Goal: Task Accomplishment & Management: Manage account settings

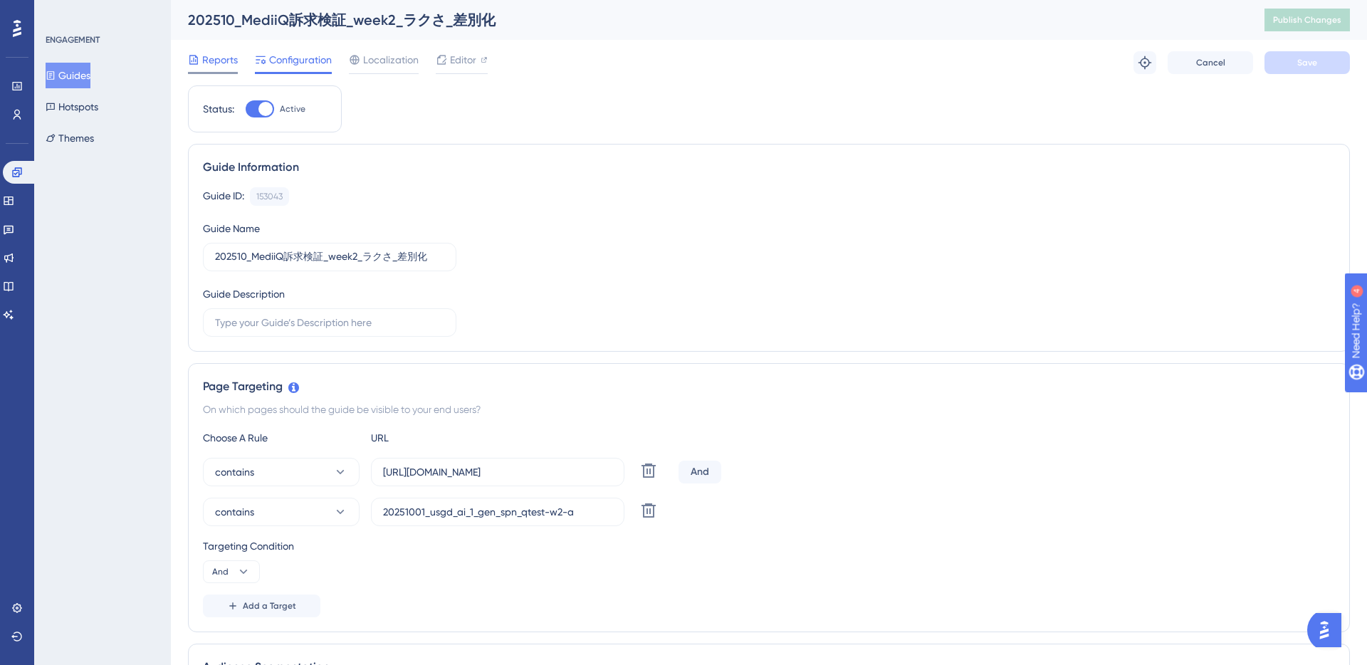
click at [222, 54] on span "Reports" at bounding box center [220, 59] width 36 height 17
click at [301, 53] on span "Configuration" at bounding box center [300, 59] width 63 height 17
click at [295, 60] on span "Configuration" at bounding box center [300, 59] width 63 height 17
click at [216, 64] on span "Reports" at bounding box center [220, 59] width 36 height 17
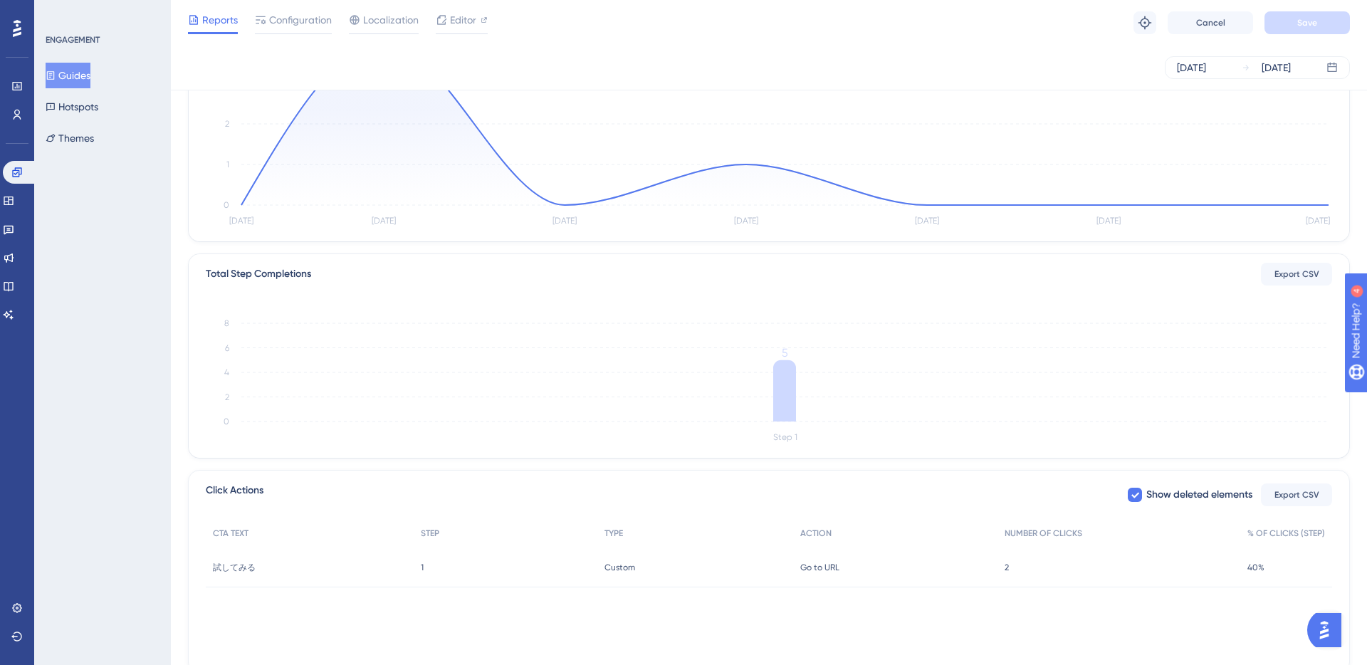
scroll to position [237, 0]
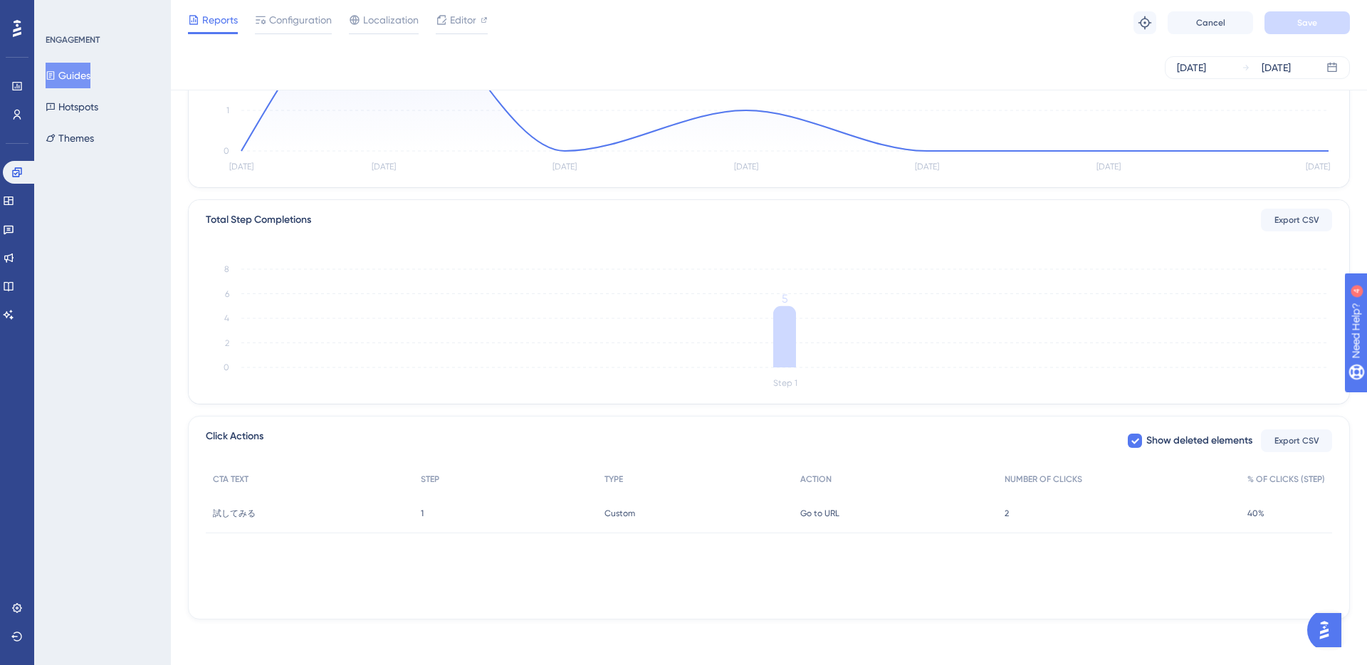
click at [1007, 510] on span "2" at bounding box center [1007, 513] width 4 height 11
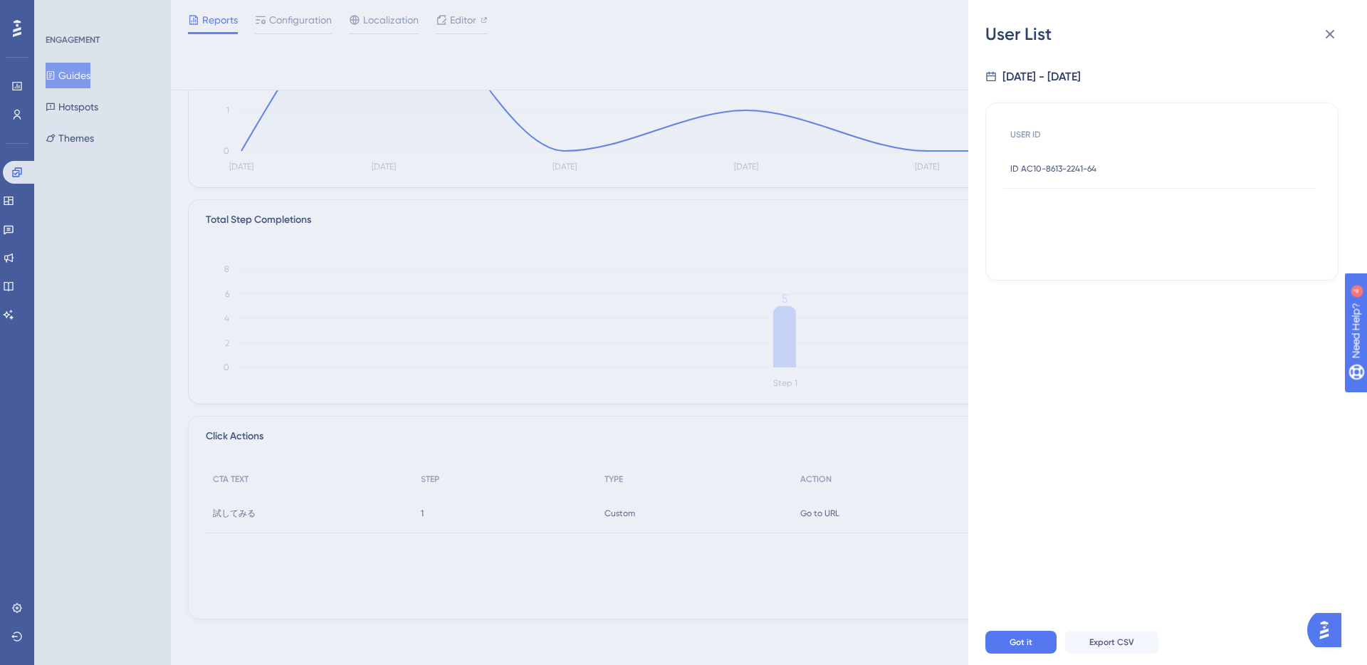
click at [1049, 173] on span "ID AC10-8613-2241-64" at bounding box center [1053, 168] width 86 height 11
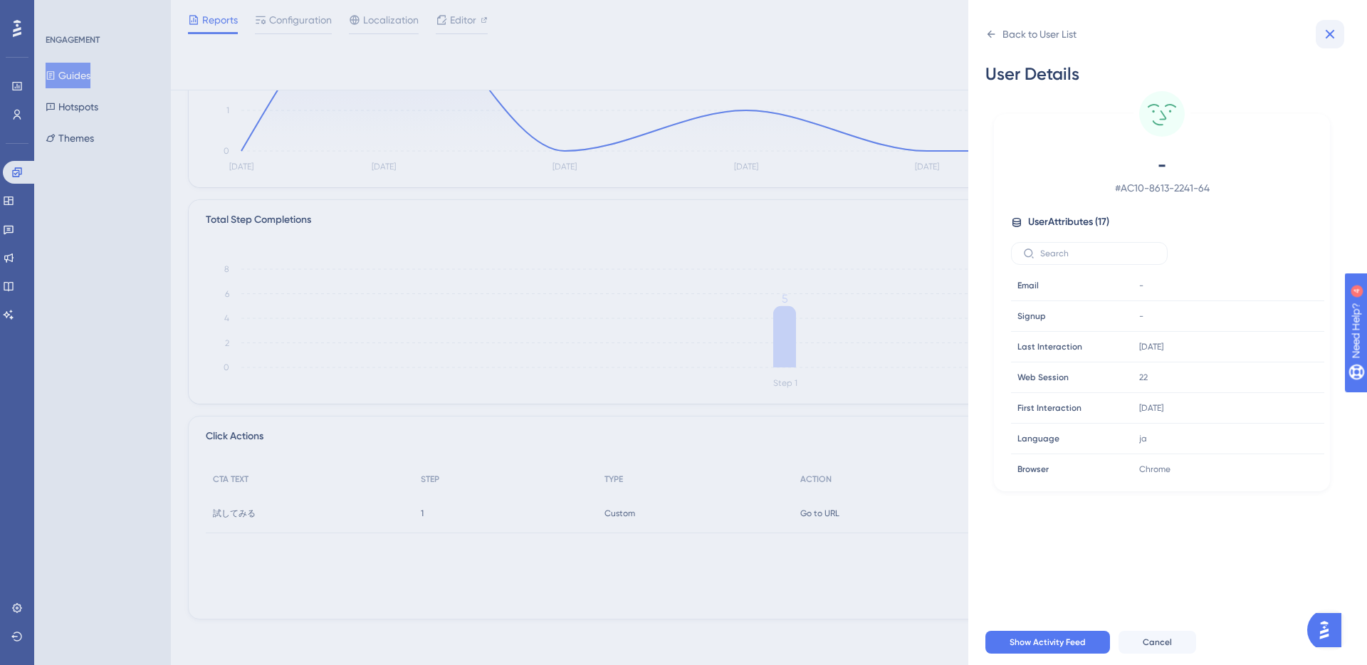
click at [1330, 41] on icon at bounding box center [1329, 34] width 17 height 17
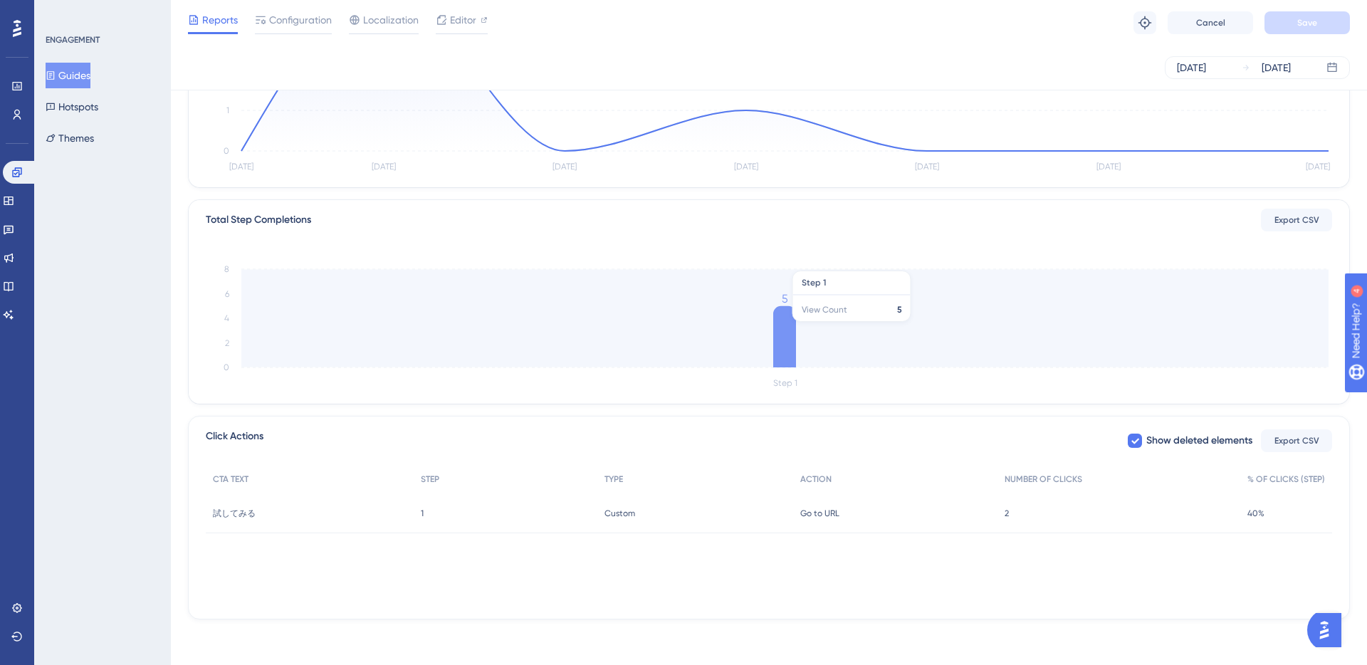
scroll to position [0, 0]
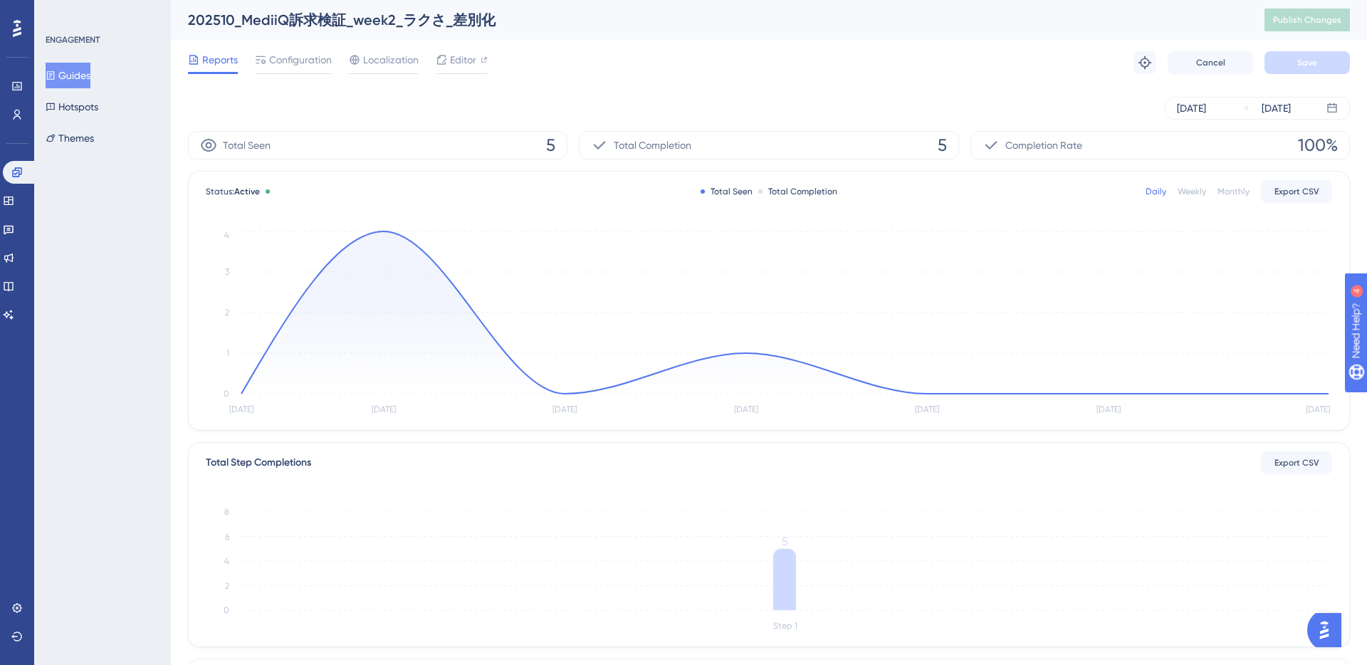
click at [85, 78] on button "Guides" at bounding box center [68, 76] width 45 height 26
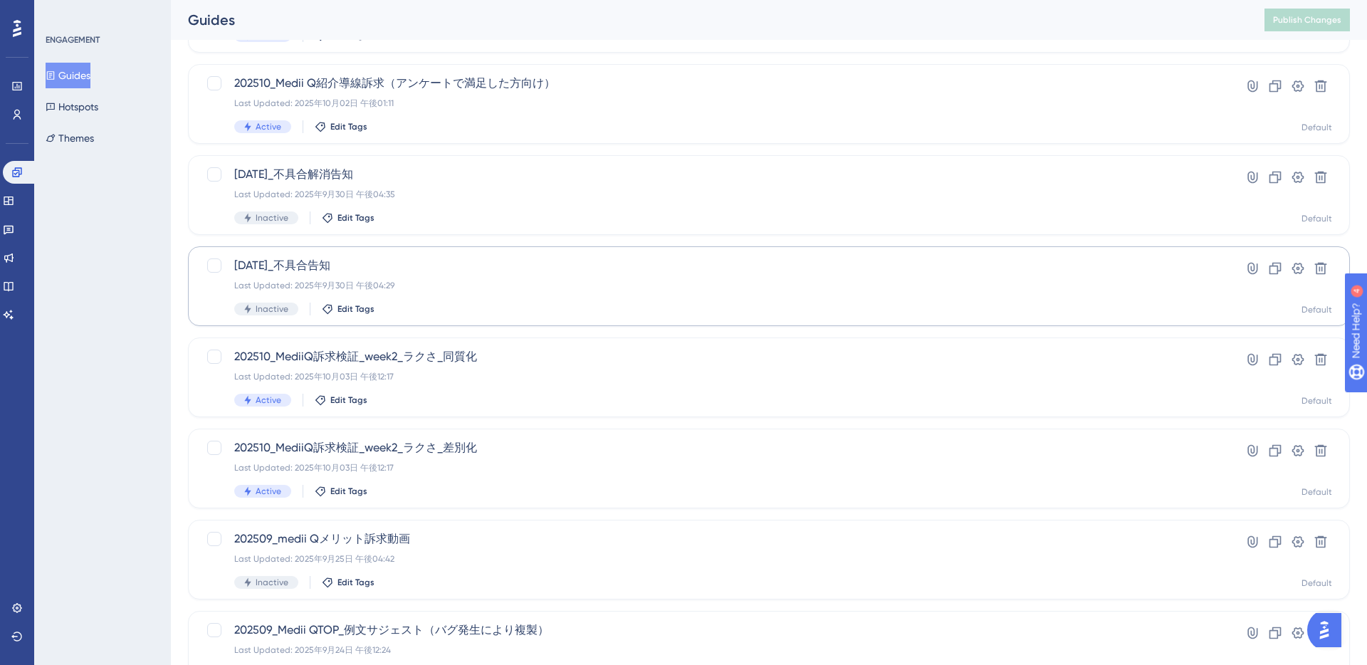
scroll to position [168, 0]
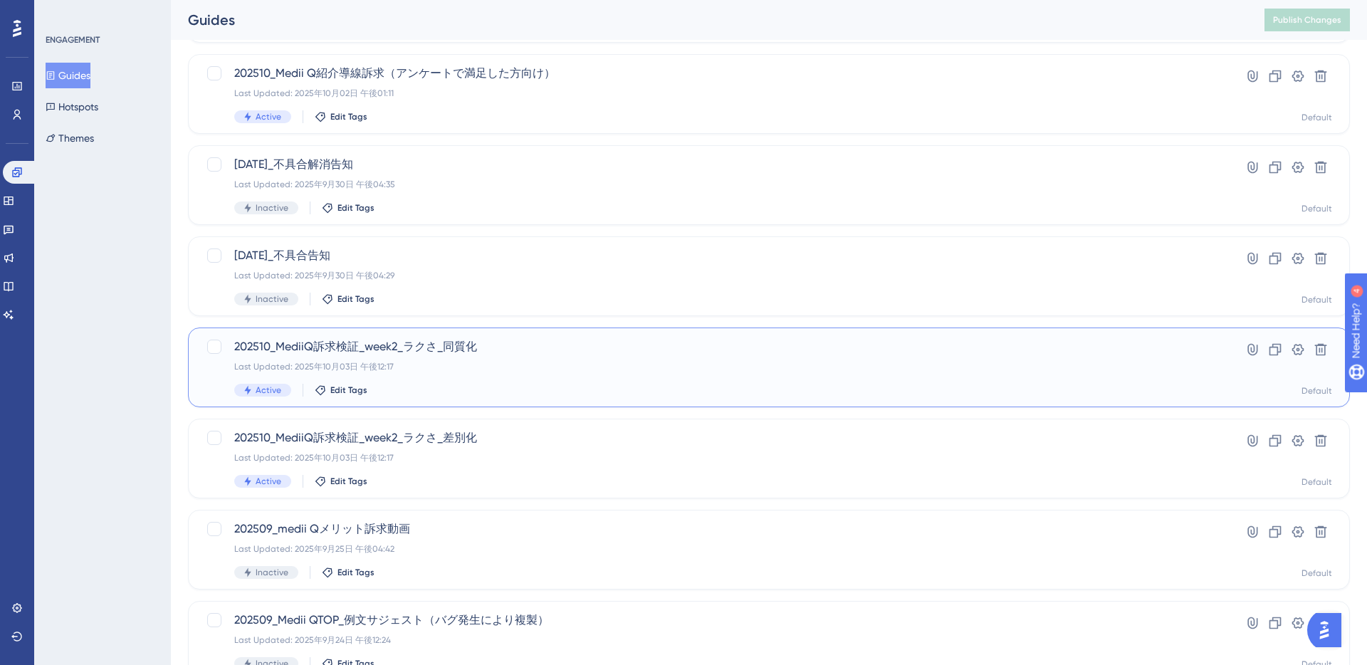
click at [516, 385] on div "Active Edit Tags" at bounding box center [711, 390] width 955 height 13
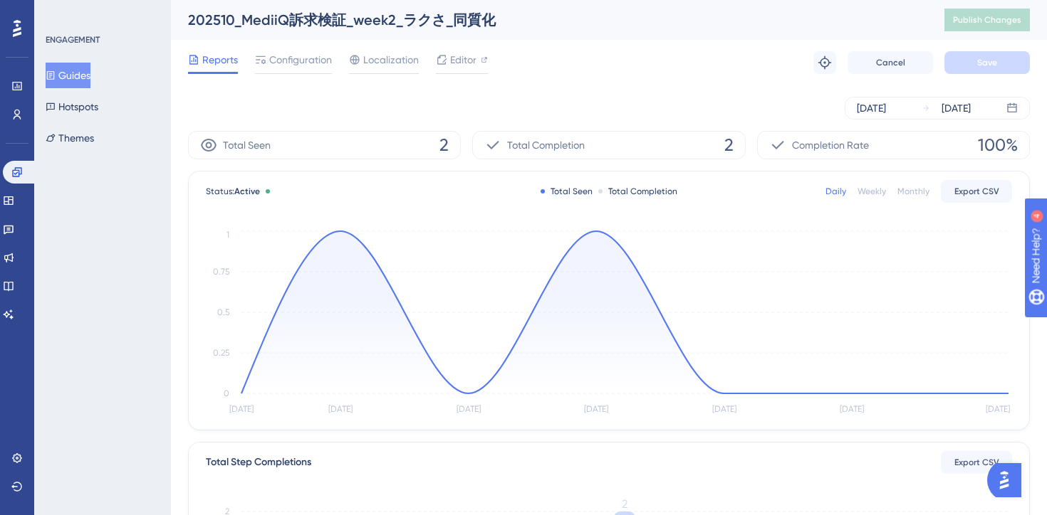
click at [587, 83] on div "Reports Configuration Localization Editor Troubleshoot Cancel Save" at bounding box center [609, 63] width 842 height 46
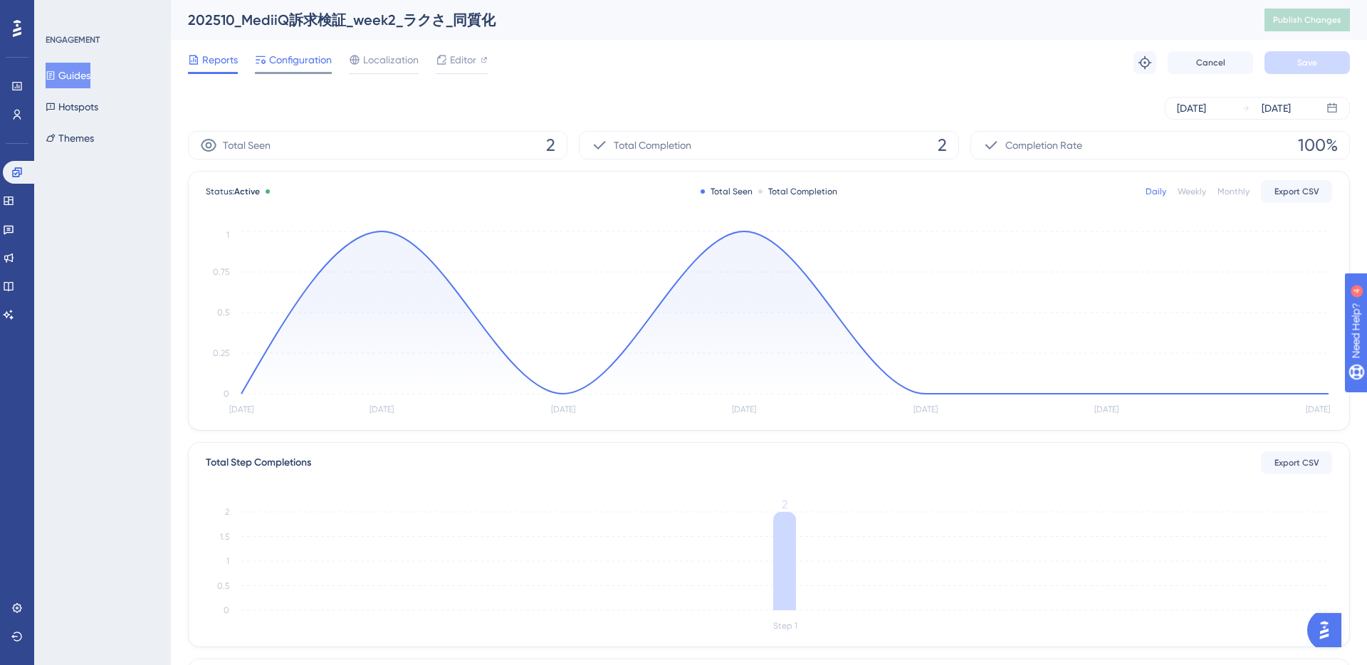
click at [313, 55] on span "Configuration" at bounding box center [300, 59] width 63 height 17
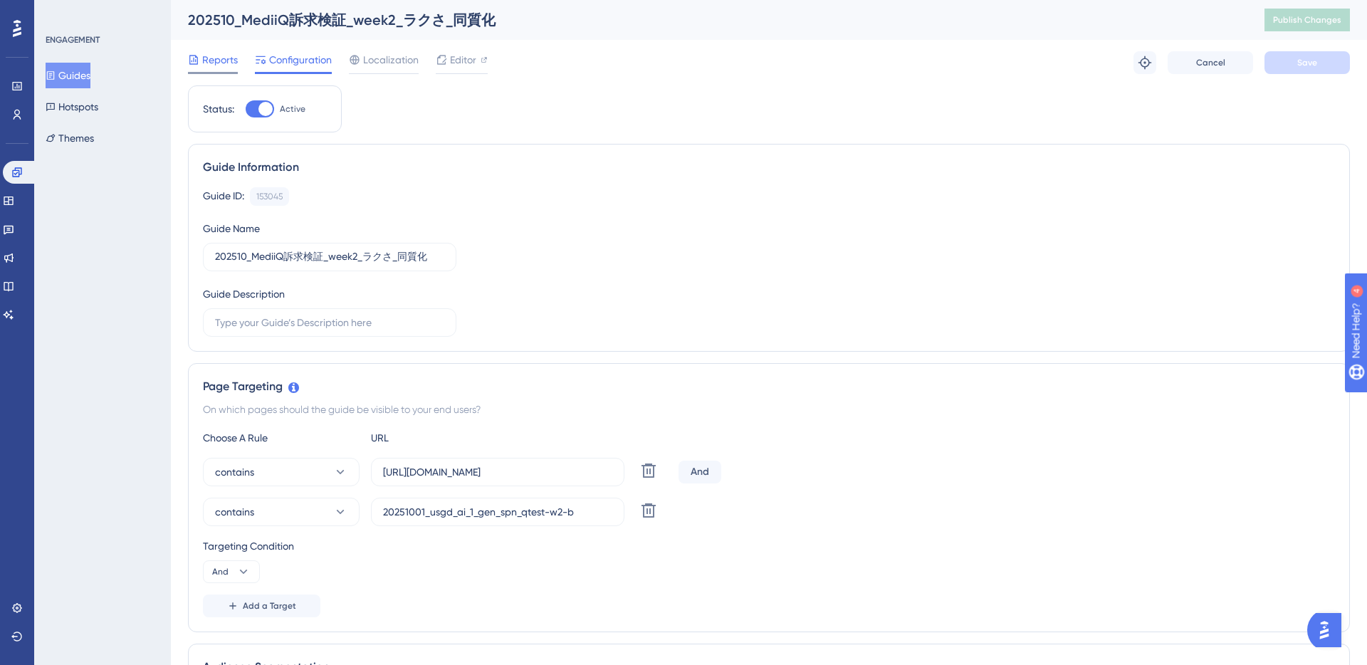
click at [206, 54] on span "Reports" at bounding box center [220, 59] width 36 height 17
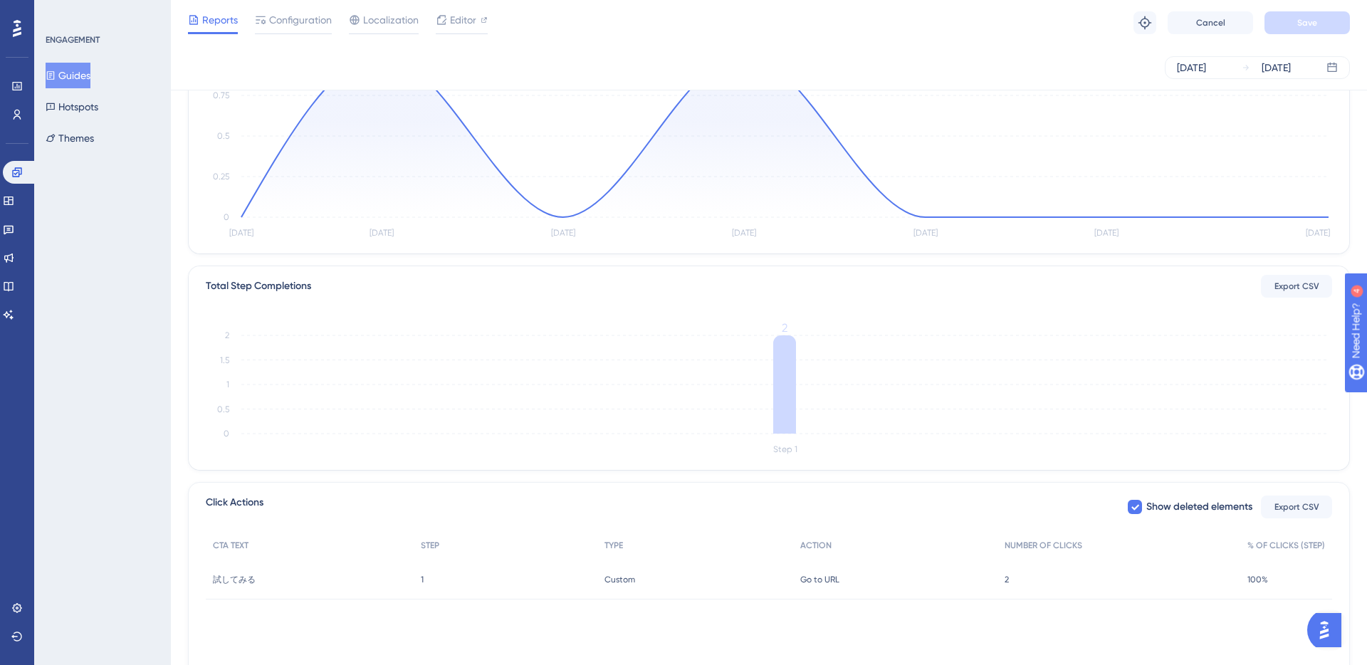
scroll to position [165, 0]
click at [653, 584] on div "Custom Custom" at bounding box center [695, 585] width 196 height 40
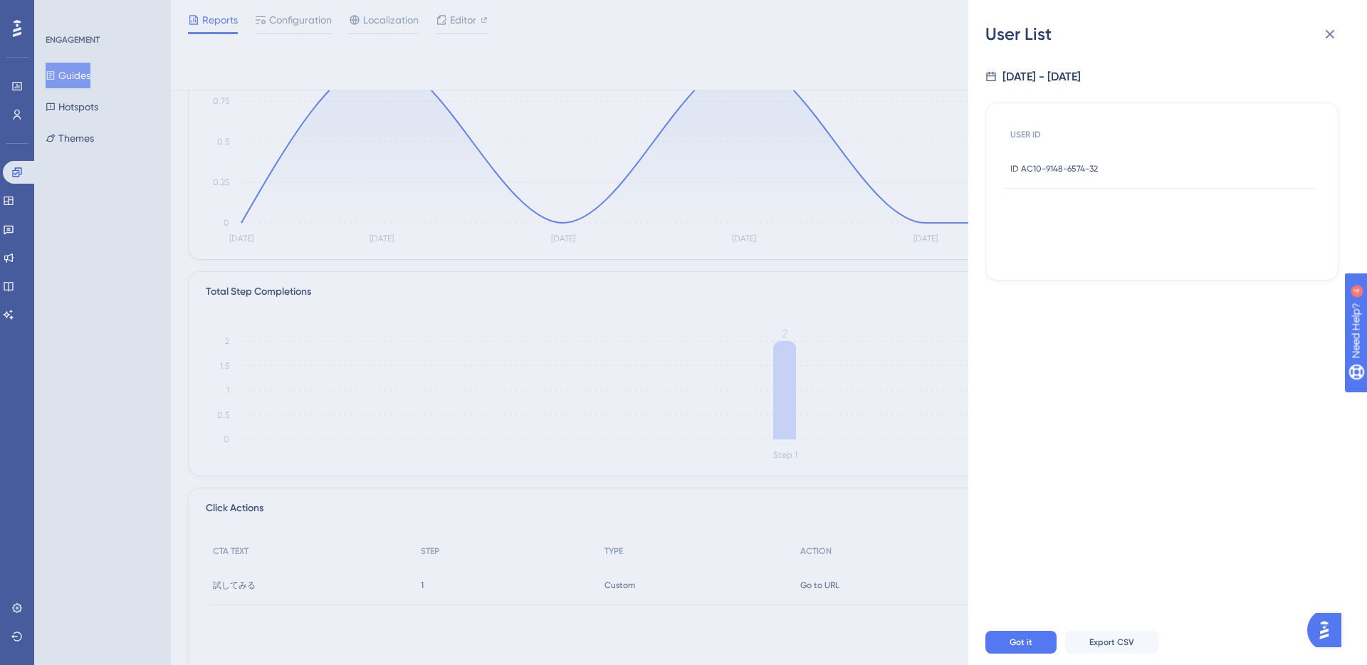
click at [1082, 165] on span "ID AC10-9148-6574-32" at bounding box center [1054, 168] width 88 height 11
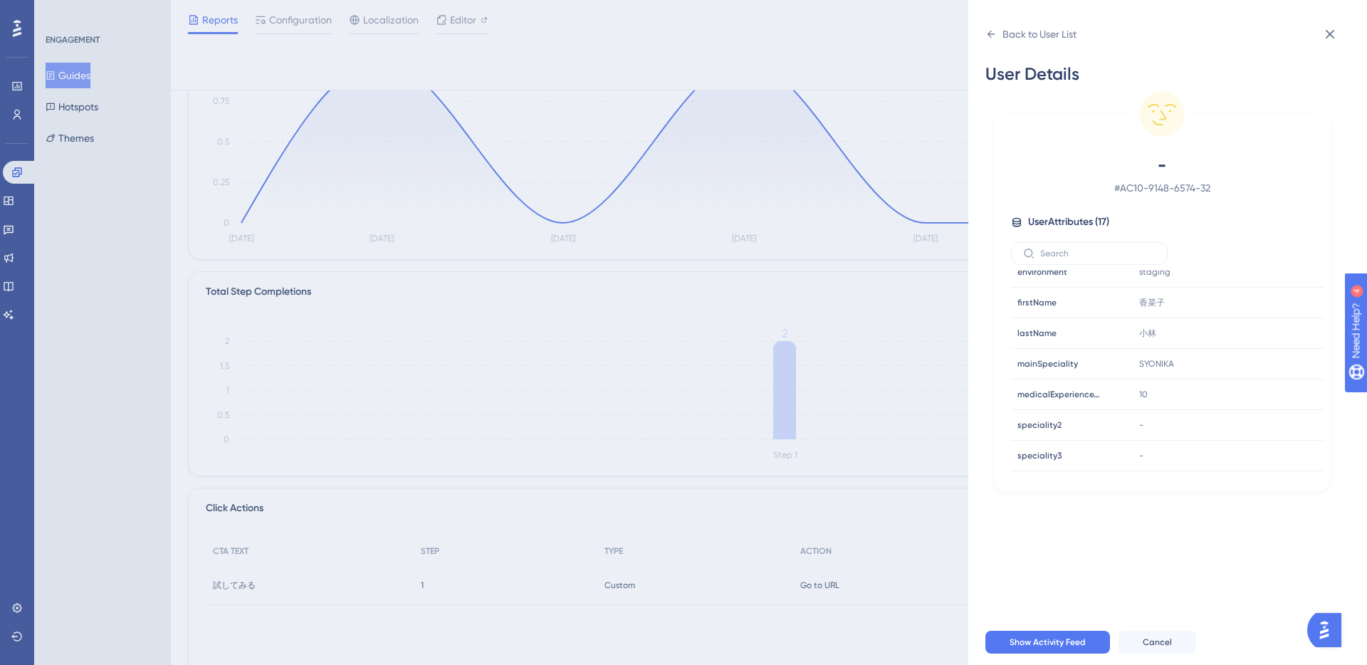
scroll to position [311, 0]
click at [1328, 35] on icon at bounding box center [1330, 34] width 9 height 9
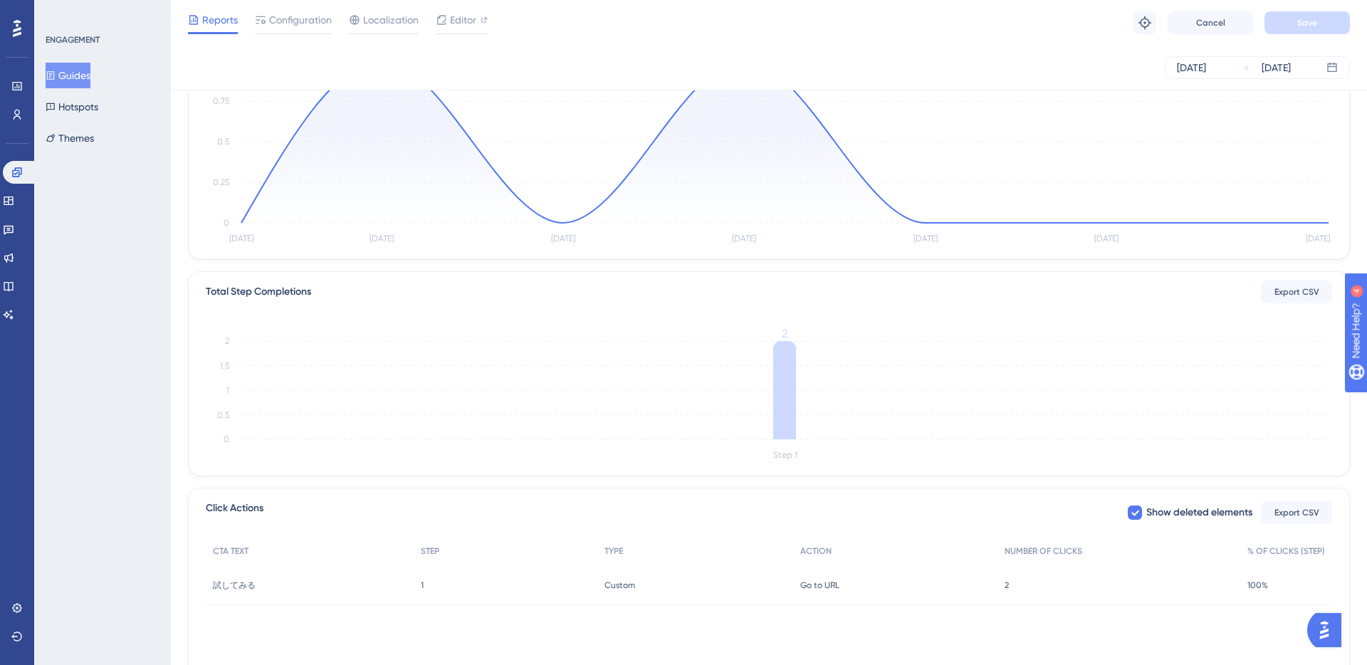
scroll to position [0, 0]
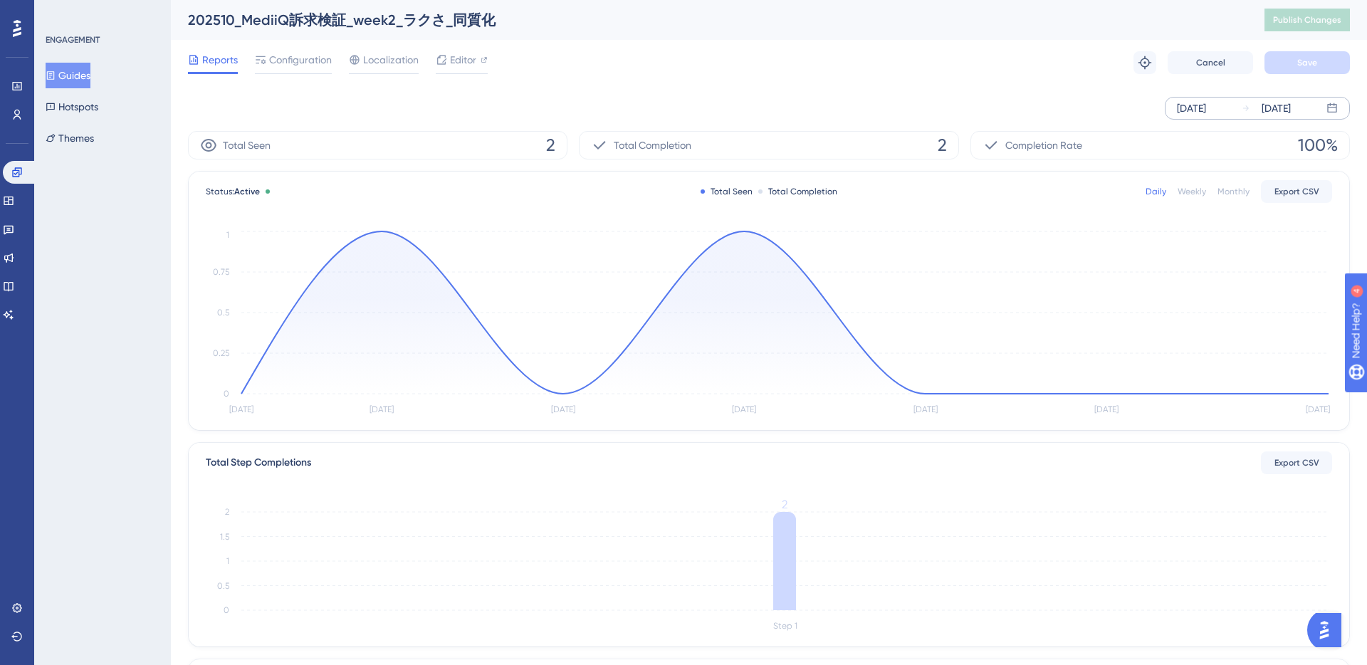
click at [1331, 108] on icon at bounding box center [1331, 107] width 9 height 9
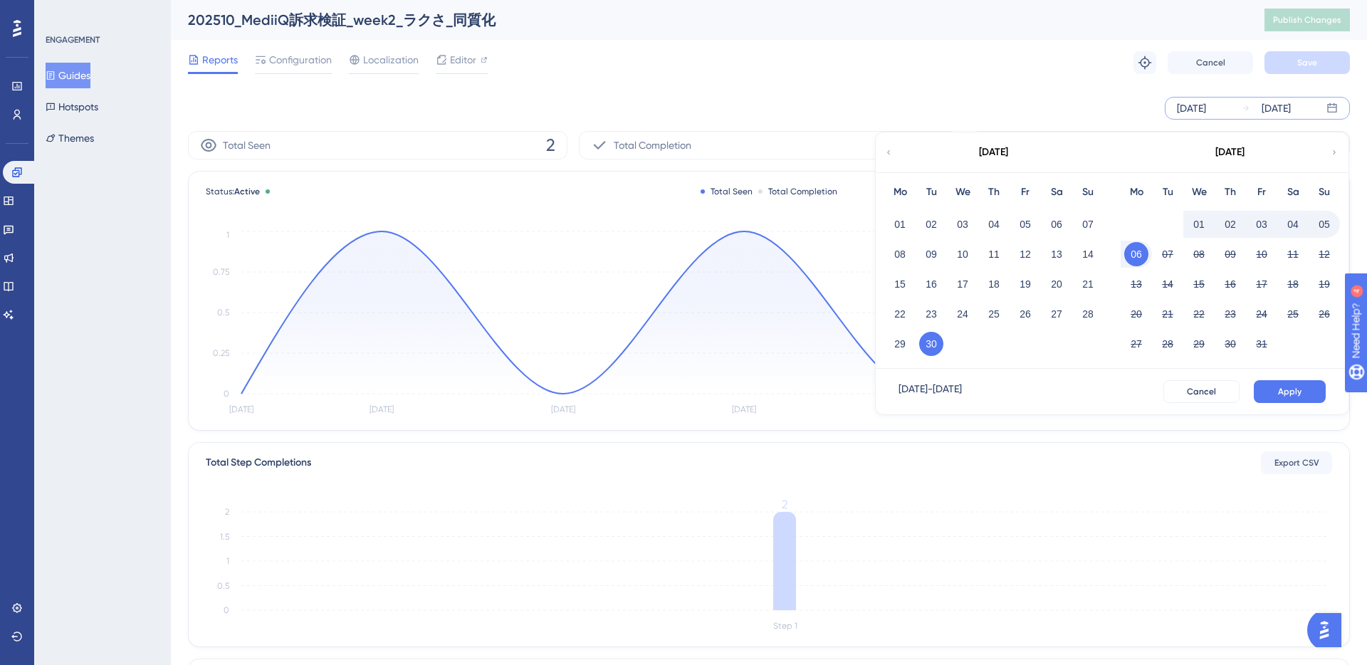
click at [1326, 221] on button "05" at bounding box center [1324, 224] width 24 height 24
click at [1206, 102] on div "[DATE]" at bounding box center [1191, 108] width 29 height 17
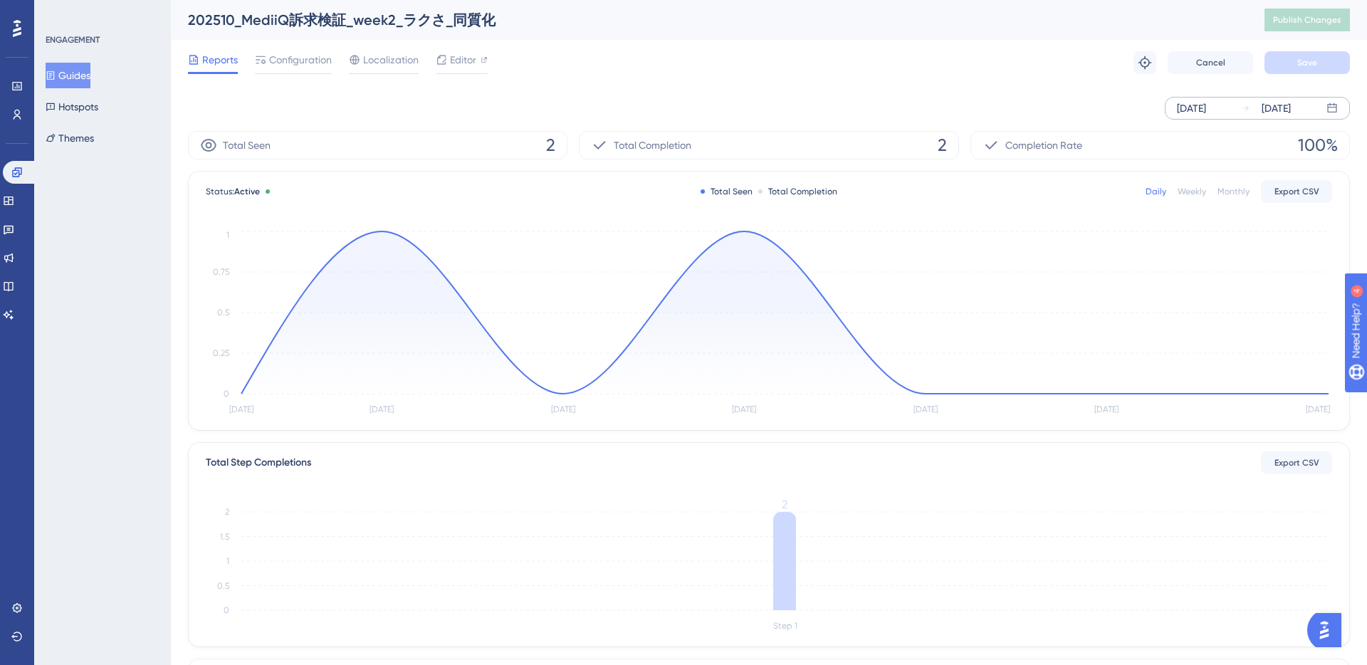
click at [1205, 108] on div "[DATE]" at bounding box center [1191, 108] width 29 height 17
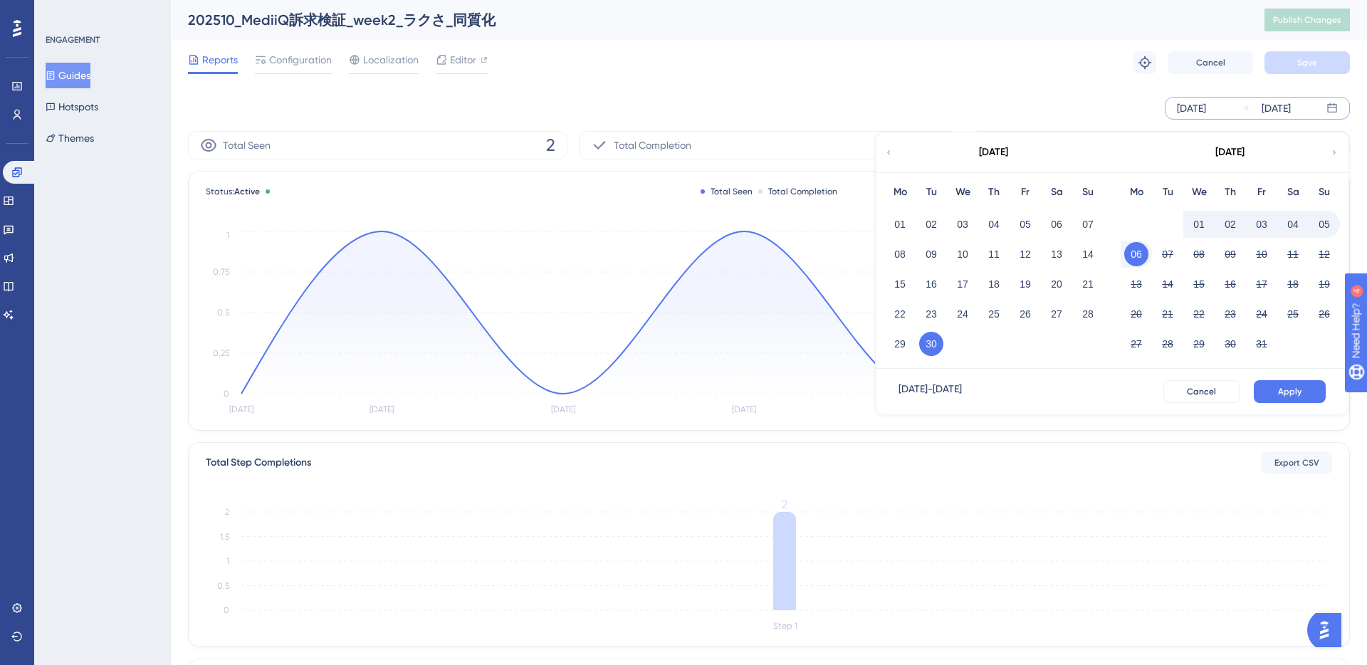
click at [1285, 224] on button "04" at bounding box center [1293, 224] width 24 height 24
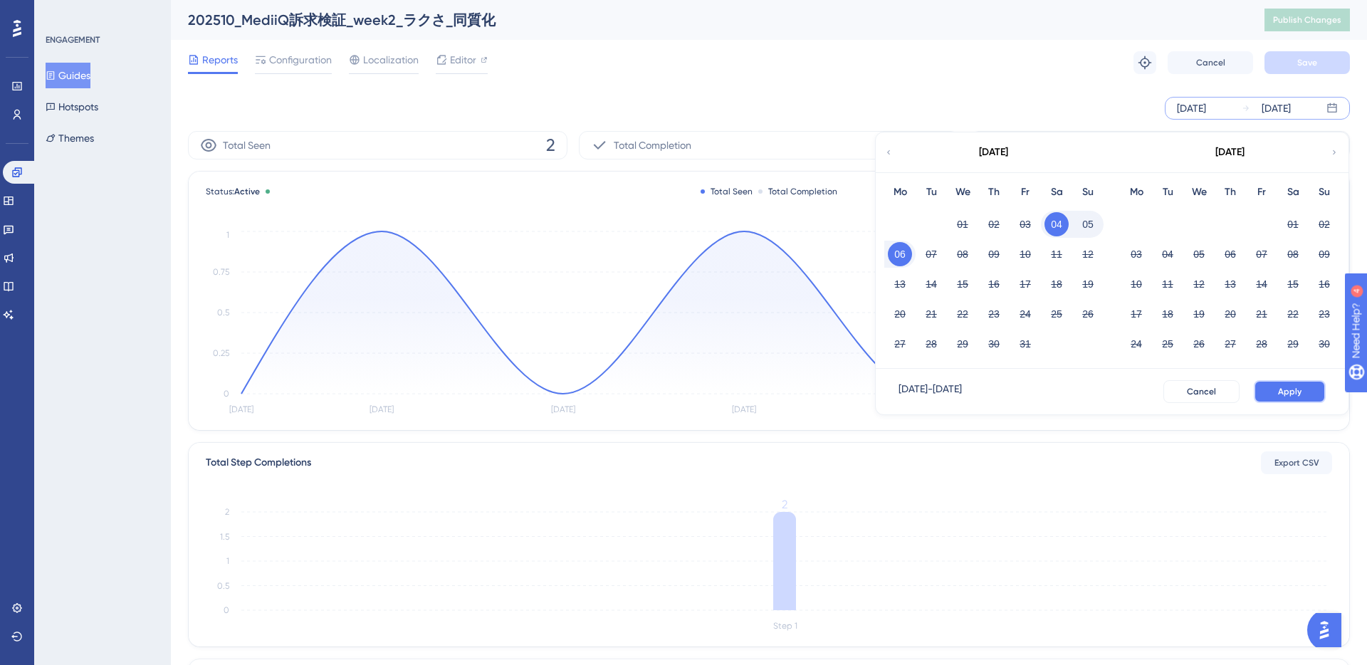
click at [1284, 389] on span "Apply" at bounding box center [1289, 391] width 23 height 11
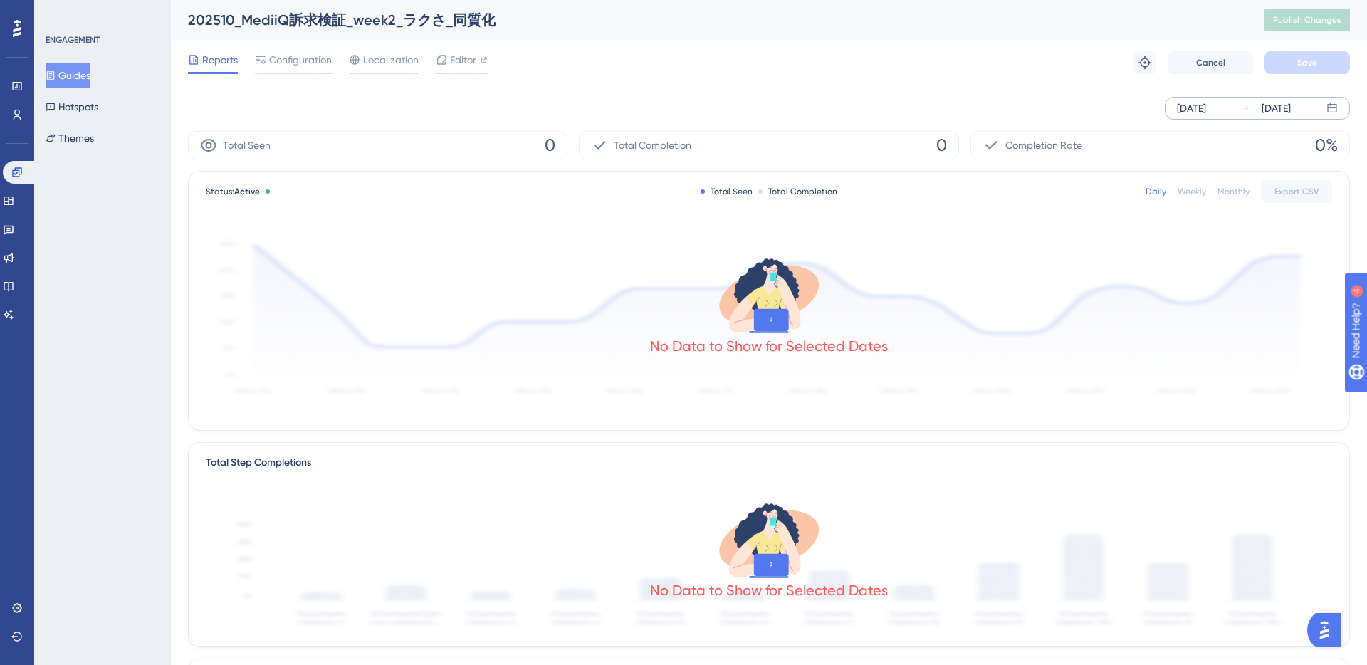
click at [275, 48] on div "Reports Configuration Localization Editor Troubleshoot Cancel Save" at bounding box center [769, 63] width 1162 height 46
click at [275, 60] on span "Configuration" at bounding box center [300, 59] width 63 height 17
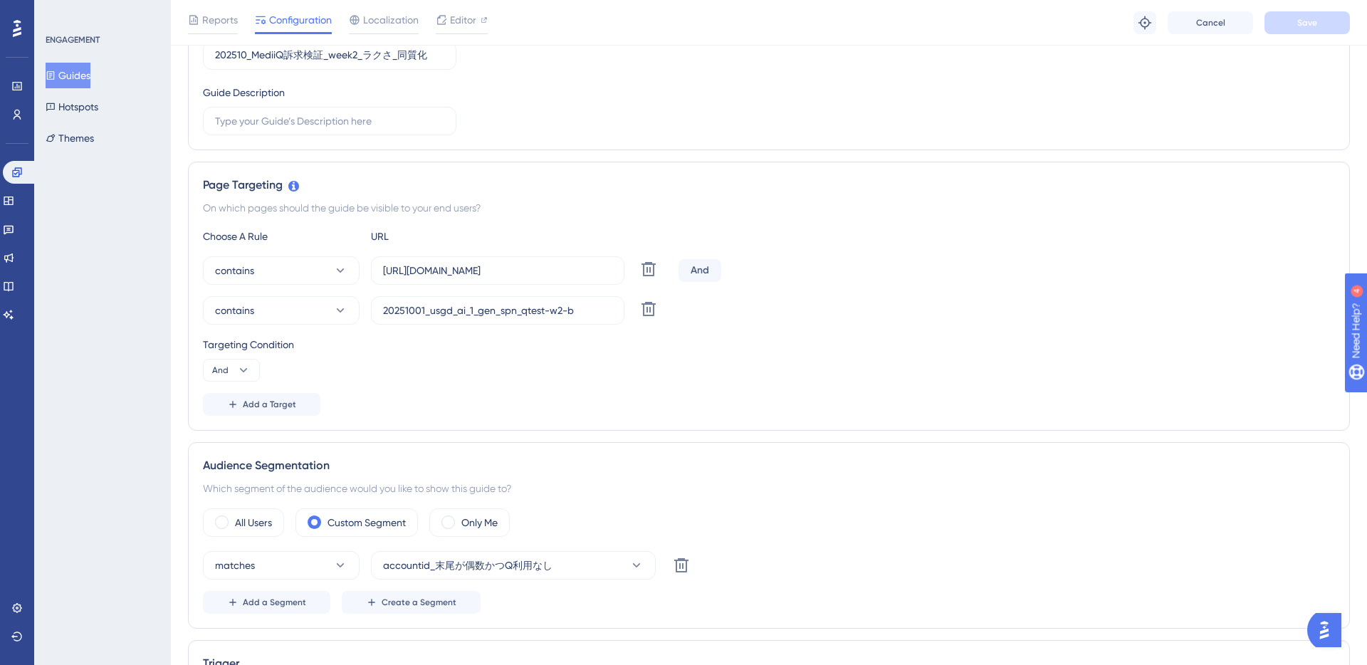
scroll to position [234, 0]
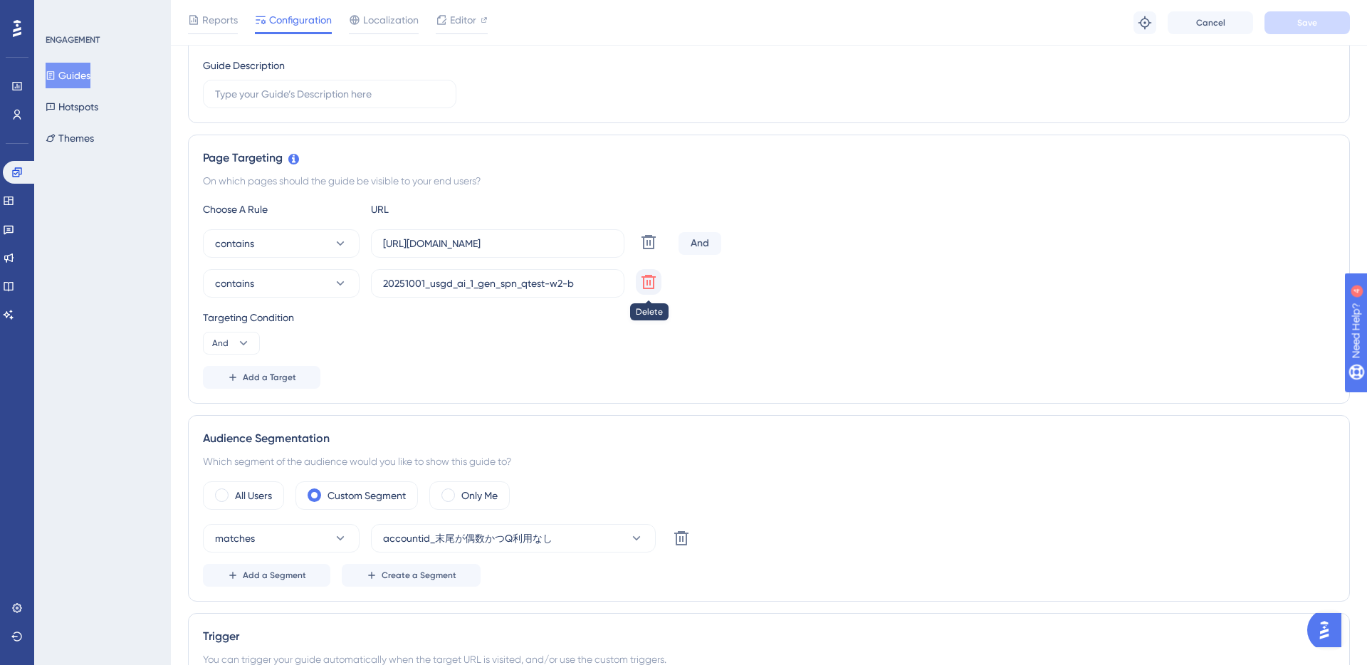
click at [652, 285] on icon at bounding box center [648, 281] width 17 height 17
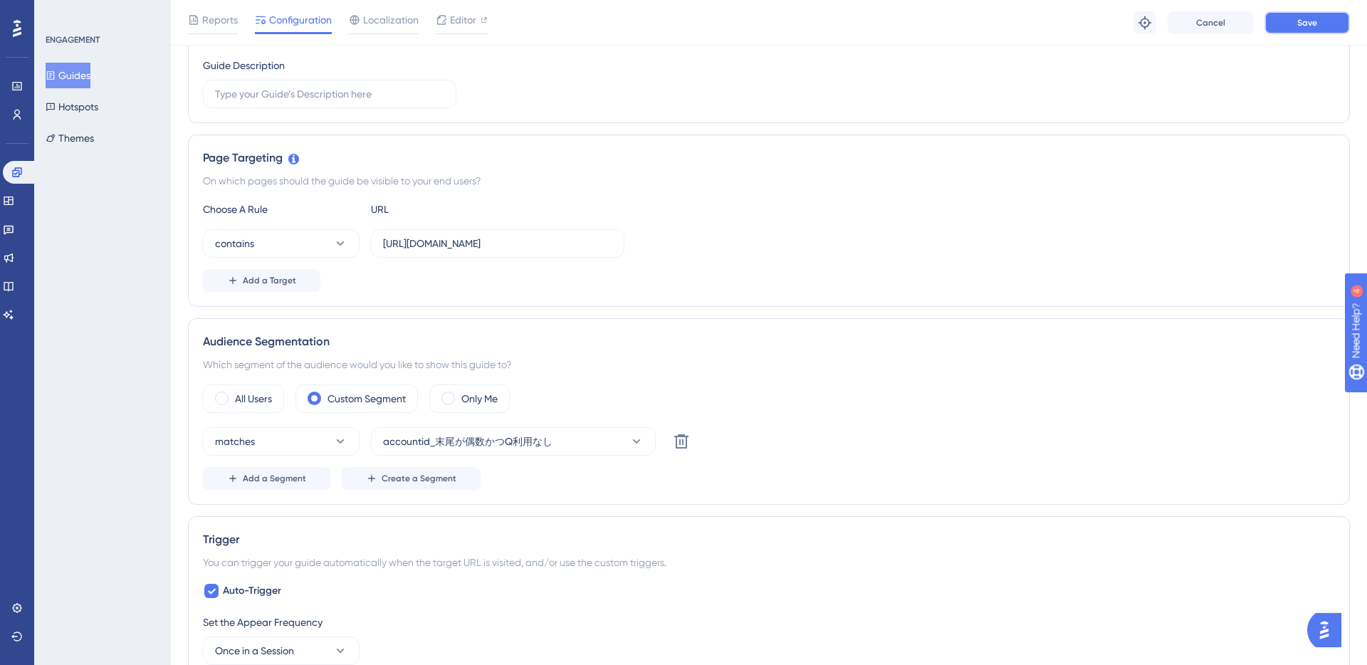
click at [1300, 26] on span "Save" at bounding box center [1307, 22] width 20 height 11
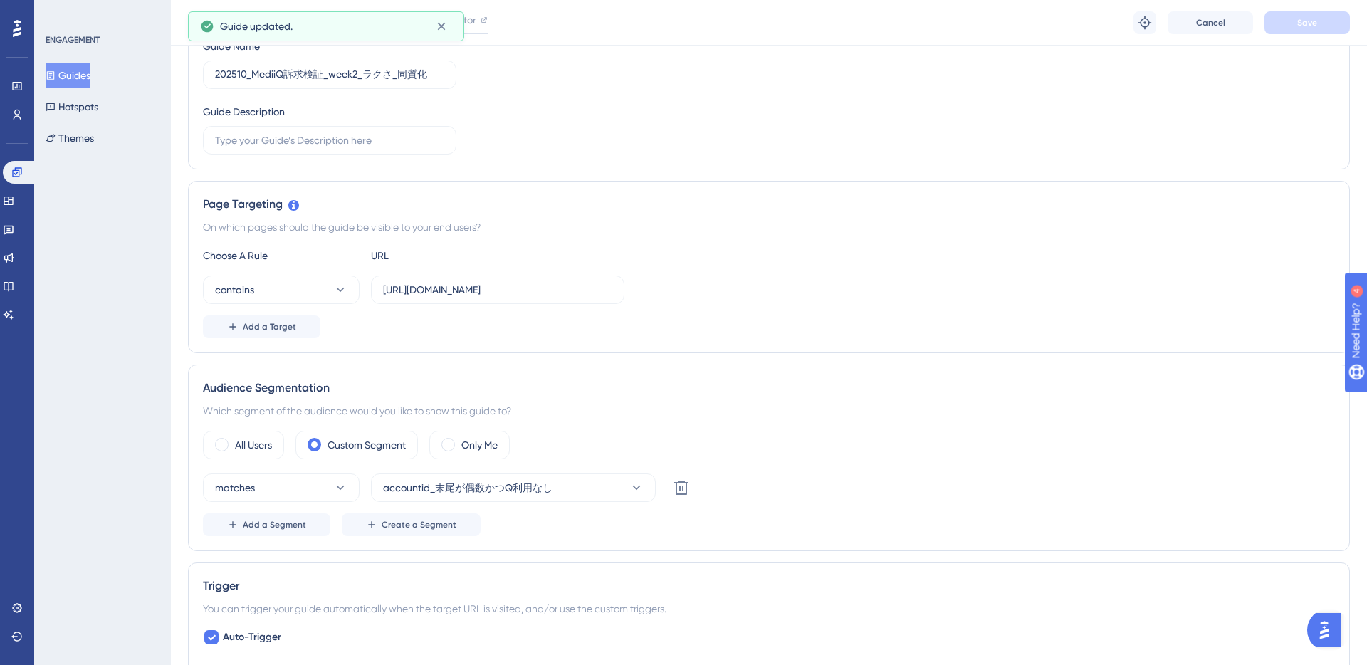
scroll to position [0, 0]
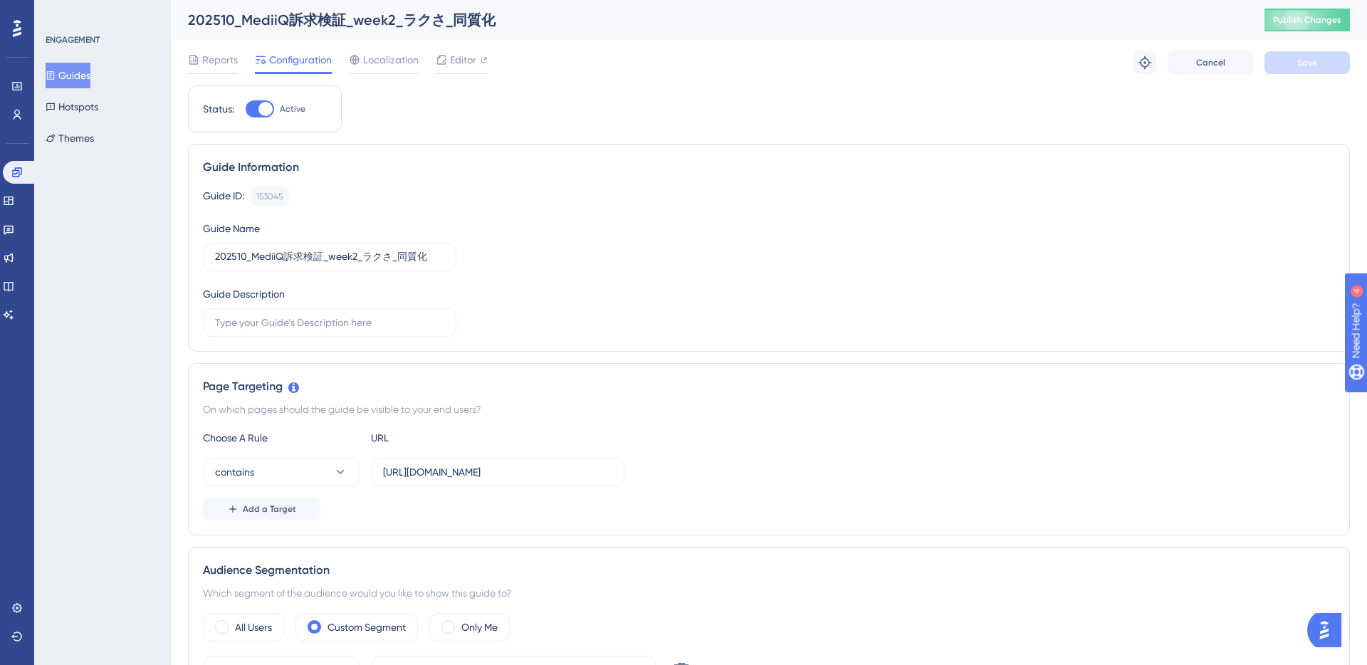
click at [79, 76] on button "Guides" at bounding box center [68, 76] width 45 height 26
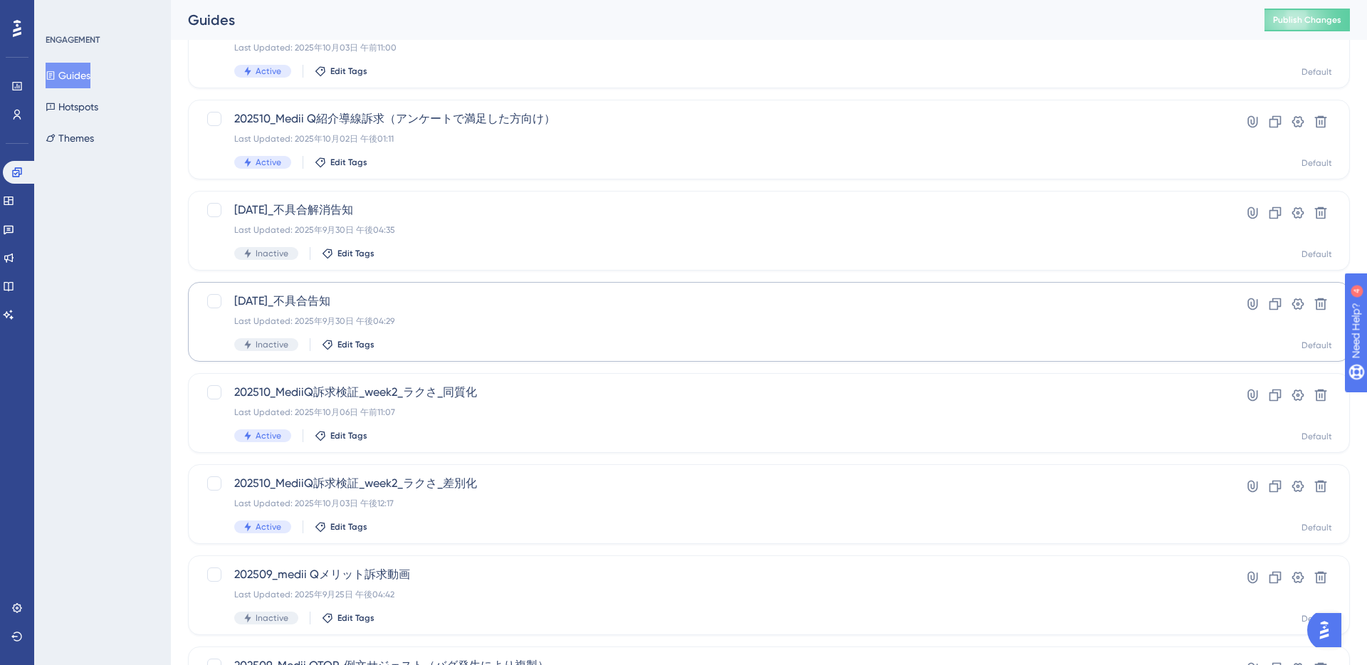
scroll to position [254, 0]
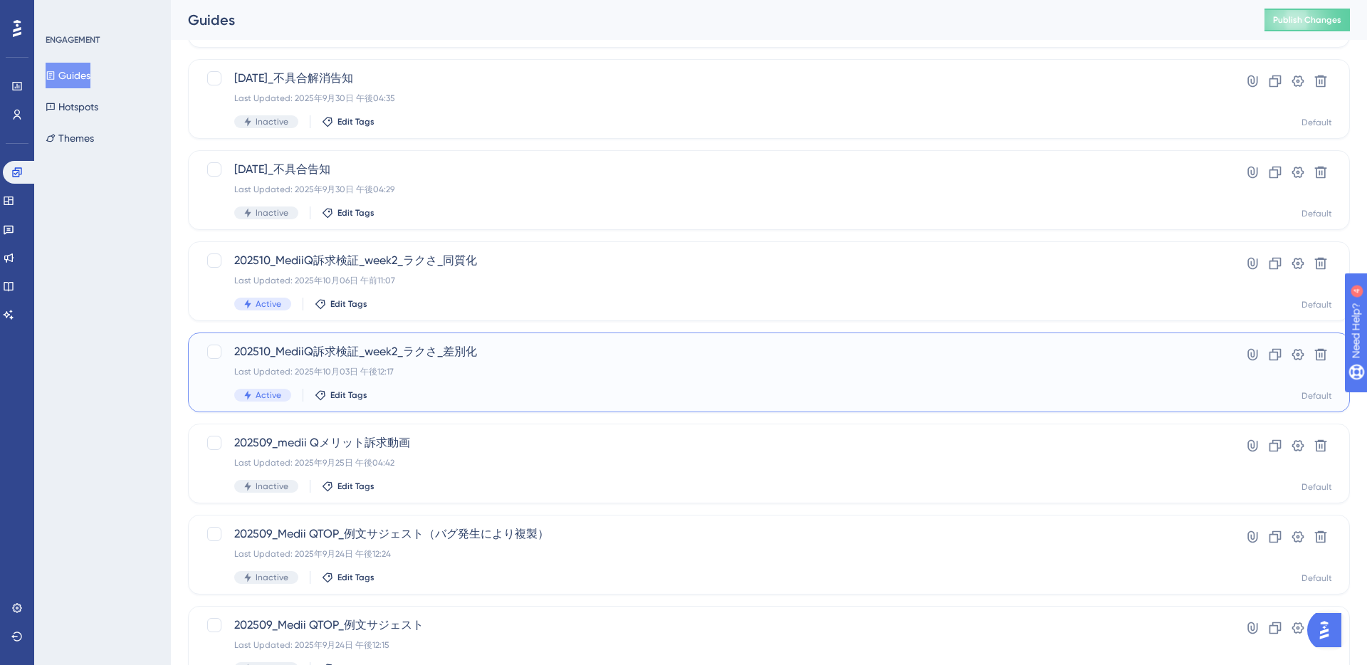
click at [584, 357] on span "202510_MediiQ訴求検証_week2_ラクさ_差別化" at bounding box center [711, 351] width 955 height 17
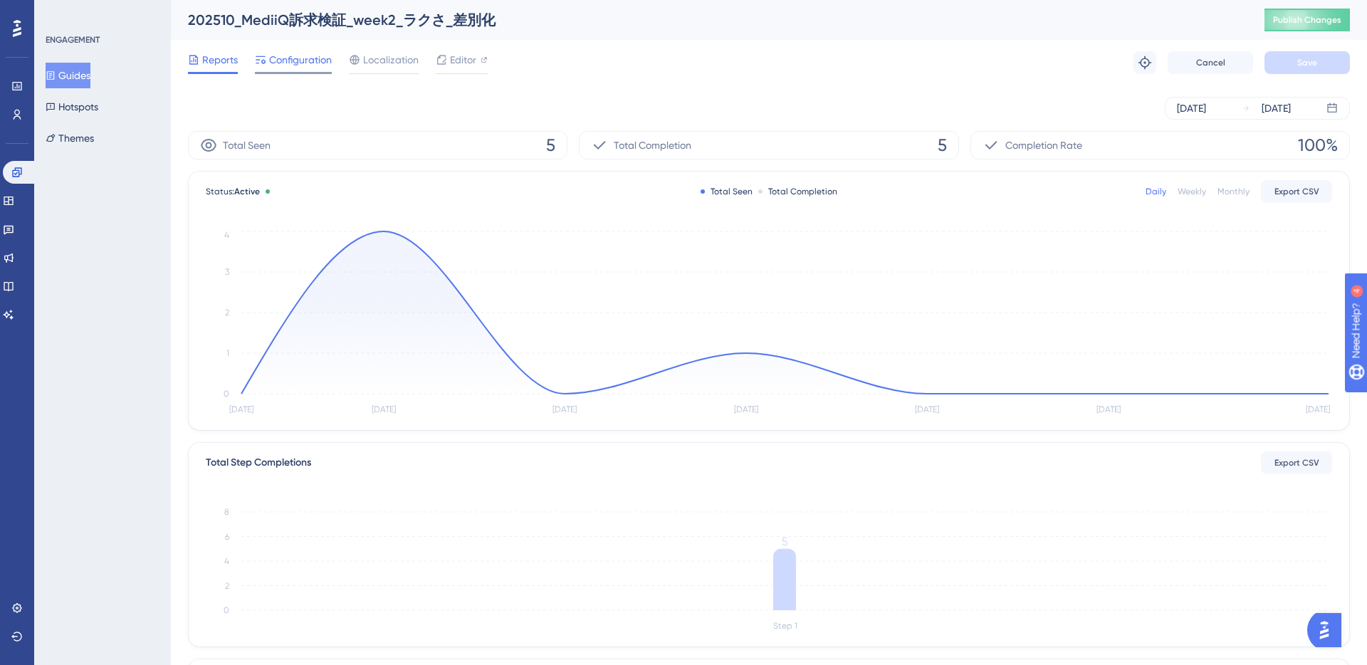
click at [310, 52] on span "Configuration" at bounding box center [300, 59] width 63 height 17
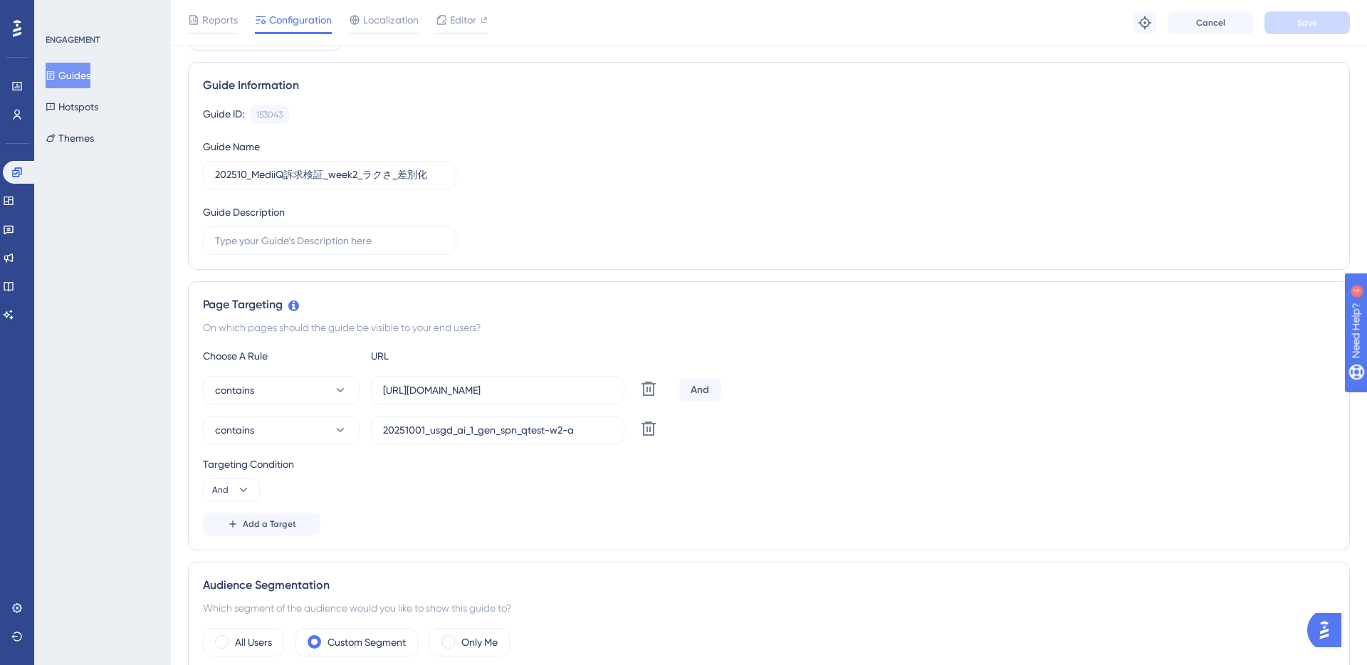
scroll to position [122, 0]
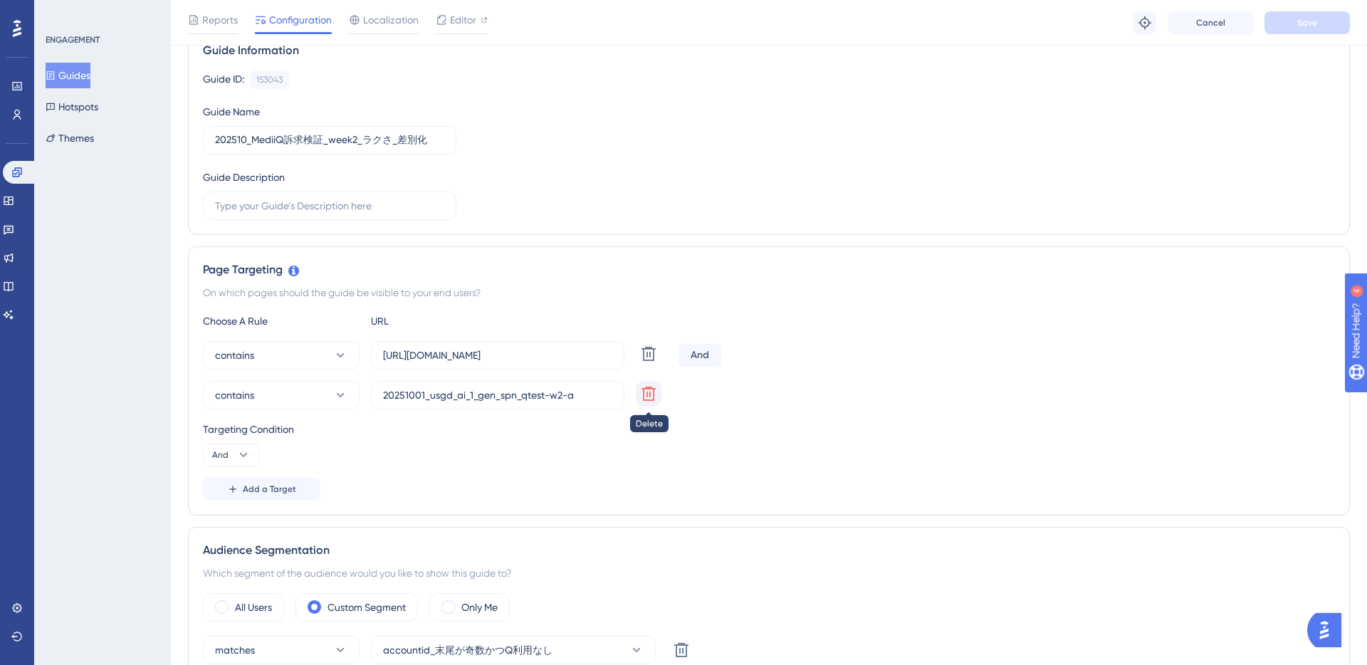
click at [647, 397] on icon at bounding box center [648, 393] width 17 height 17
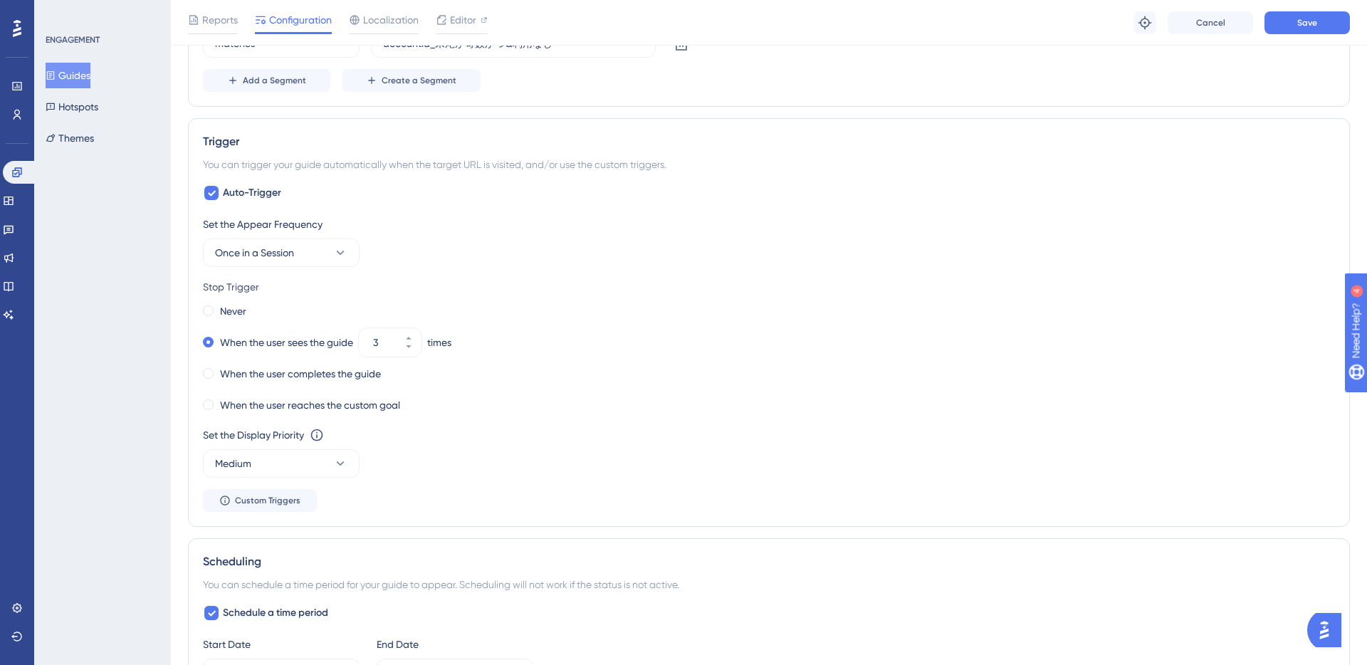
scroll to position [0, 0]
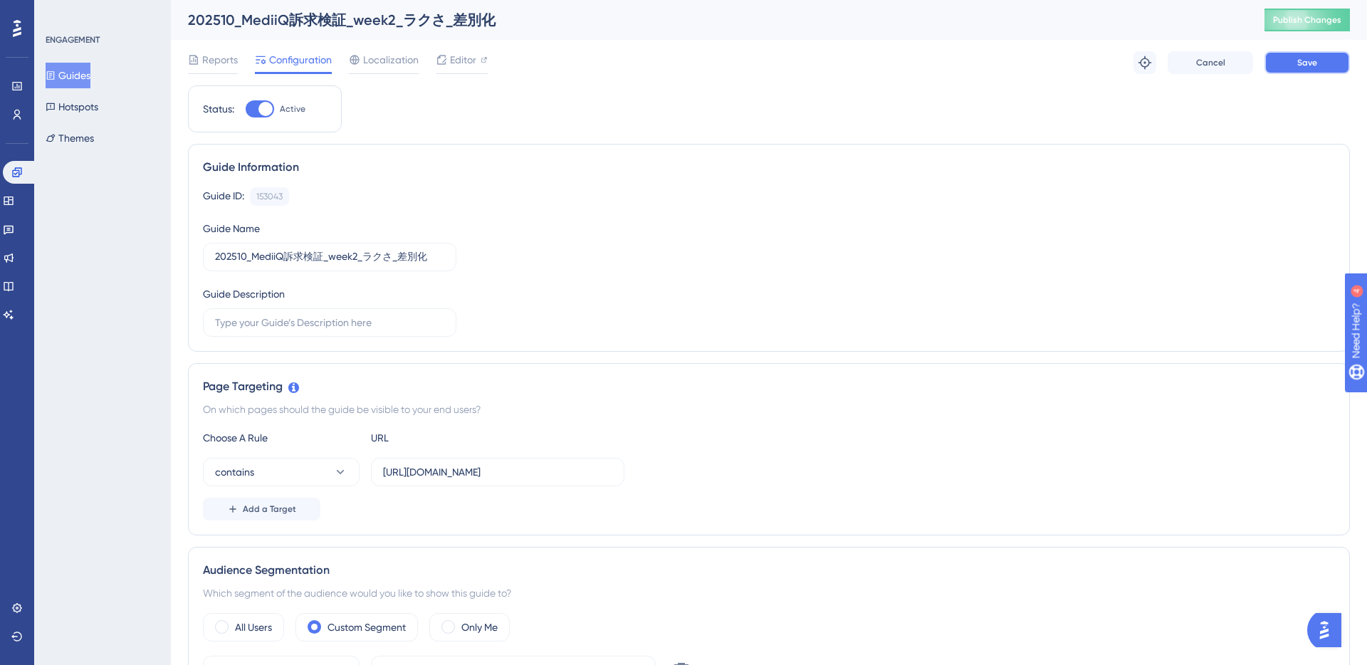
click at [1318, 58] on button "Save" at bounding box center [1306, 62] width 85 height 23
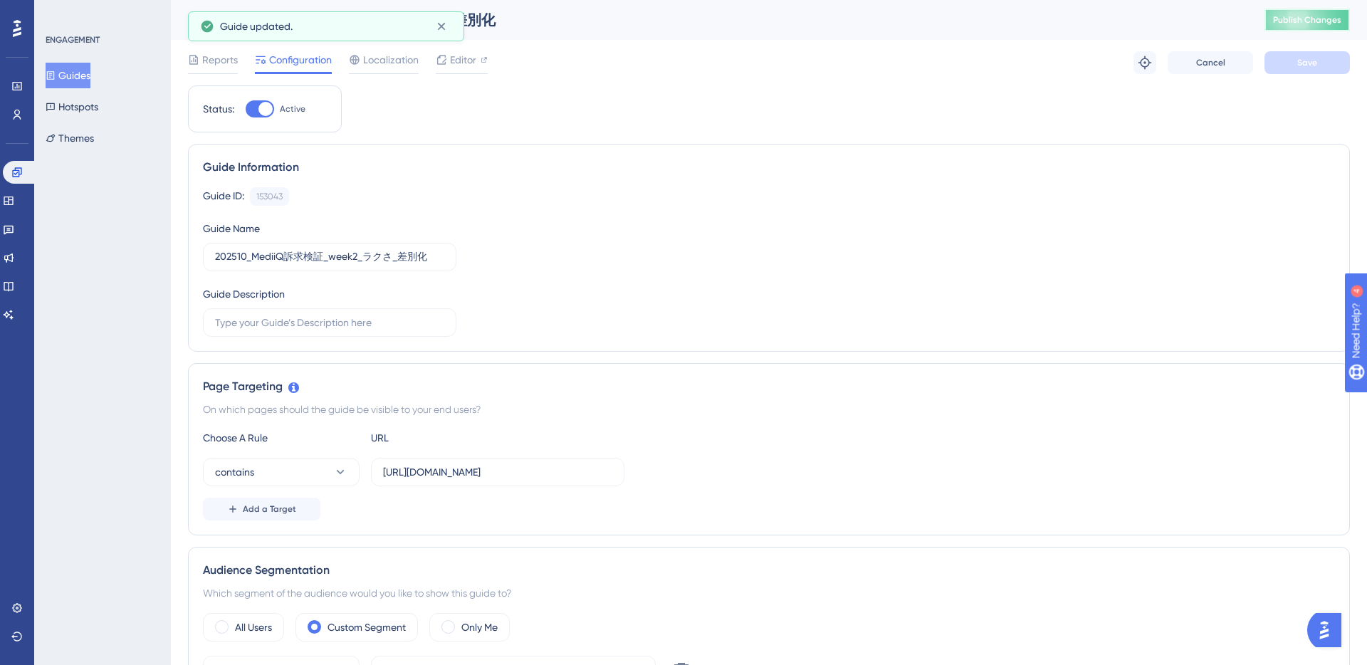
click at [1297, 23] on span "Publish Changes" at bounding box center [1307, 19] width 68 height 11
click at [78, 78] on button "Guides" at bounding box center [68, 76] width 45 height 26
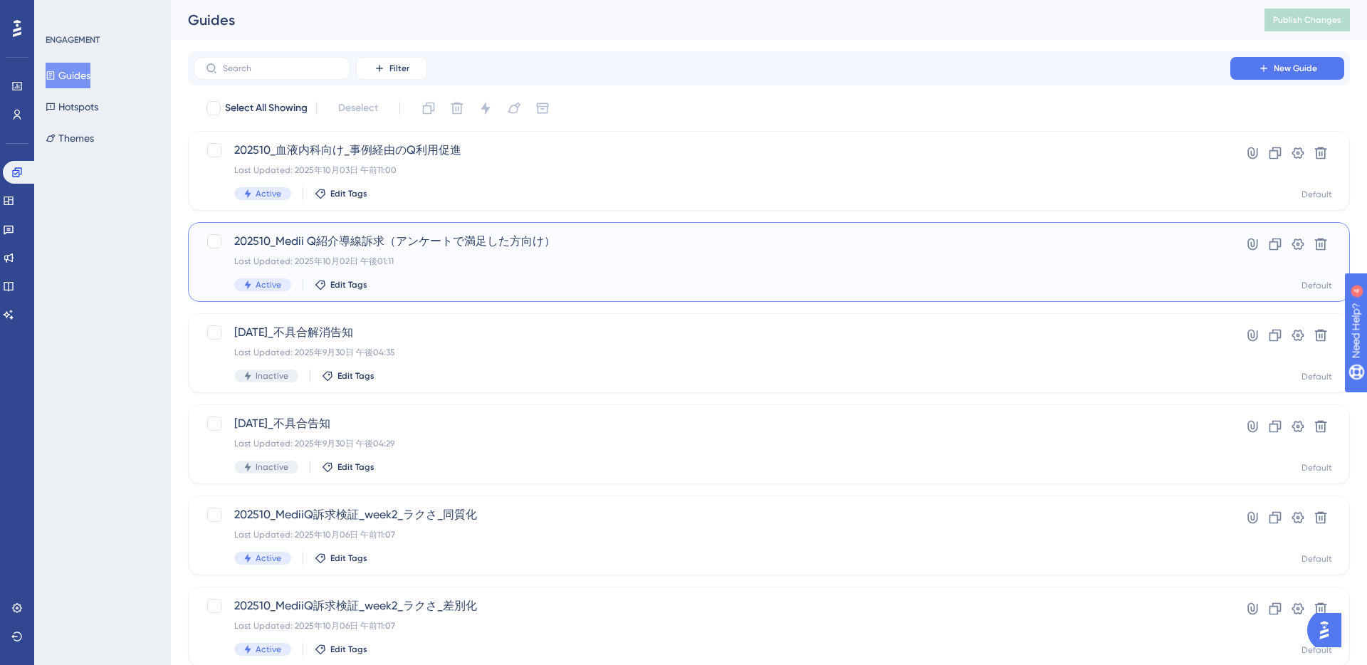
click at [673, 244] on span "202510_Medii Q紹介導線訴求（アンケートで満足した方向け）" at bounding box center [711, 241] width 955 height 17
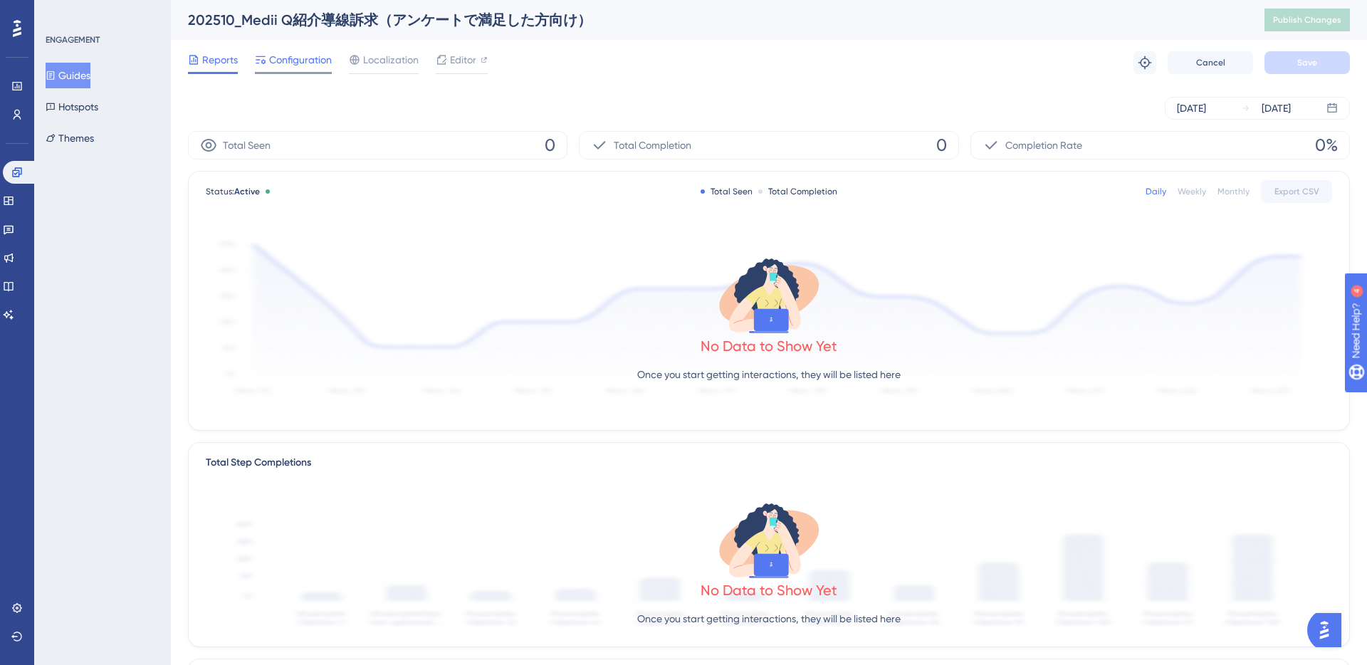
click at [303, 62] on span "Configuration" at bounding box center [300, 59] width 63 height 17
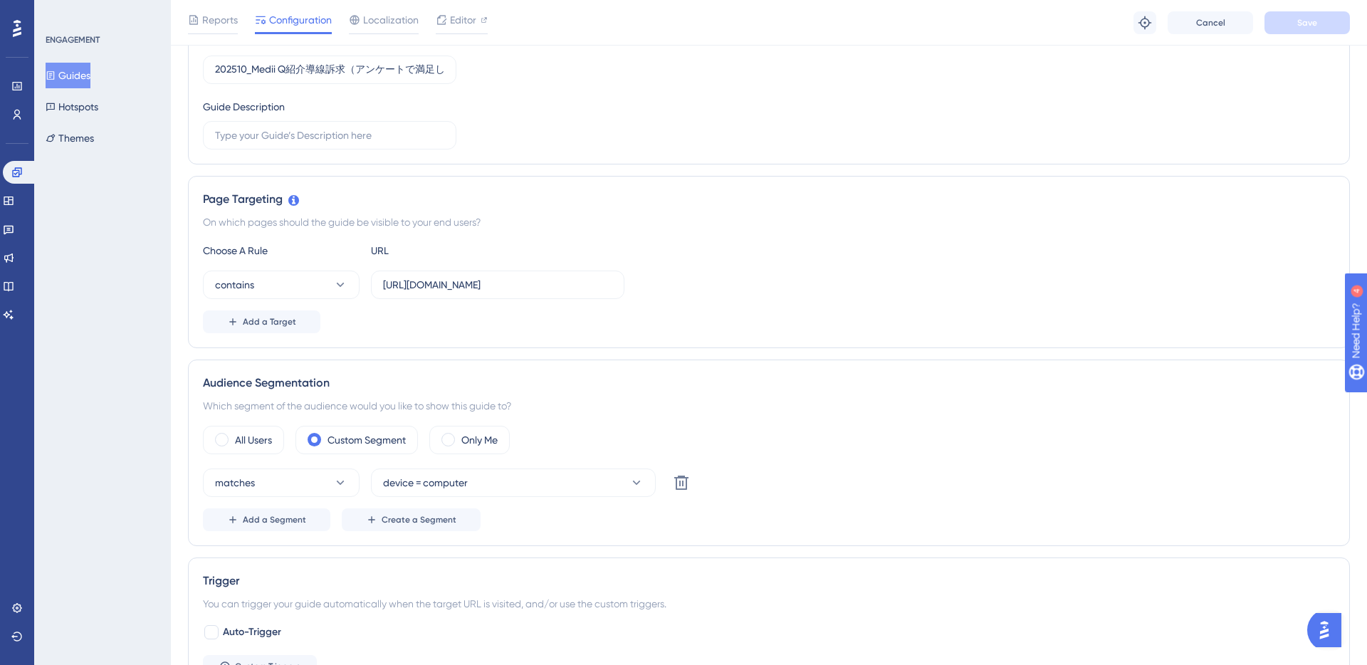
scroll to position [224, 0]
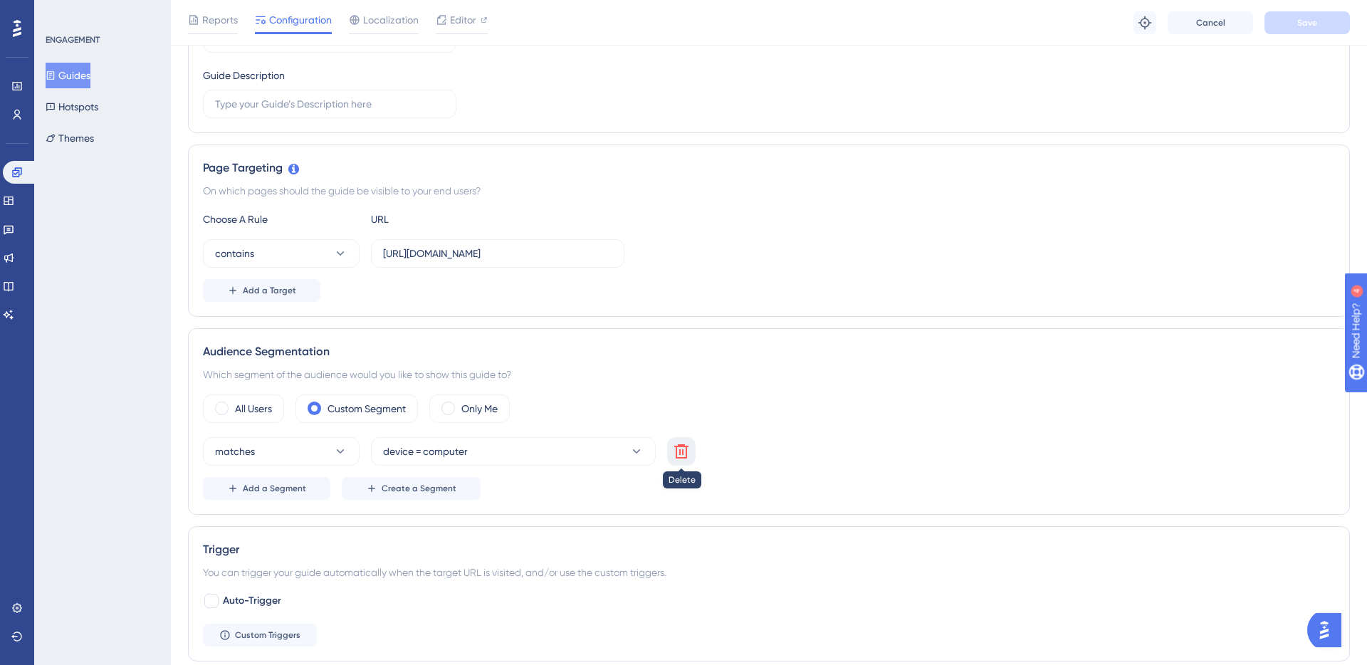
click at [686, 451] on icon at bounding box center [681, 451] width 14 height 14
click at [1321, 23] on button "Save" at bounding box center [1306, 22] width 85 height 23
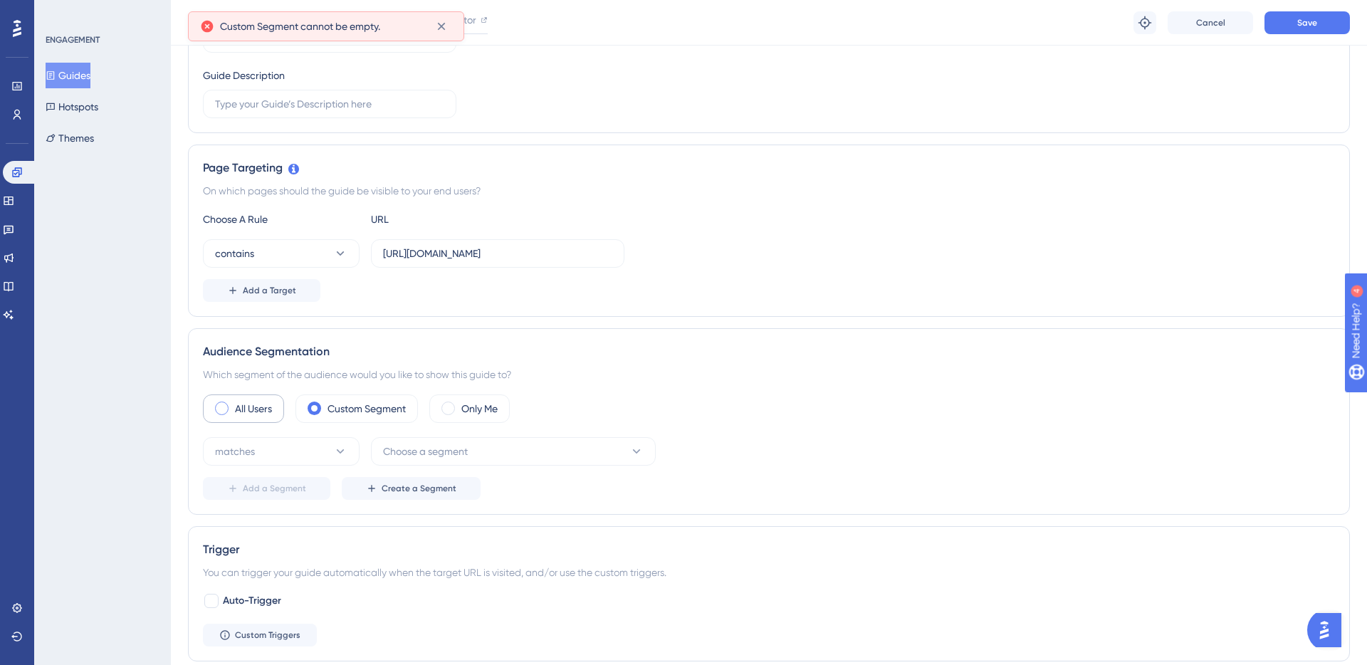
click at [241, 413] on label "All Users" at bounding box center [253, 408] width 37 height 17
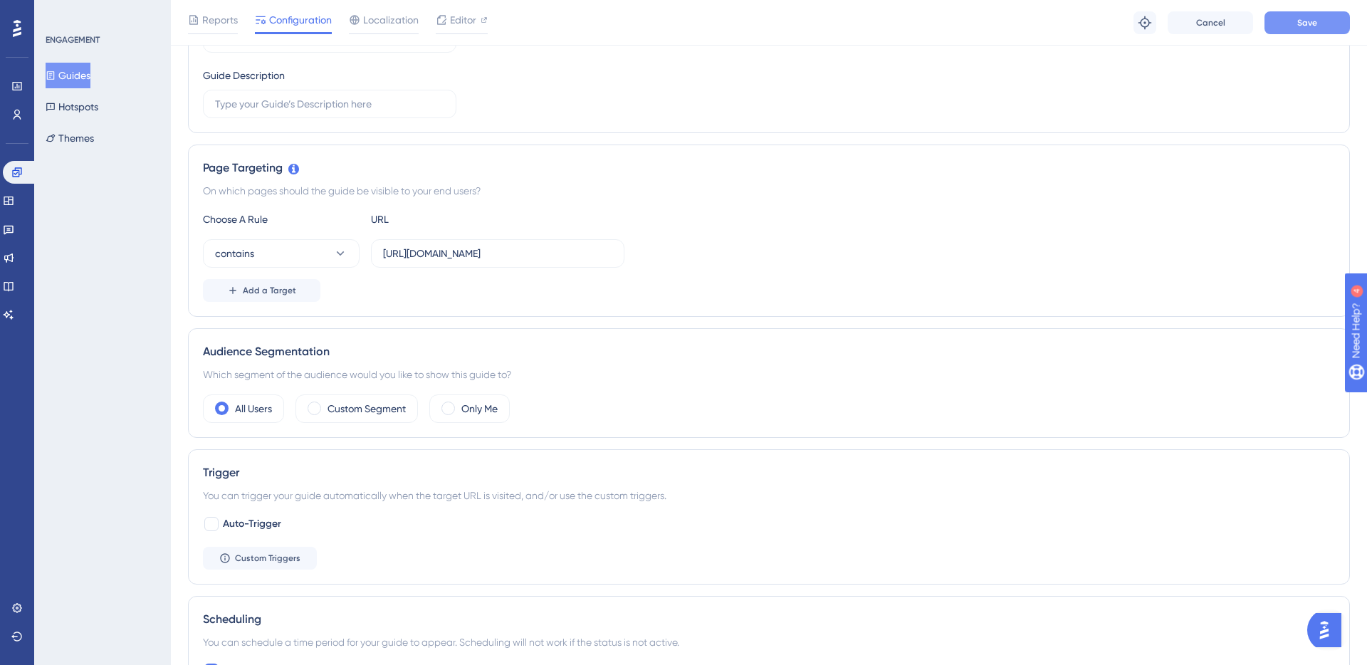
click at [1309, 23] on span "Save" at bounding box center [1307, 22] width 20 height 11
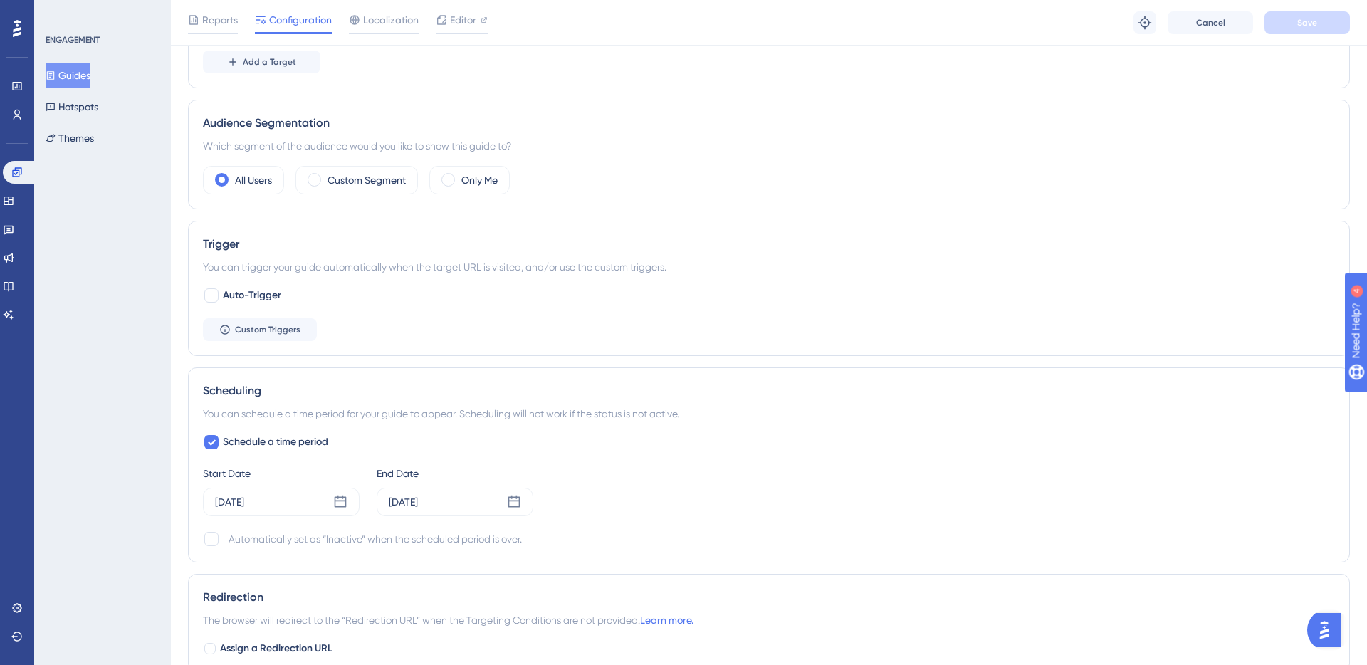
scroll to position [0, 0]
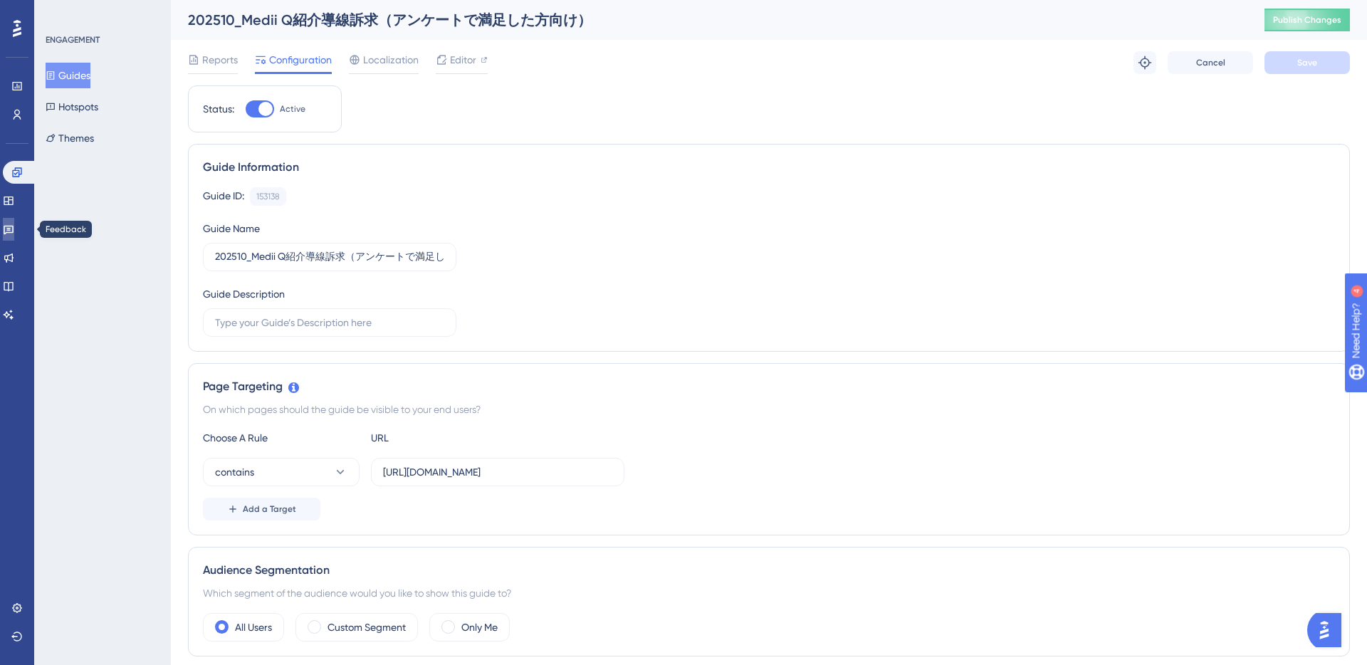
click at [14, 229] on icon at bounding box center [8, 229] width 11 height 11
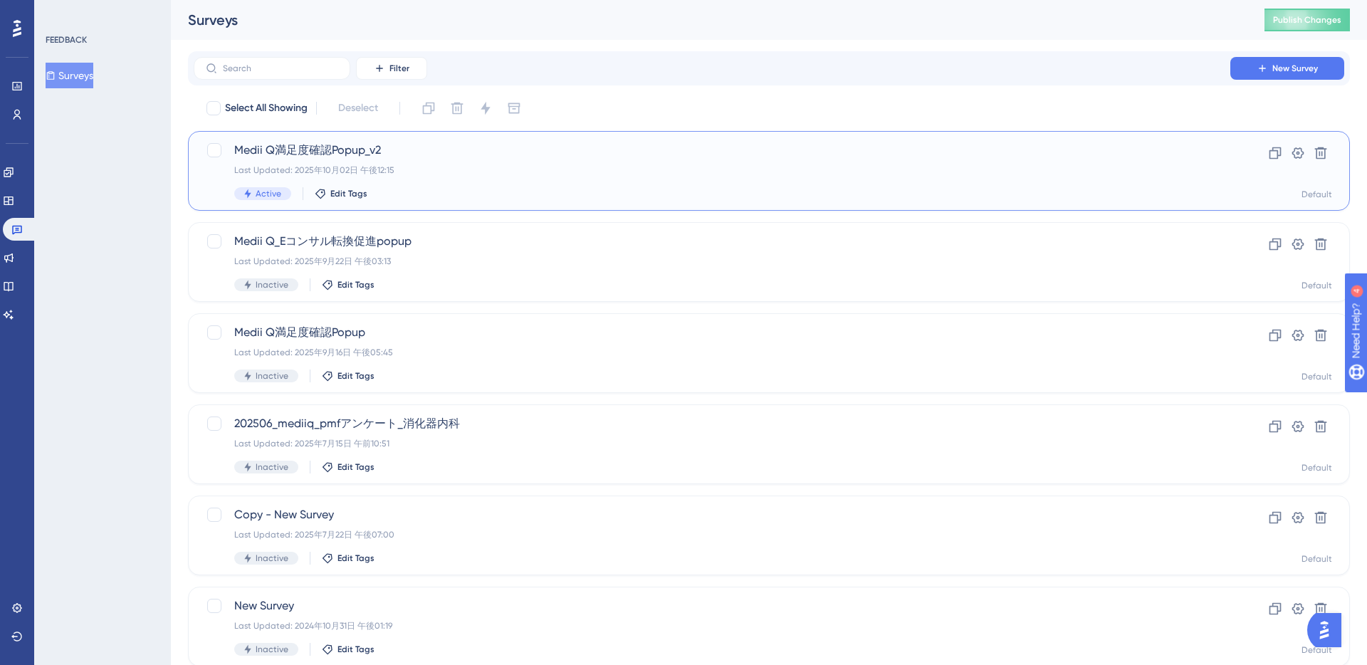
click at [444, 165] on div "Last Updated: 2025年10月02日 午後12:15" at bounding box center [711, 169] width 955 height 11
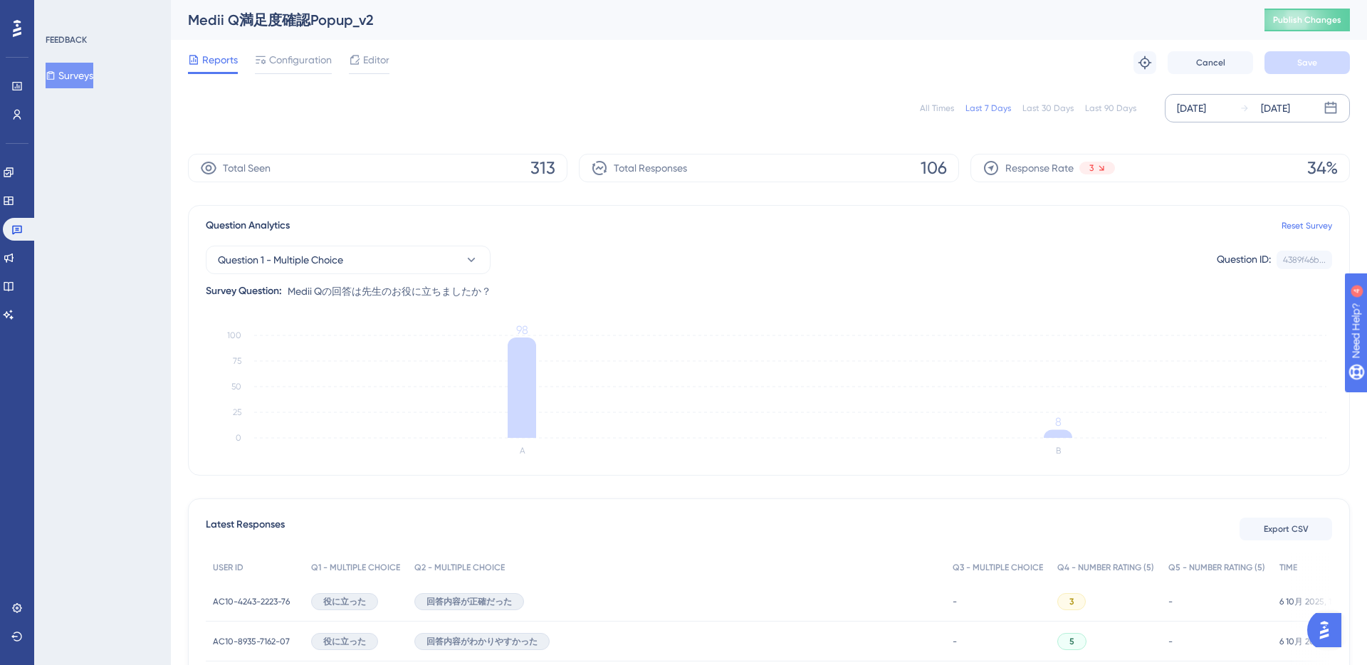
click at [1333, 105] on icon at bounding box center [1331, 108] width 14 height 14
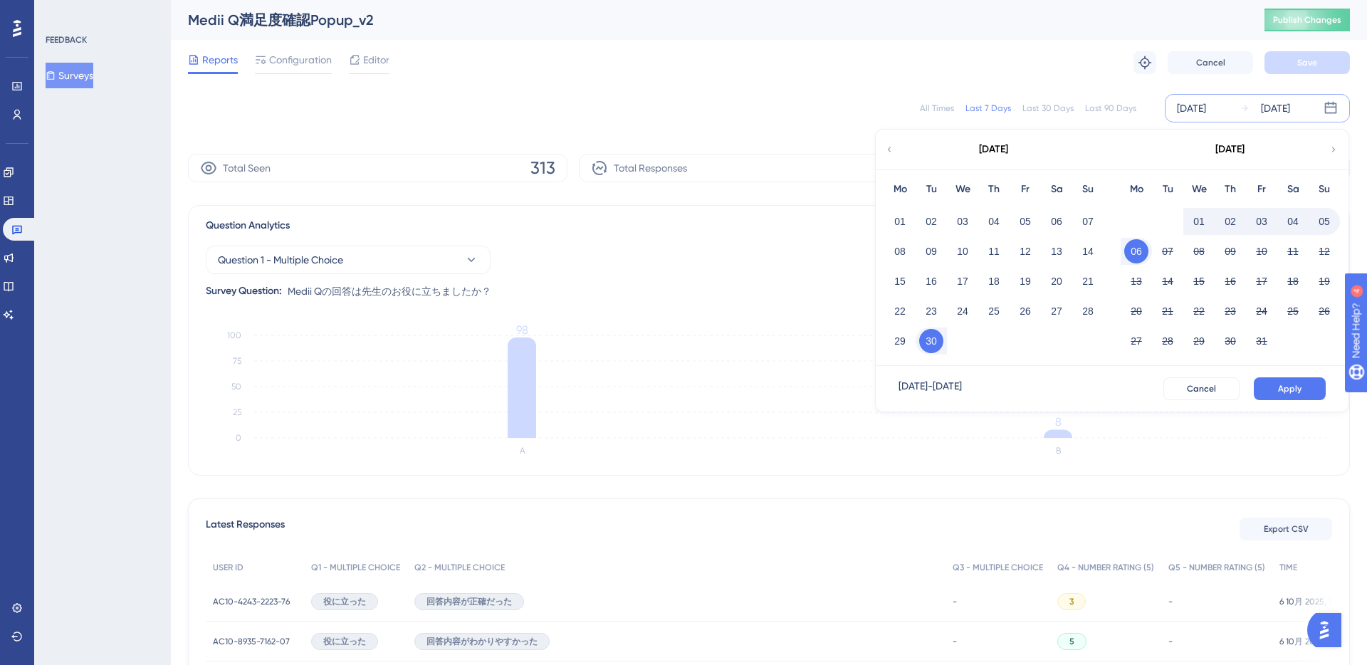
click at [1224, 222] on button "02" at bounding box center [1230, 221] width 24 height 24
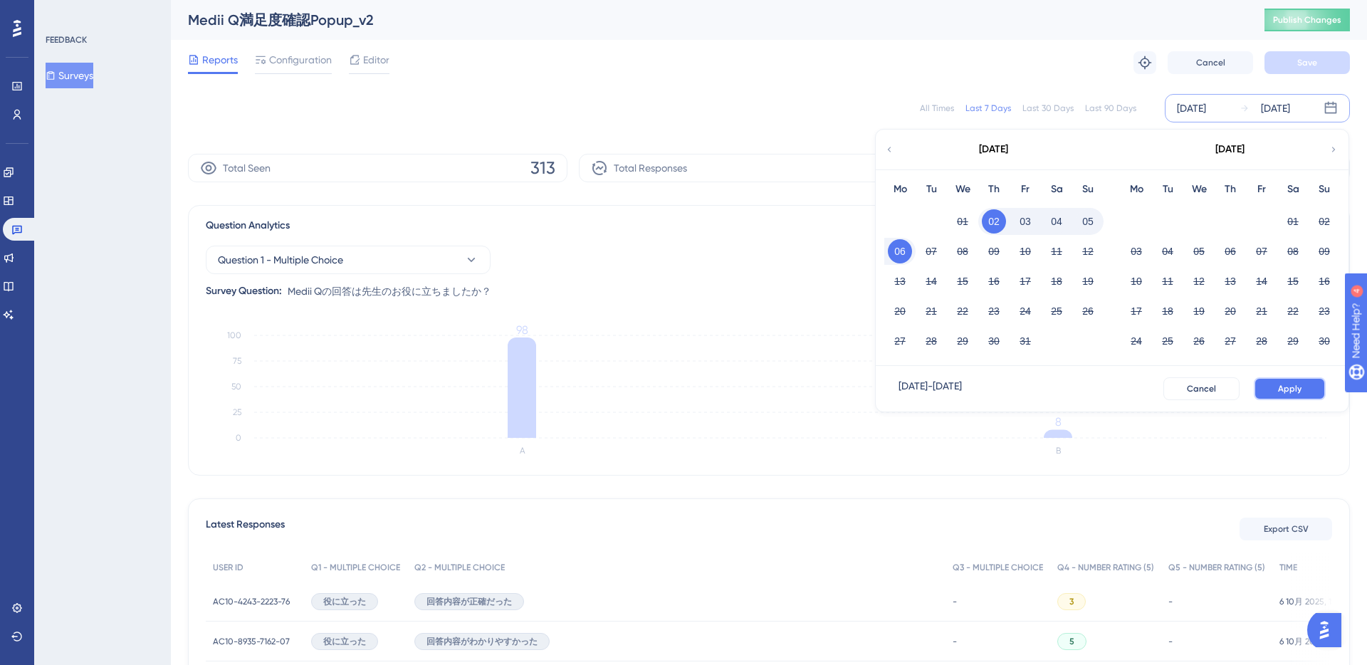
click at [1299, 389] on span "Apply" at bounding box center [1289, 388] width 23 height 11
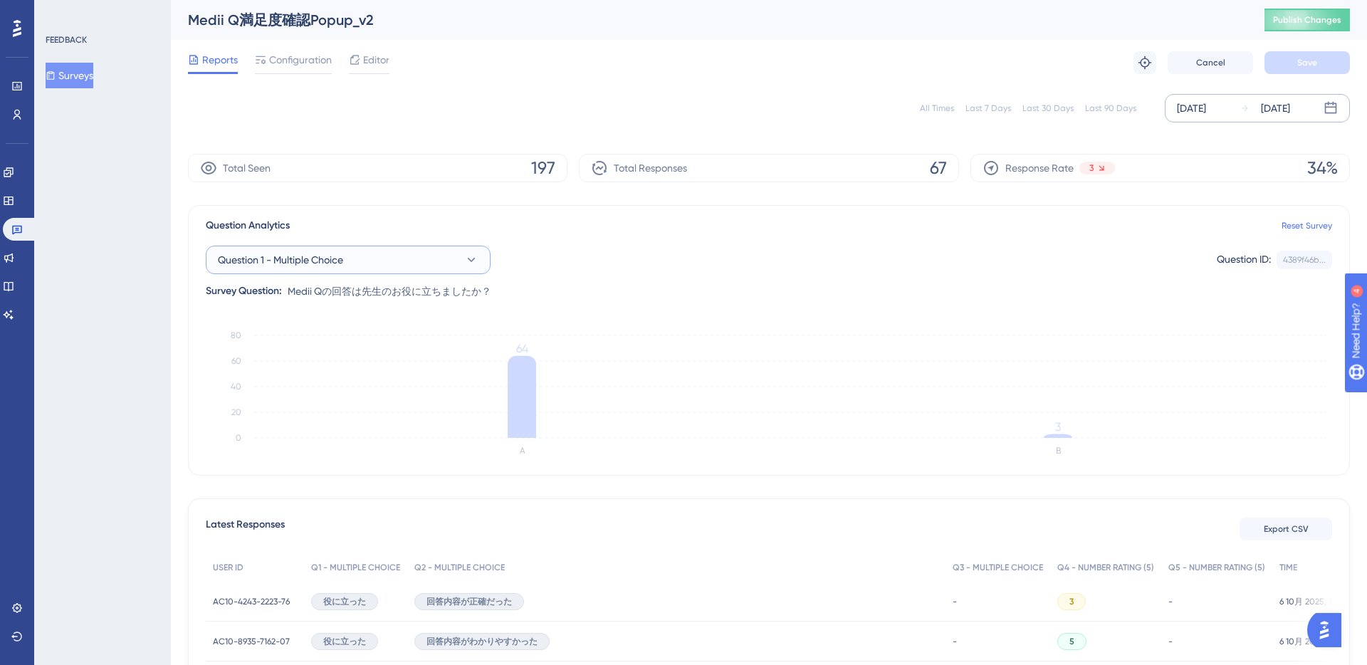
click at [388, 259] on button "Question 1 - Multiple Choice" at bounding box center [348, 260] width 285 height 28
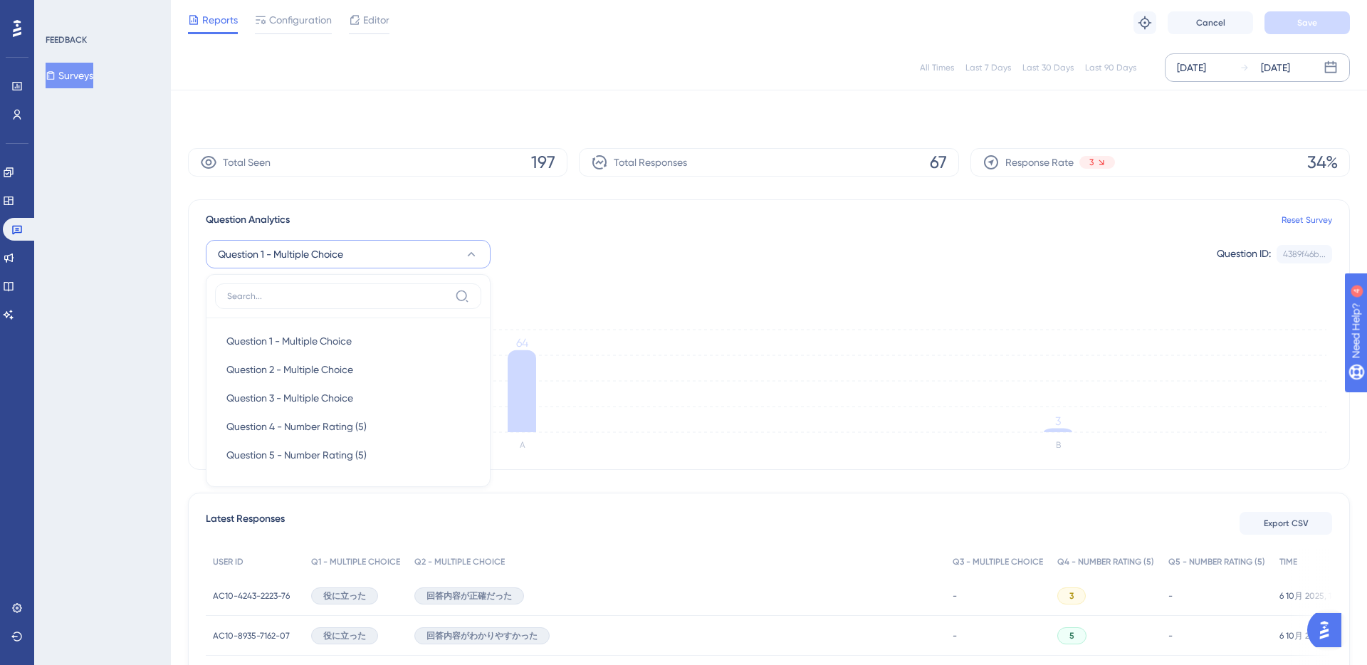
scroll to position [53, 0]
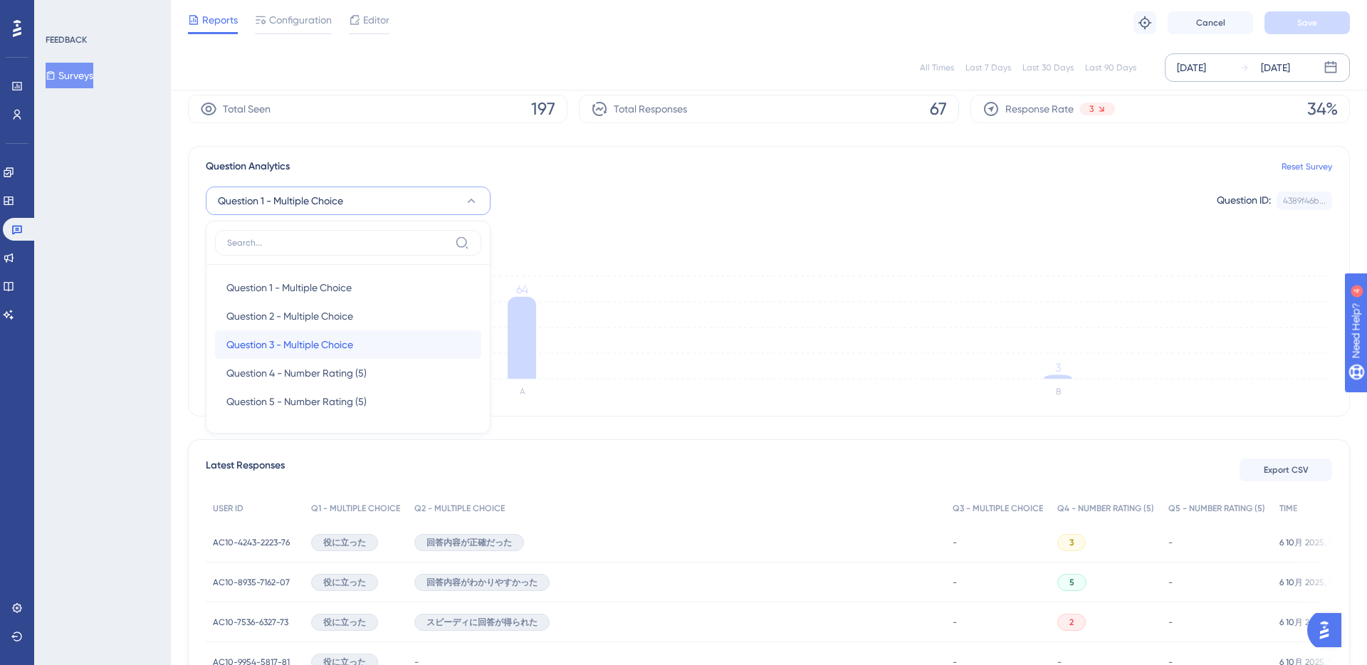
click at [345, 357] on div "Question 3 - Multiple Choice Question 3 - Multiple Choice" at bounding box center [348, 344] width 244 height 28
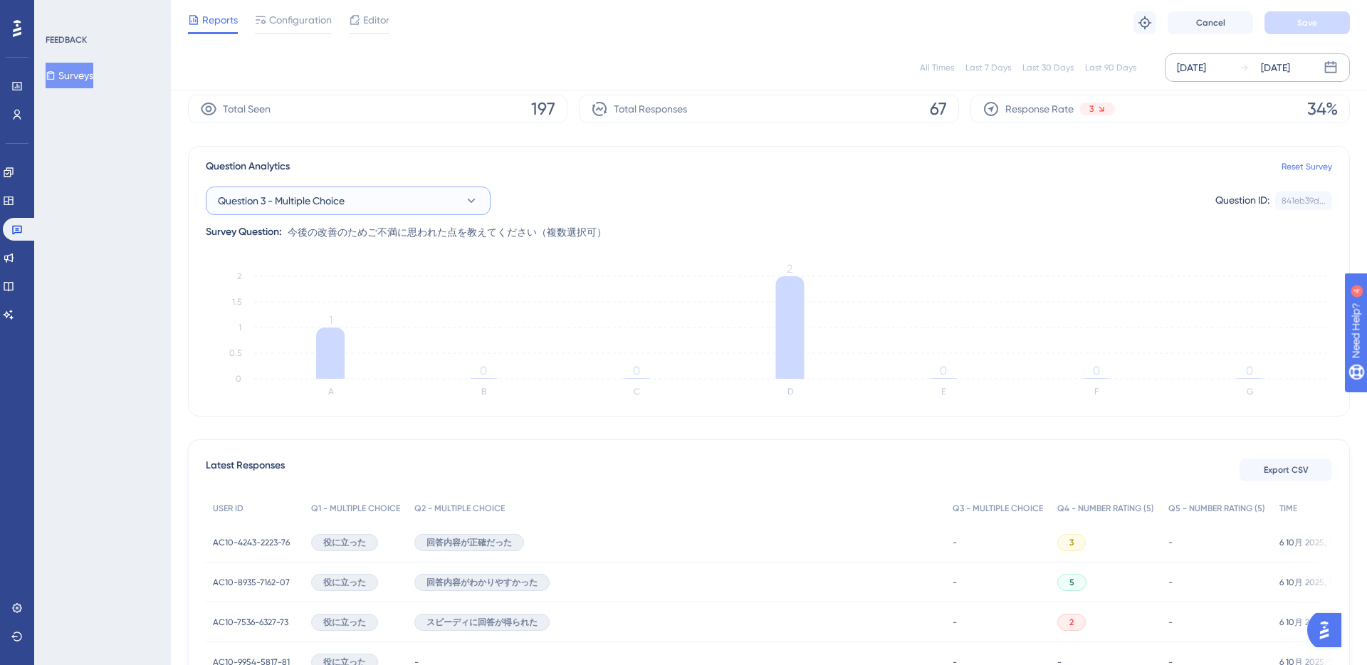
click at [394, 209] on button "Question 3 - Multiple Choice" at bounding box center [348, 201] width 285 height 28
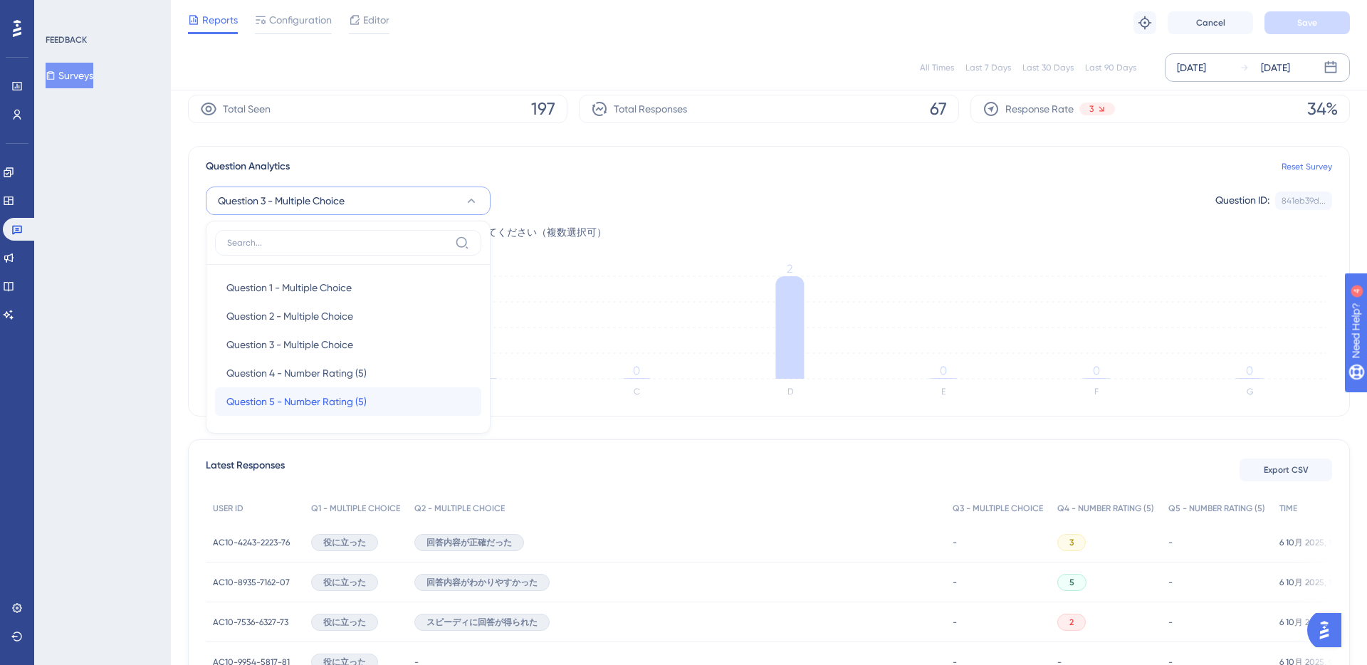
click at [333, 405] on span "Question 5 - Number Rating (5)" at bounding box center [296, 401] width 140 height 17
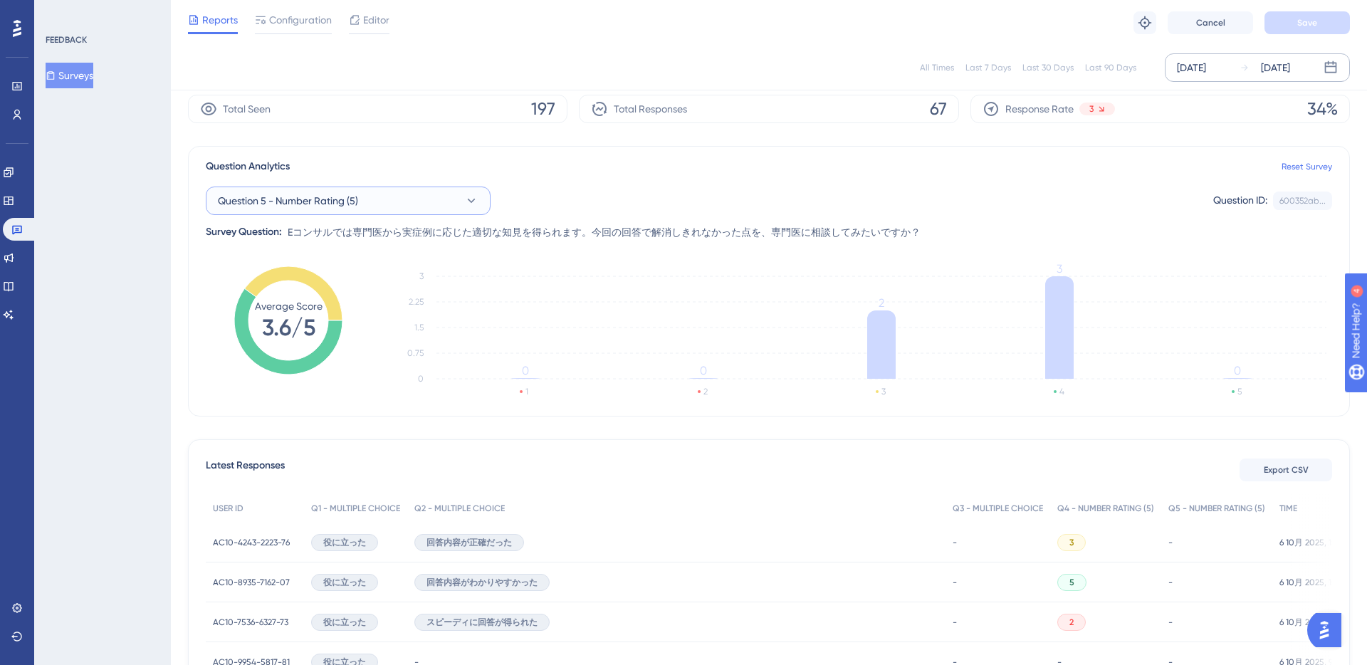
click at [358, 208] on span "Question 5 - Number Rating (5)" at bounding box center [288, 200] width 140 height 17
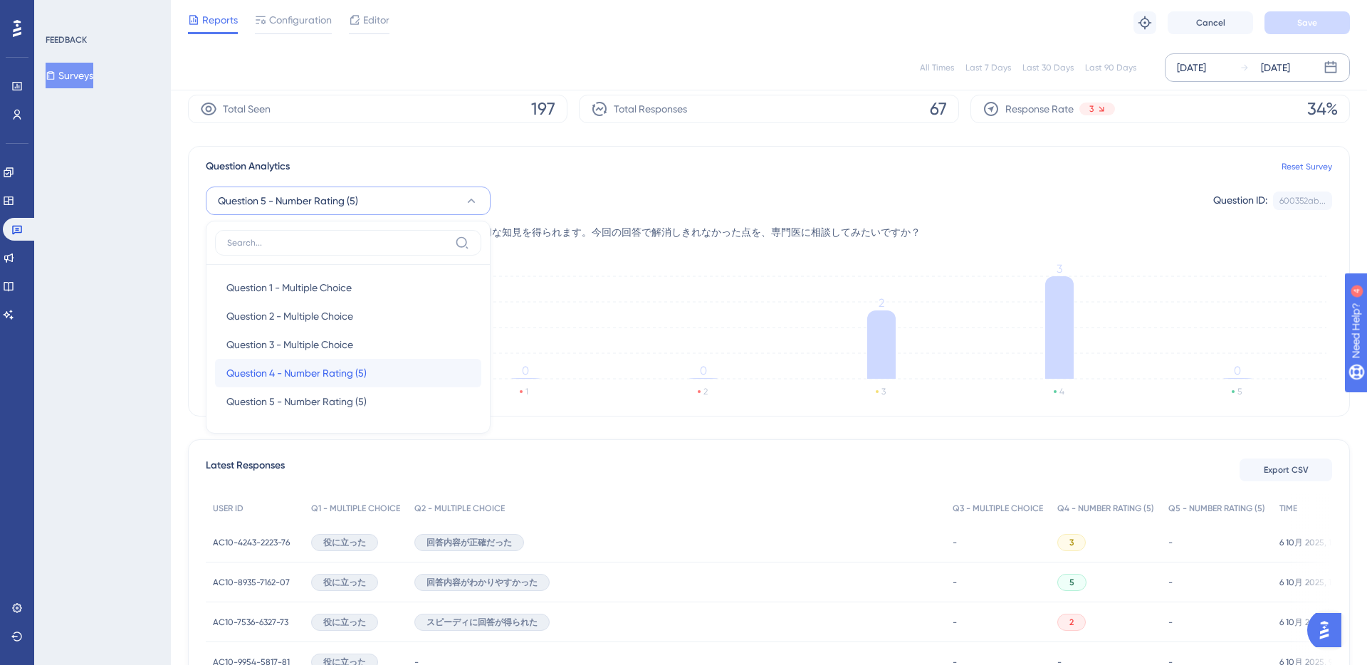
click at [366, 367] on span "Question 4 - Number Rating (5)" at bounding box center [296, 373] width 140 height 17
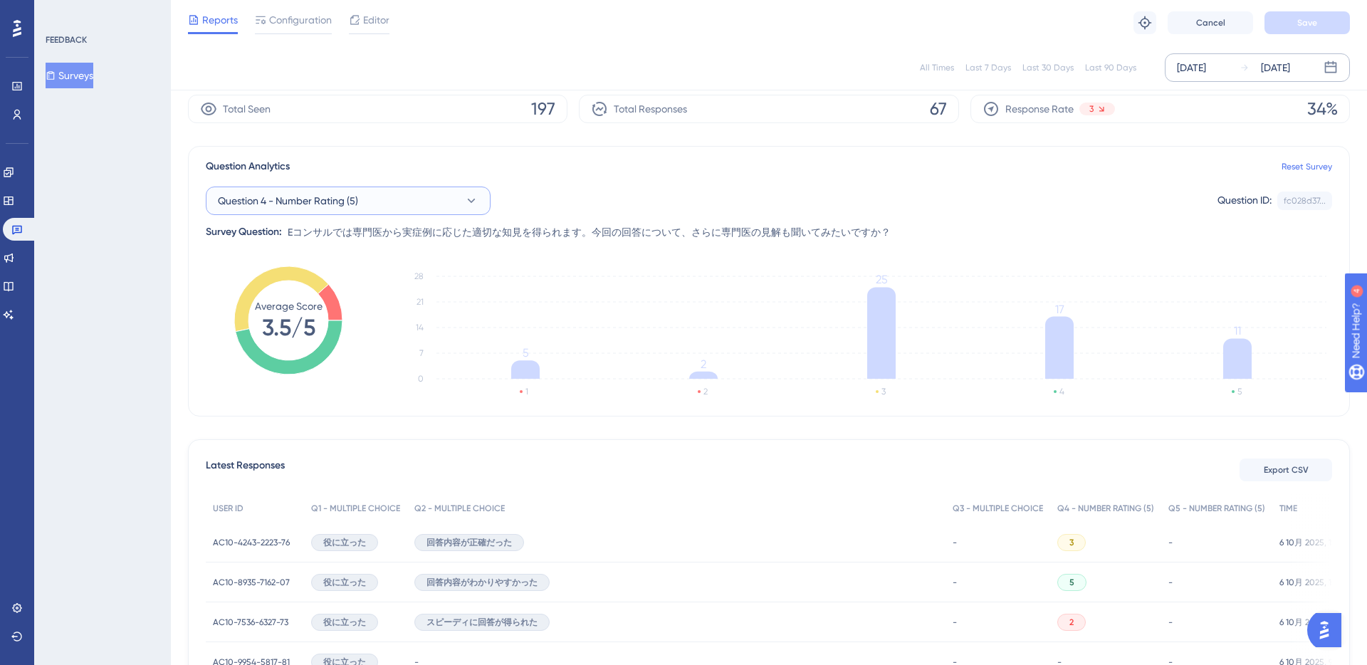
click at [465, 197] on icon at bounding box center [471, 201] width 14 height 14
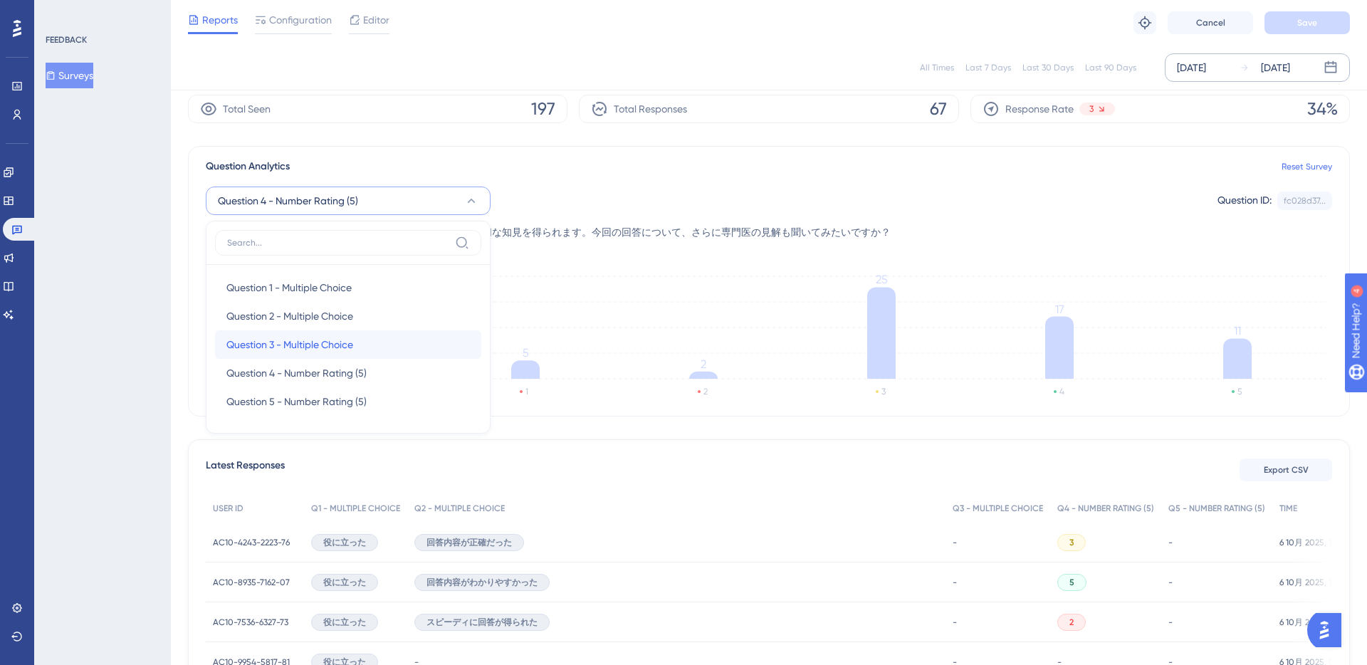
click at [388, 347] on div "Question 3 - Multiple Choice Question 3 - Multiple Choice" at bounding box center [348, 344] width 244 height 28
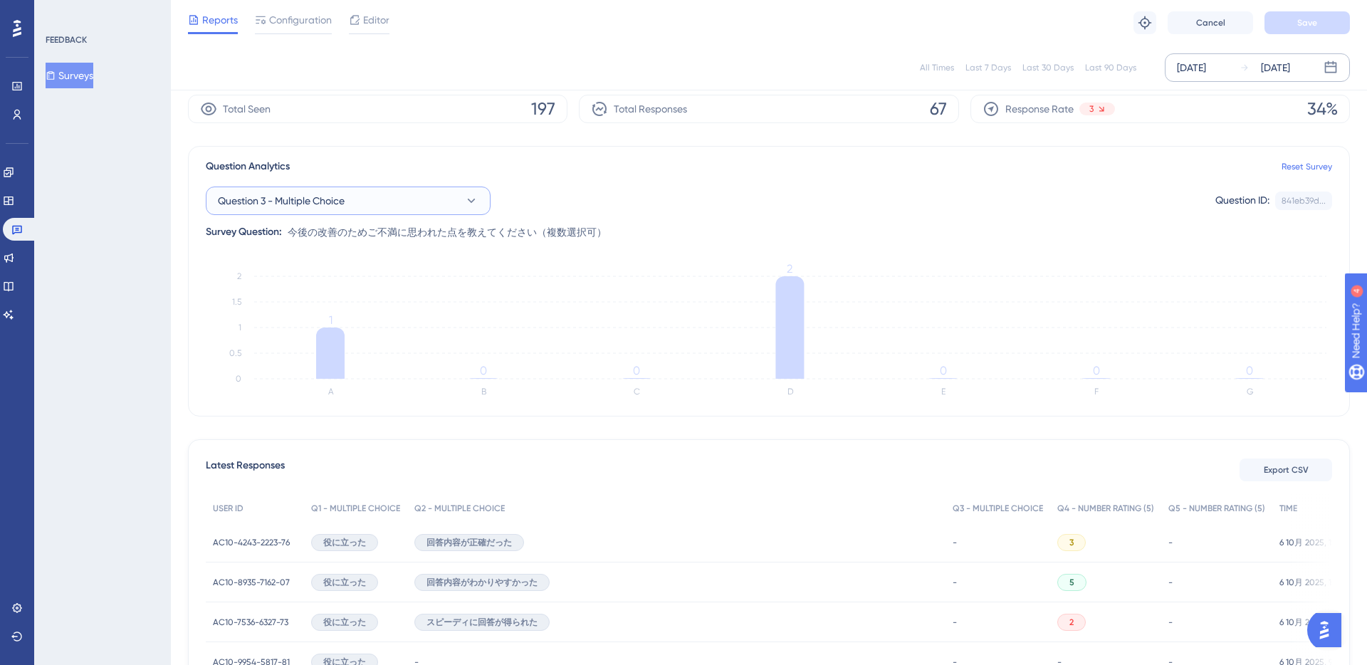
click at [403, 188] on button "Question 3 - Multiple Choice" at bounding box center [348, 201] width 285 height 28
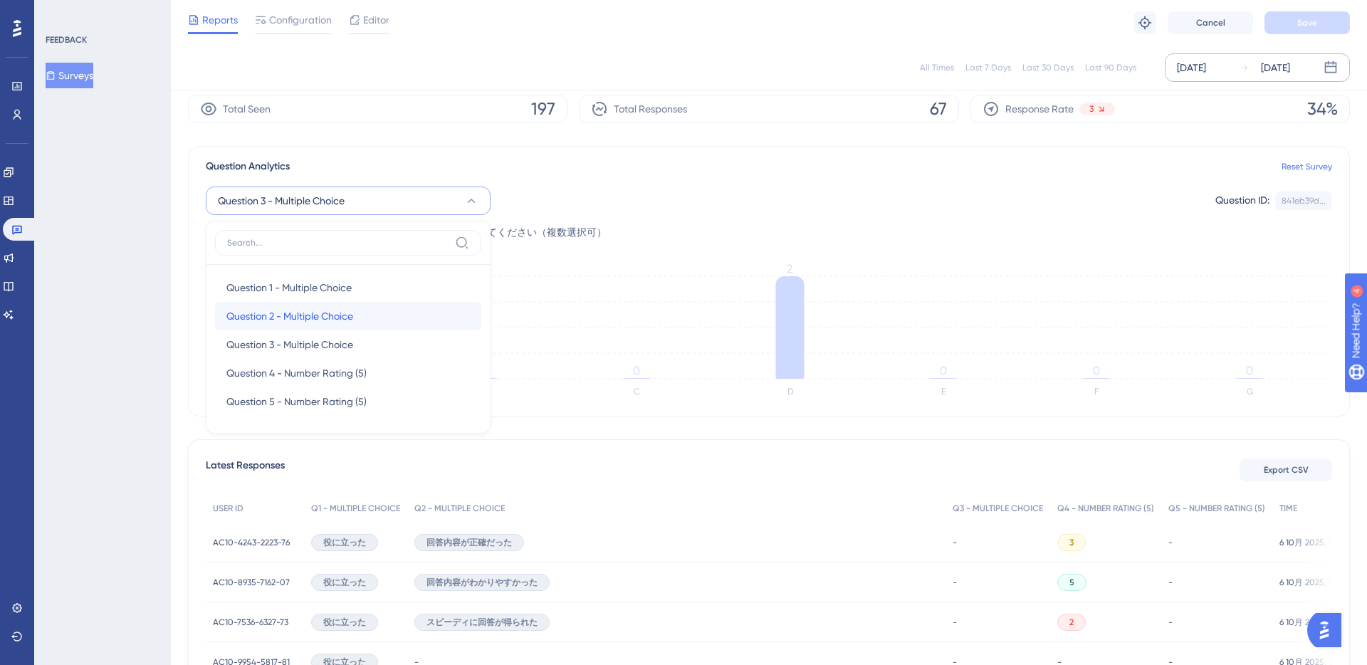
click at [324, 320] on span "Question 2 - Multiple Choice" at bounding box center [289, 316] width 127 height 17
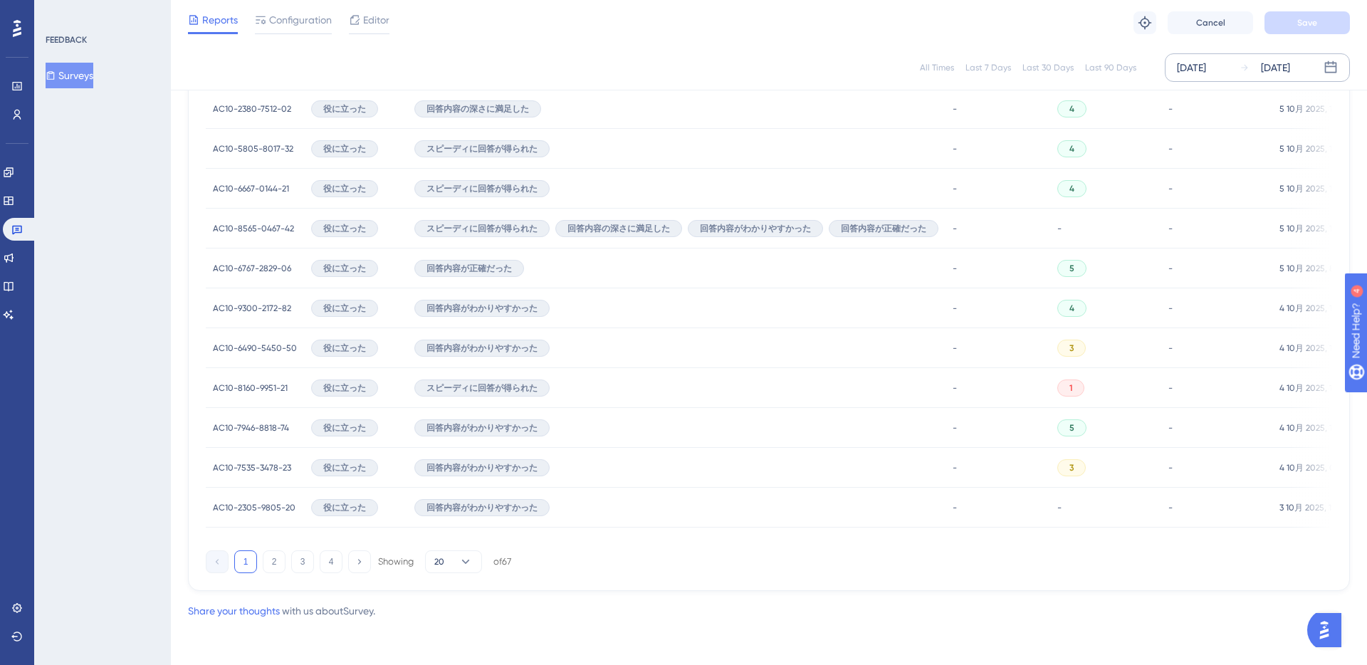
scroll to position [0, 0]
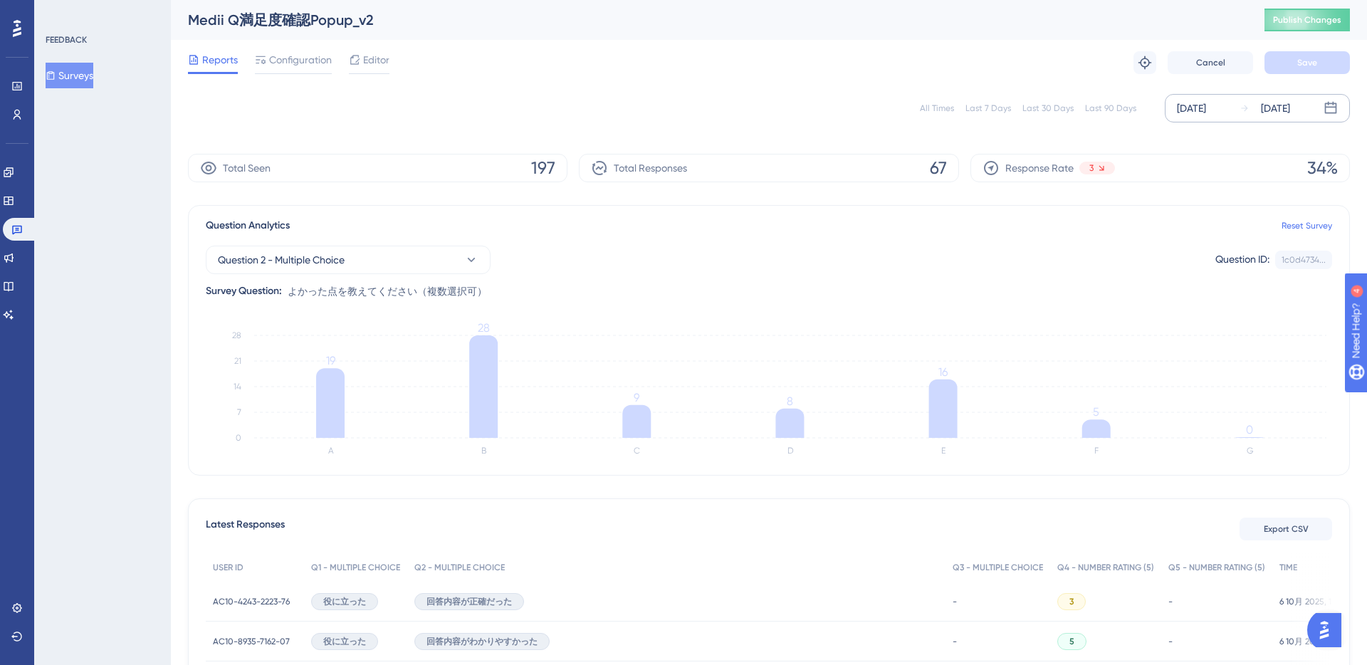
click at [394, 114] on div "All Times Last 7 Days Last 30 Days Last 90 Days [DATE] [DATE]" at bounding box center [769, 108] width 1162 height 28
click at [86, 68] on button "Surveys" at bounding box center [70, 76] width 48 height 26
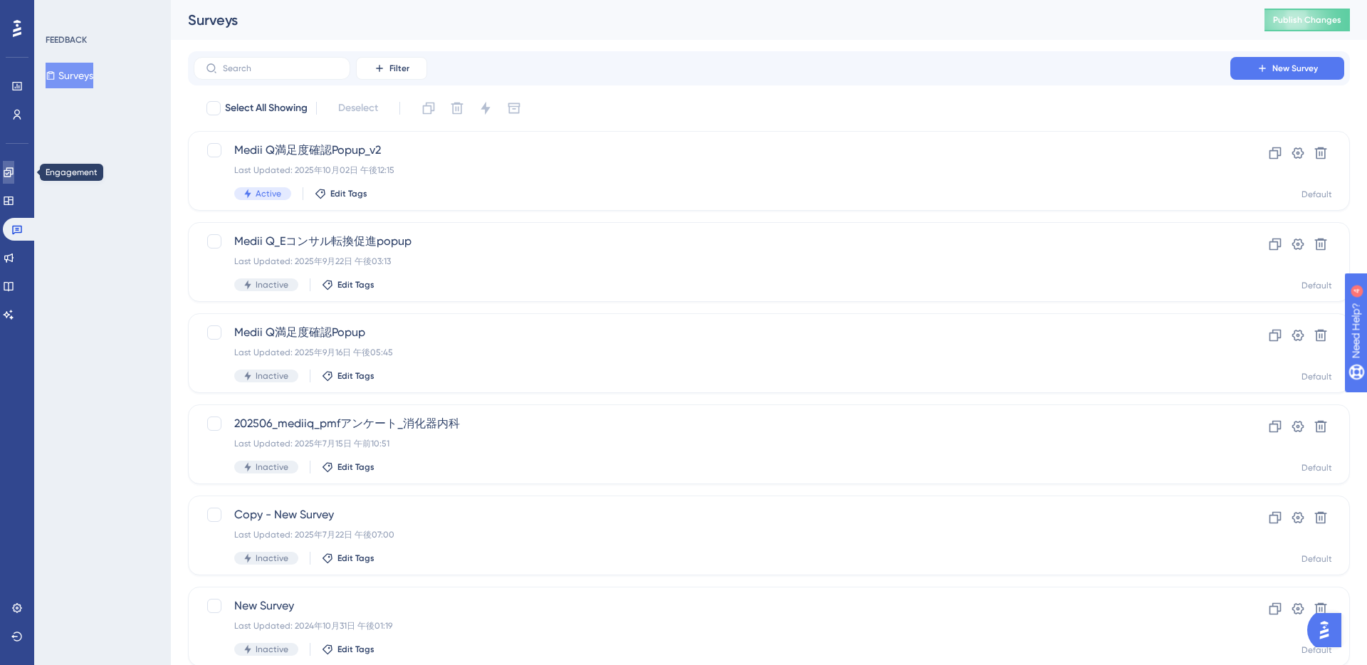
click at [14, 173] on icon at bounding box center [8, 172] width 11 height 11
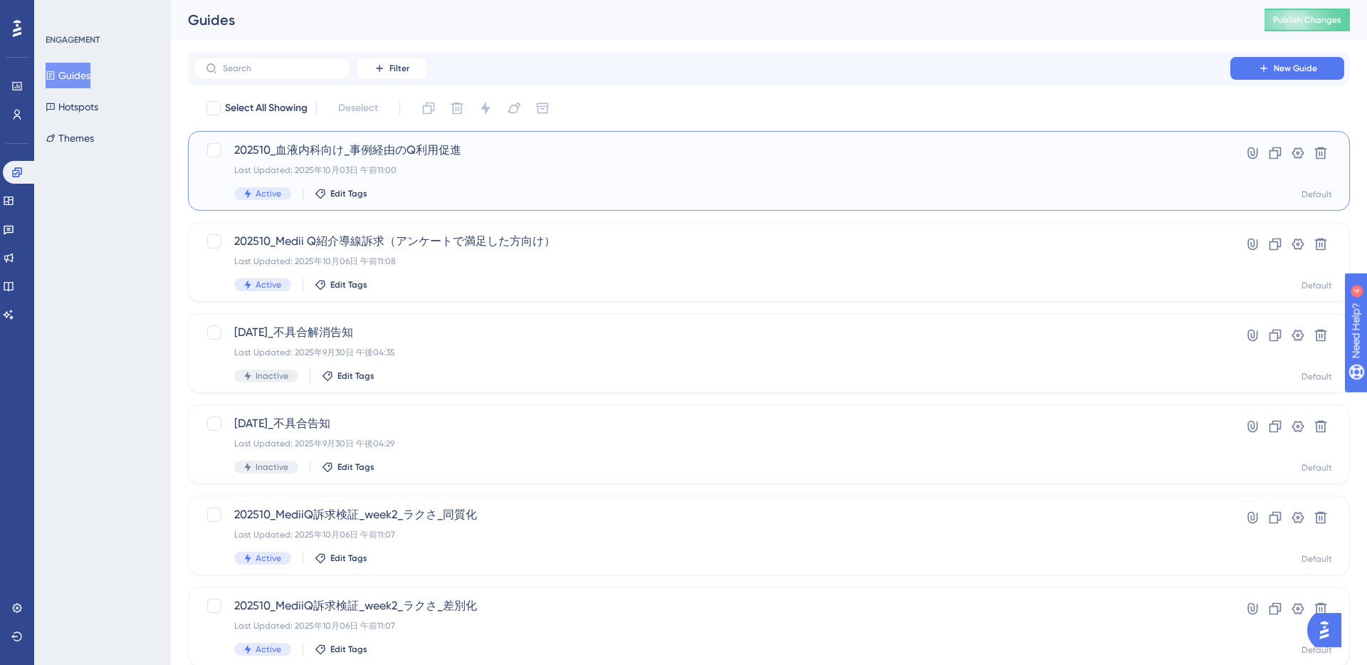
click at [671, 206] on div "202510_血液内科向け_事例経由のQ利用促進 Last Updated: 2025年10月03日 午前11:00 Active Edit Tags Hyp…" at bounding box center [769, 171] width 1162 height 80
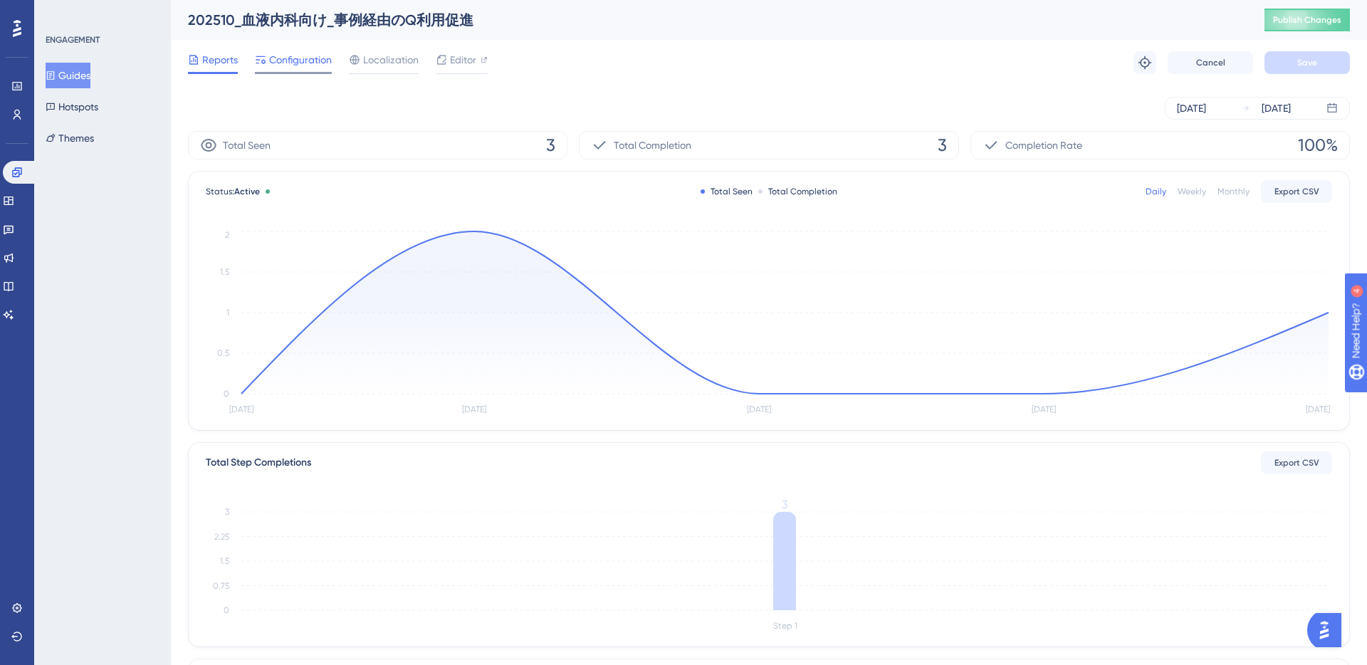
click at [278, 62] on span "Configuration" at bounding box center [300, 59] width 63 height 17
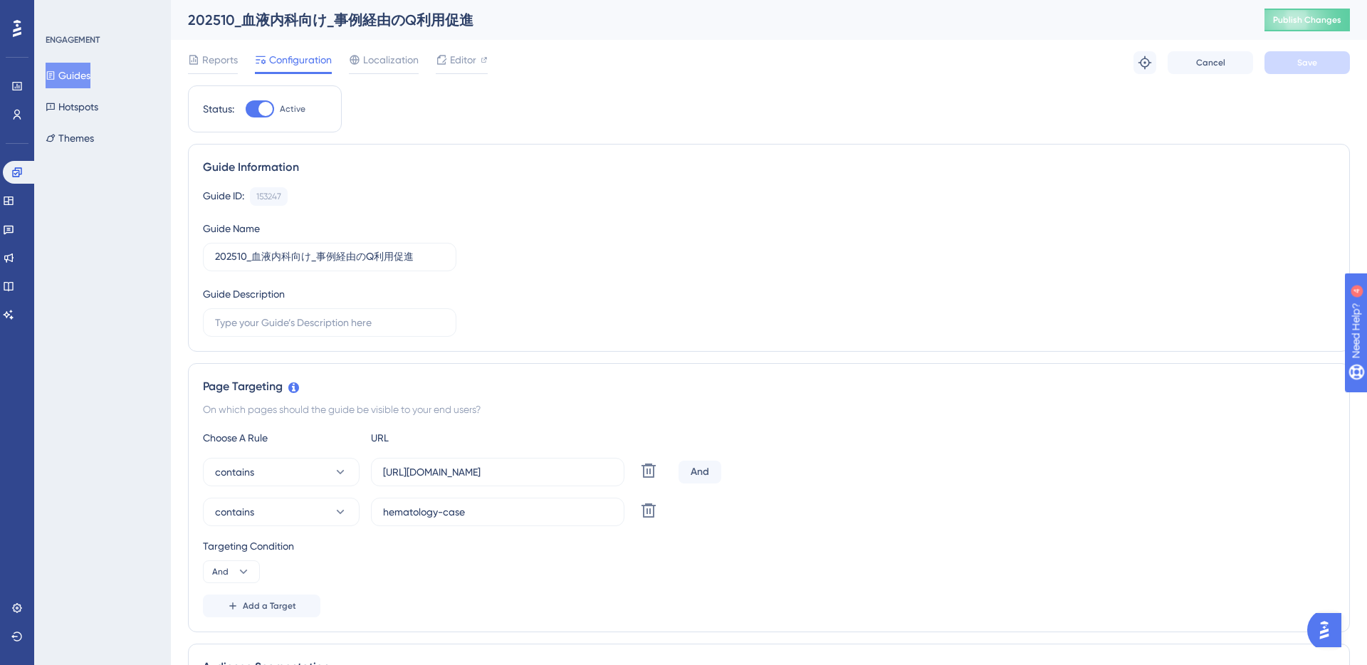
click at [75, 78] on button "Guides" at bounding box center [68, 76] width 45 height 26
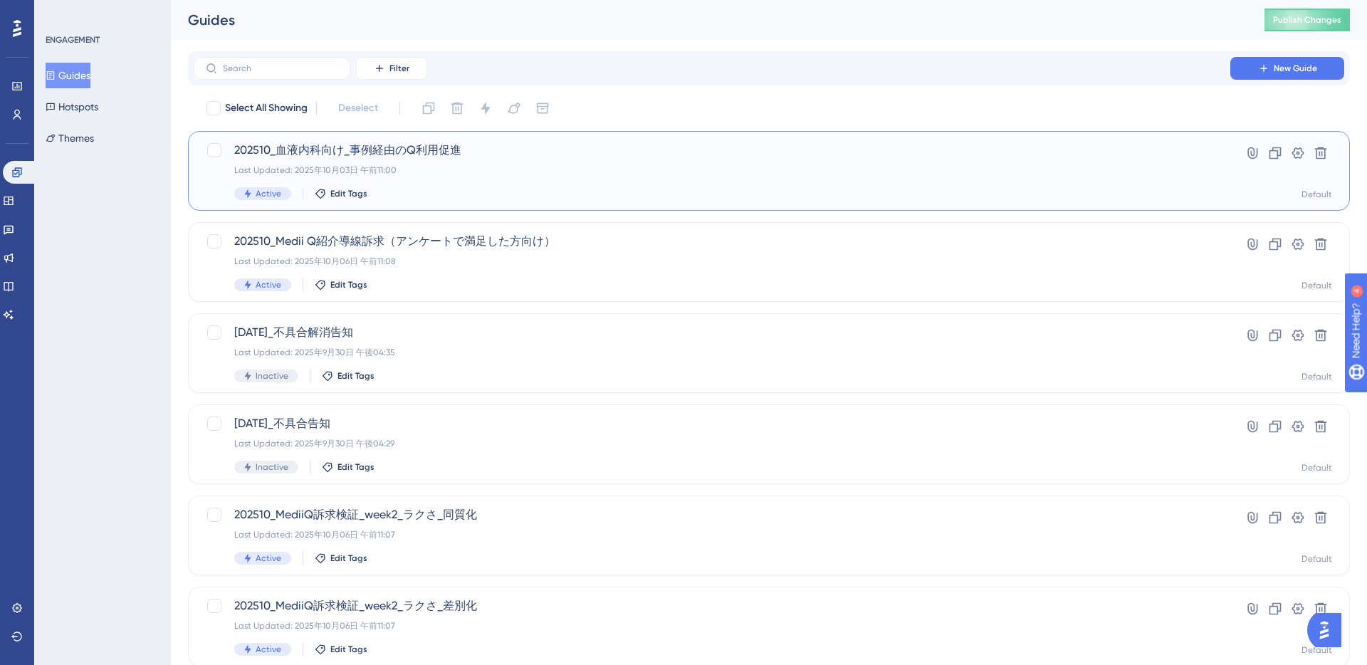
click at [555, 204] on div "202510_血液内科向け_事例経由のQ利用促進 Last Updated: 2025年10月03日 午前11:00 Active Edit Tags Hyp…" at bounding box center [769, 171] width 1162 height 80
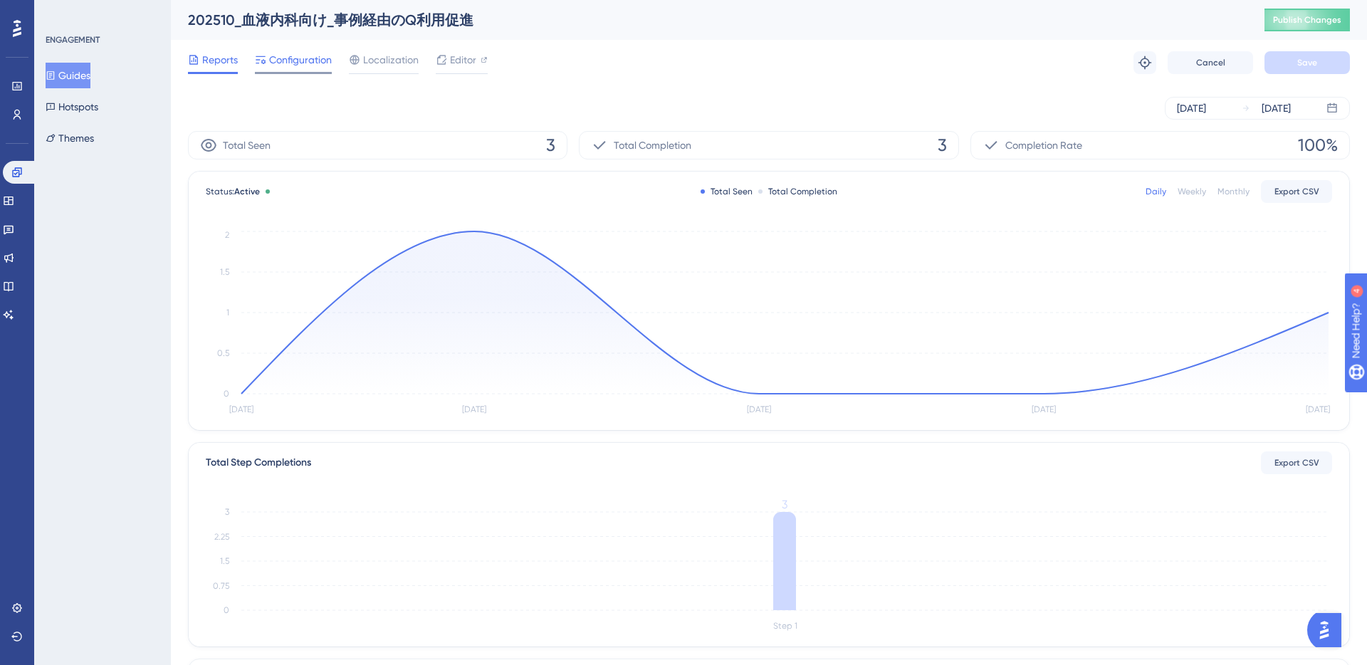
click at [283, 61] on span "Configuration" at bounding box center [300, 59] width 63 height 17
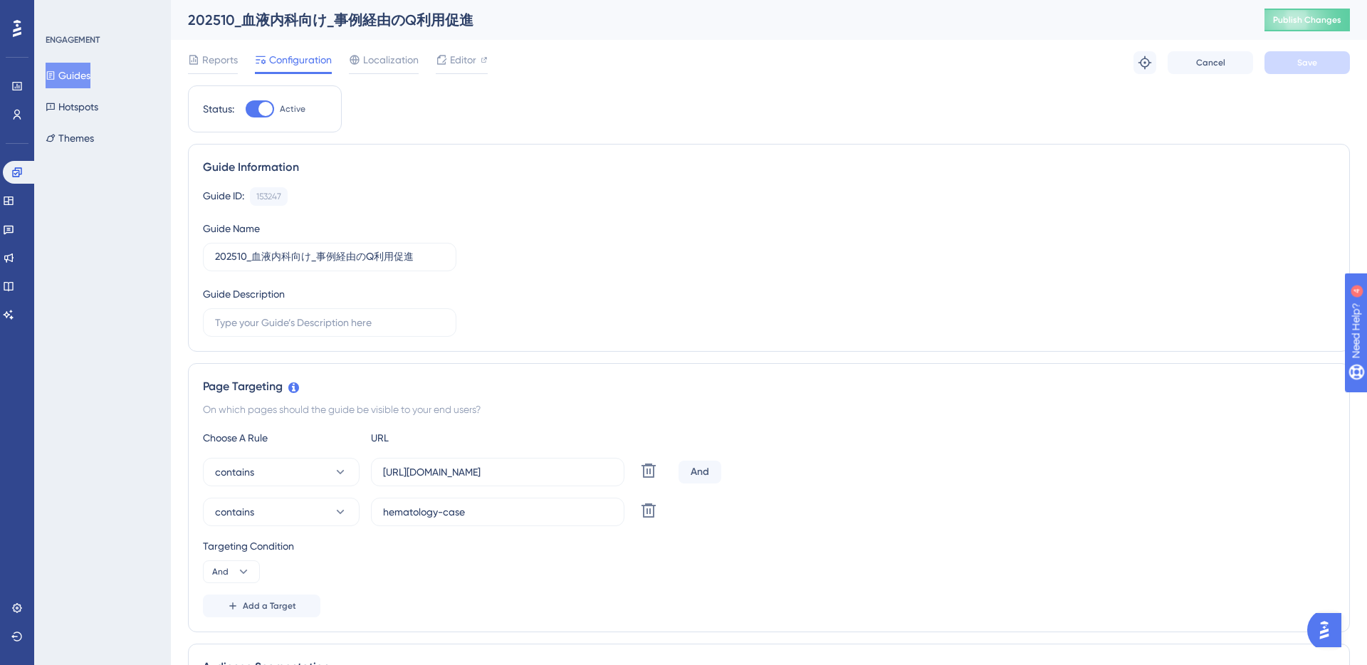
click at [262, 107] on div at bounding box center [265, 109] width 14 height 14
click at [246, 109] on input "Active" at bounding box center [245, 109] width 1 height 1
checkbox input "false"
click at [1304, 75] on div "Reports Configuration Localization Editor Cancel Save" at bounding box center [769, 63] width 1162 height 46
click at [1301, 68] on span "Save" at bounding box center [1307, 62] width 20 height 11
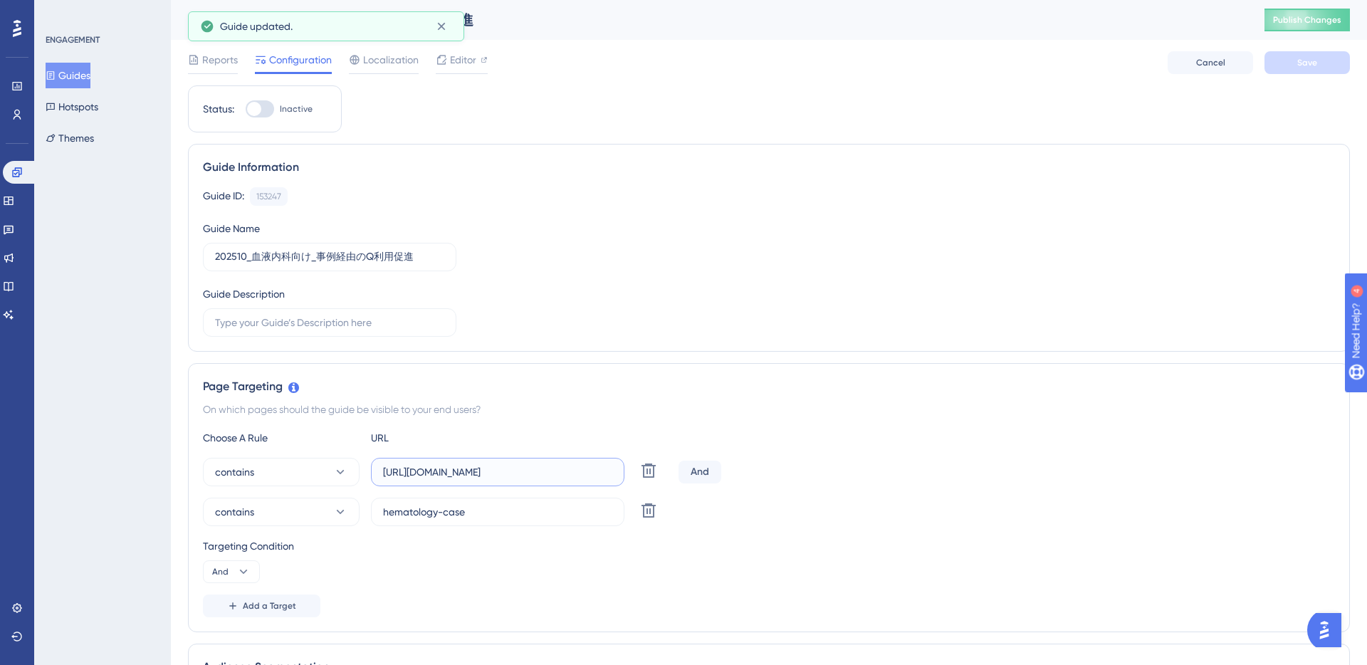
click at [440, 475] on input "[URL][DOMAIN_NAME]" at bounding box center [497, 472] width 229 height 16
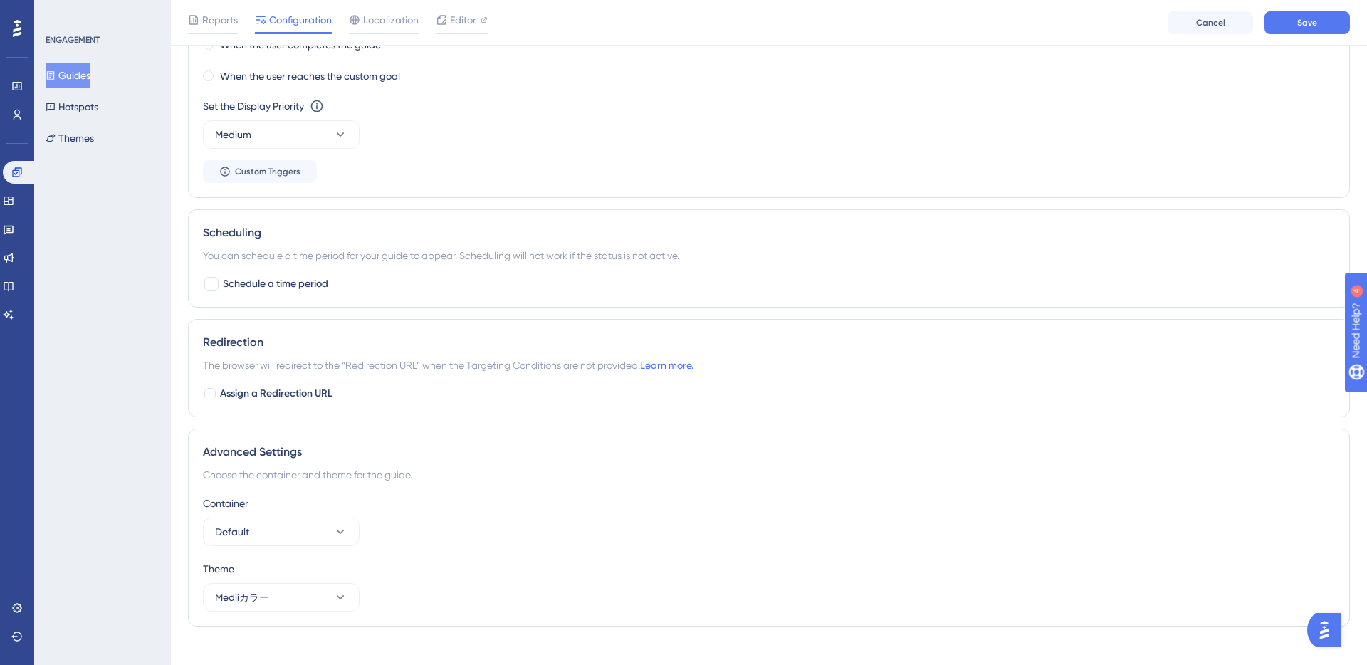
scroll to position [983, 0]
type input "[URL][DOMAIN_NAME]"
click at [278, 284] on span "Schedule a time period" at bounding box center [275, 282] width 105 height 17
checkbox input "true"
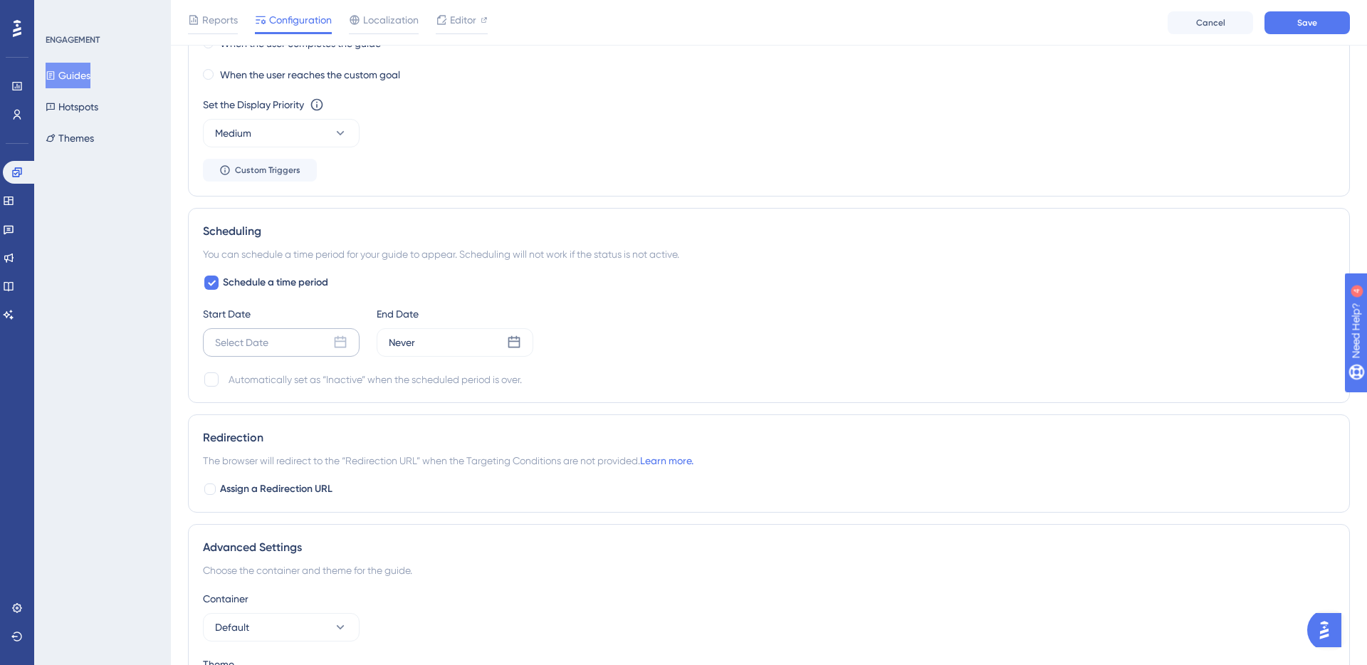
click at [339, 340] on icon at bounding box center [340, 342] width 14 height 14
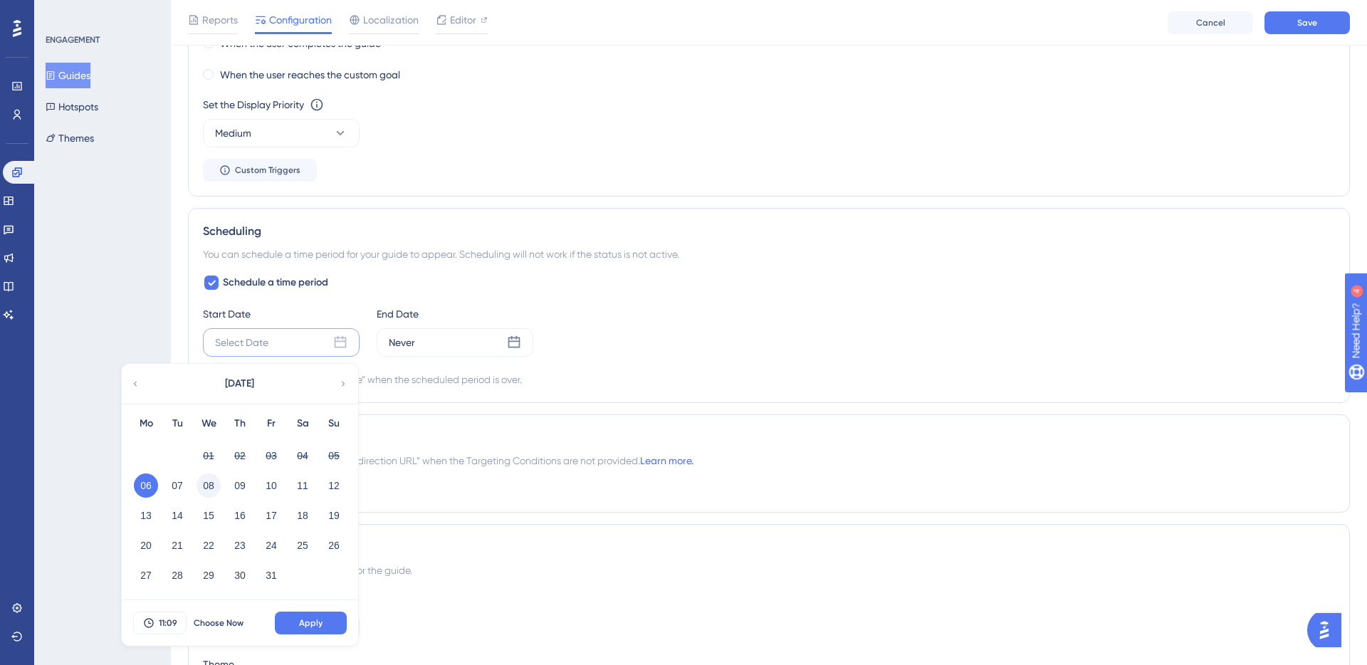
click at [211, 485] on button "08" at bounding box center [209, 485] width 24 height 24
click at [168, 625] on span "11:09" at bounding box center [168, 622] width 19 height 11
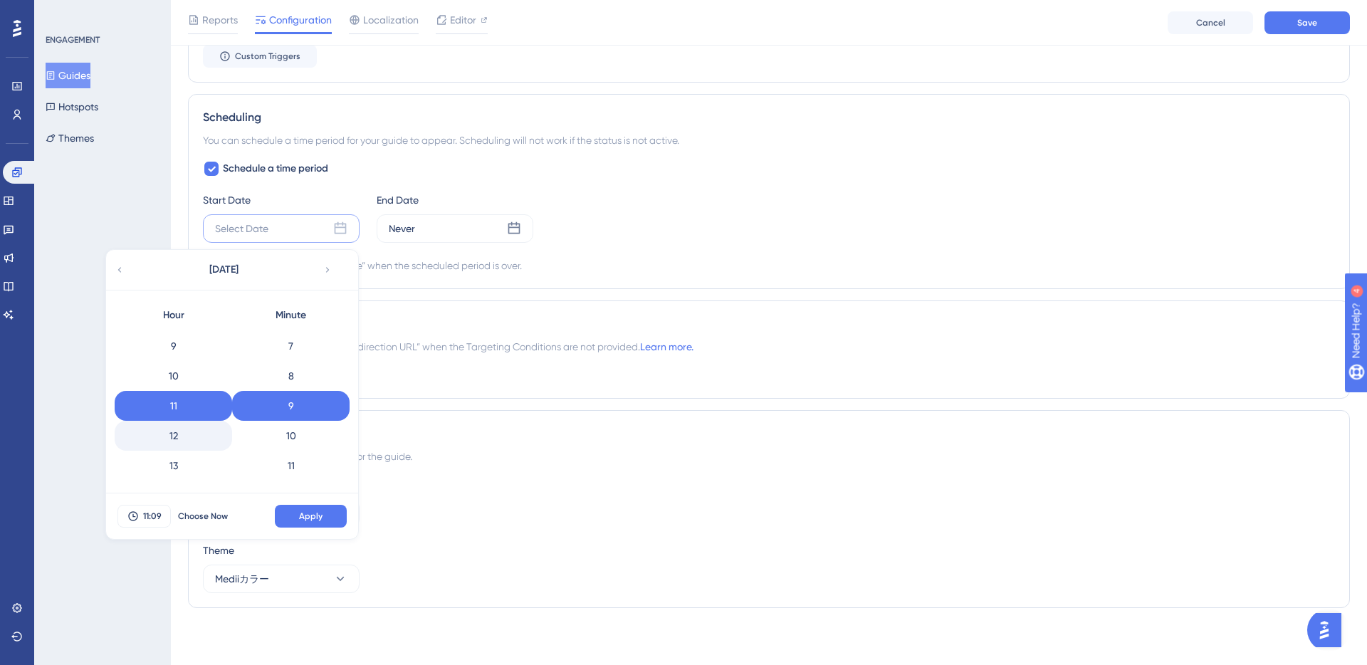
scroll to position [0, 0]
click at [178, 349] on div "0" at bounding box center [173, 345] width 117 height 30
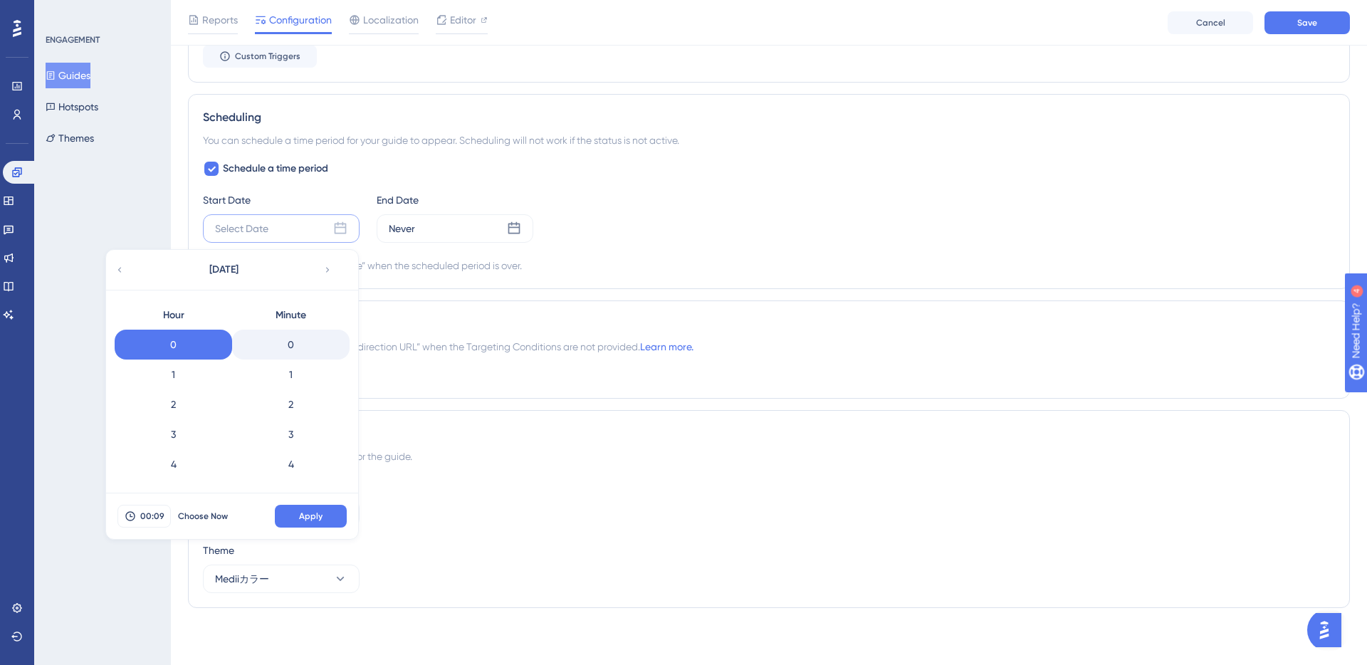
click at [308, 341] on div "0" at bounding box center [290, 345] width 117 height 30
click at [303, 513] on span "Apply" at bounding box center [310, 515] width 23 height 11
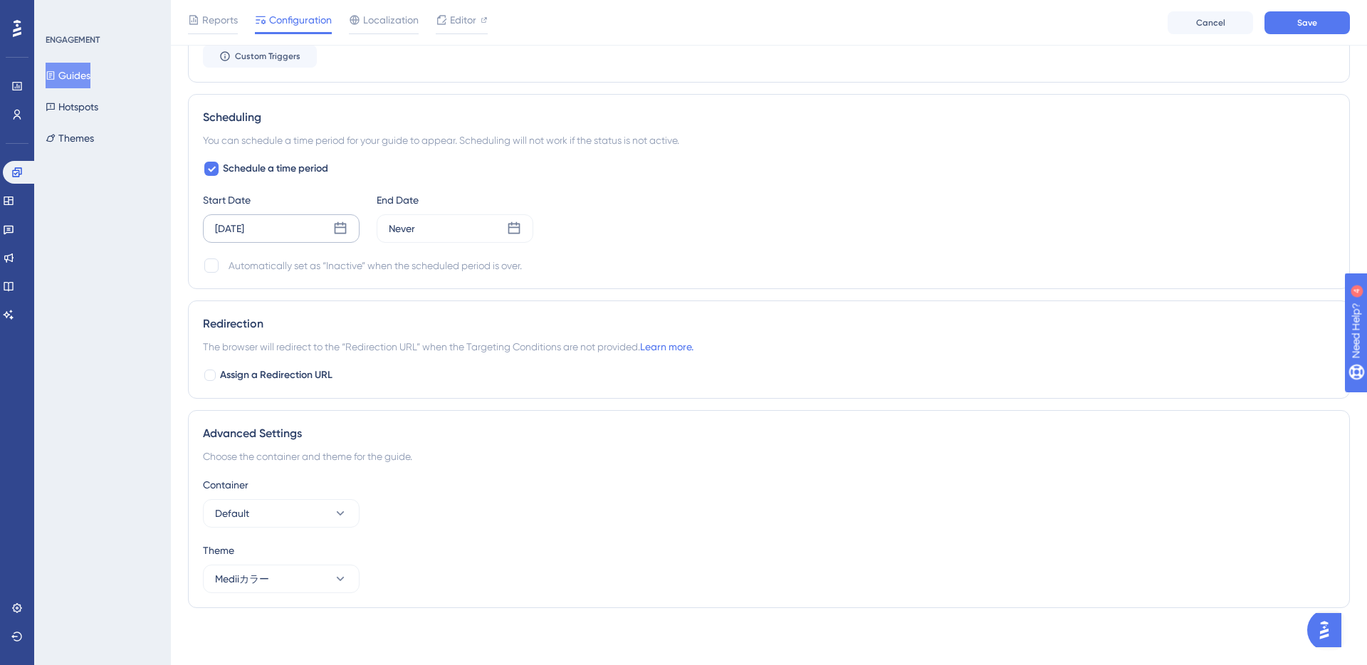
click at [344, 231] on icon at bounding box center [340, 228] width 14 height 14
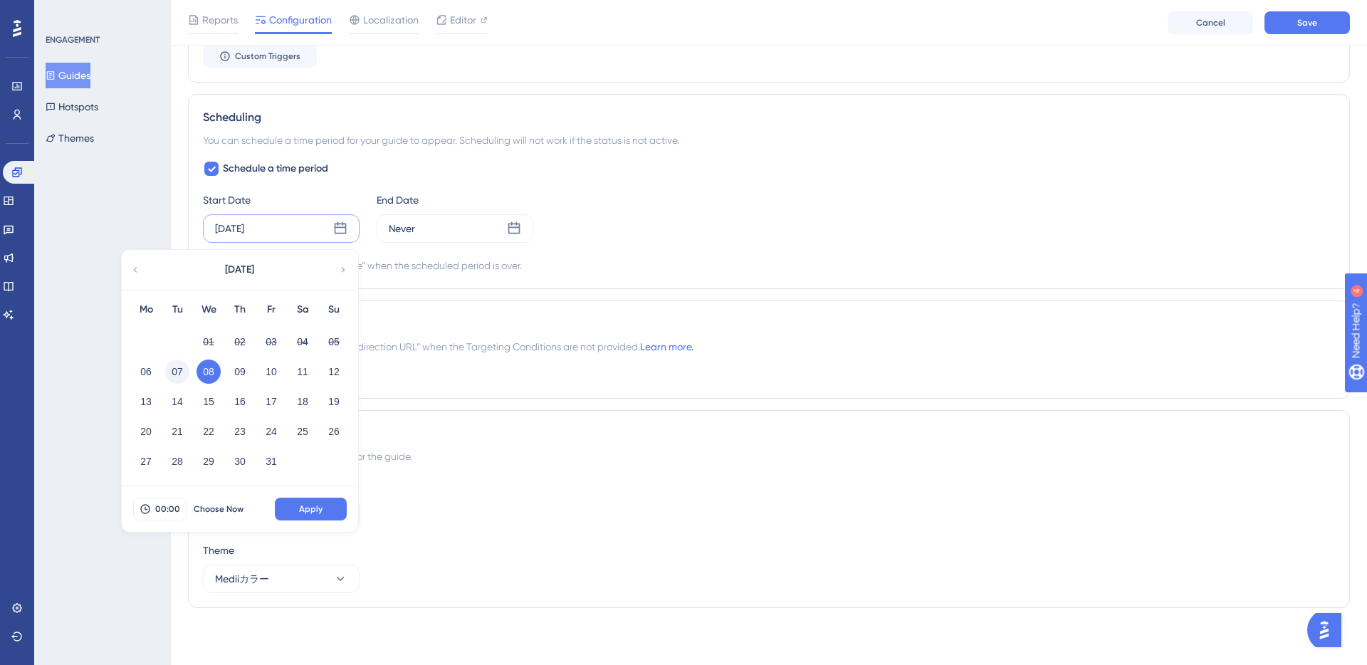
click at [176, 371] on button "07" at bounding box center [177, 372] width 24 height 24
click at [172, 506] on span "00:00" at bounding box center [167, 508] width 25 height 11
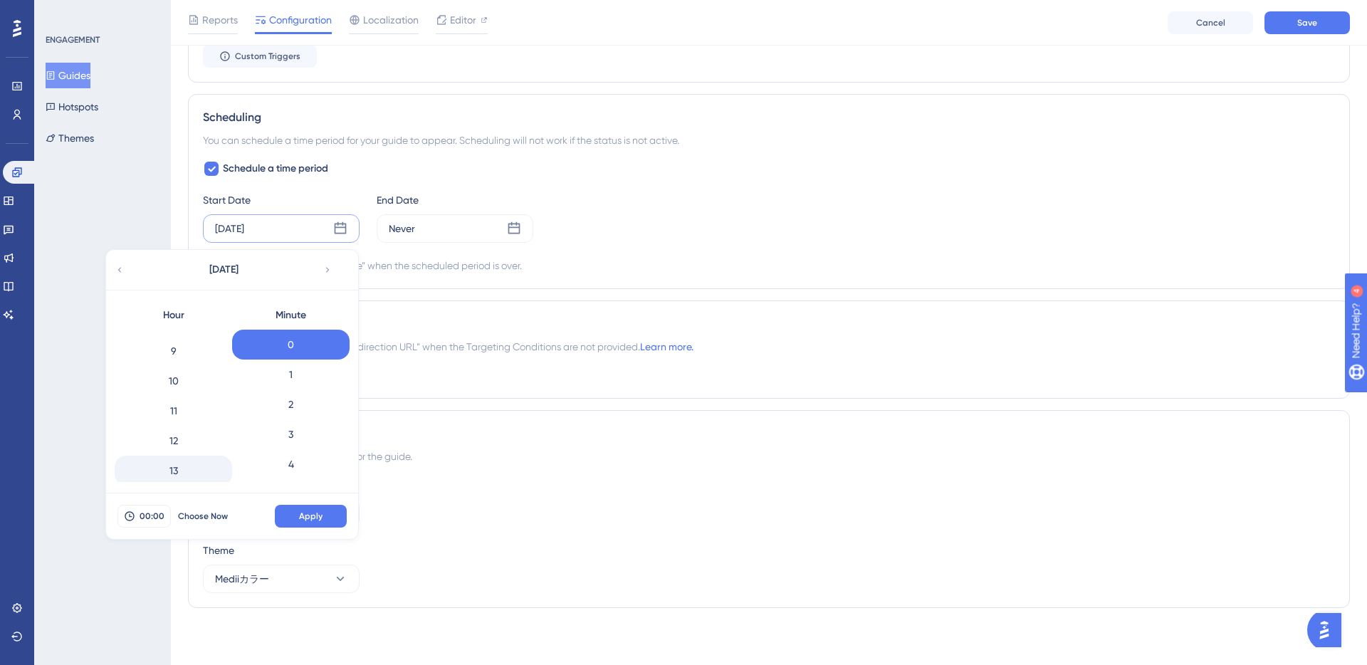
scroll to position [253, 0]
click at [178, 444] on div "12" at bounding box center [173, 451] width 117 height 30
click at [174, 390] on div "10" at bounding box center [173, 391] width 117 height 30
click at [312, 516] on span "Apply" at bounding box center [310, 515] width 23 height 11
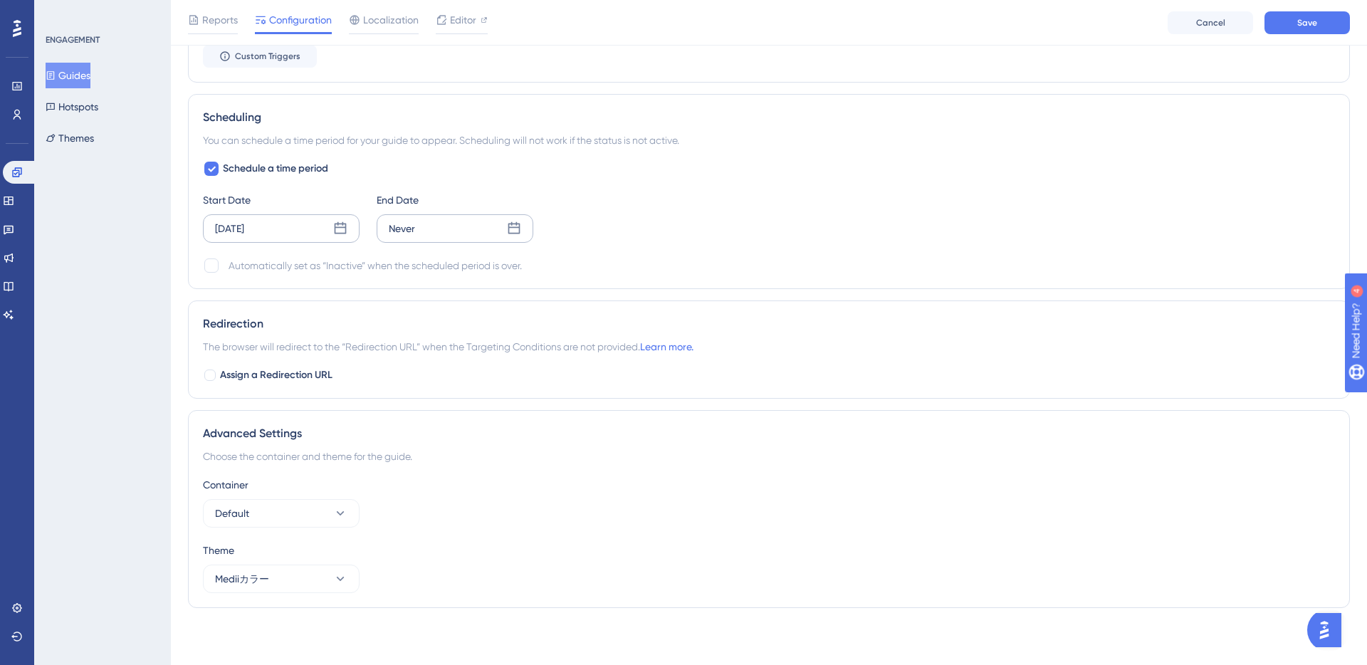
click at [518, 224] on icon at bounding box center [514, 228] width 14 height 14
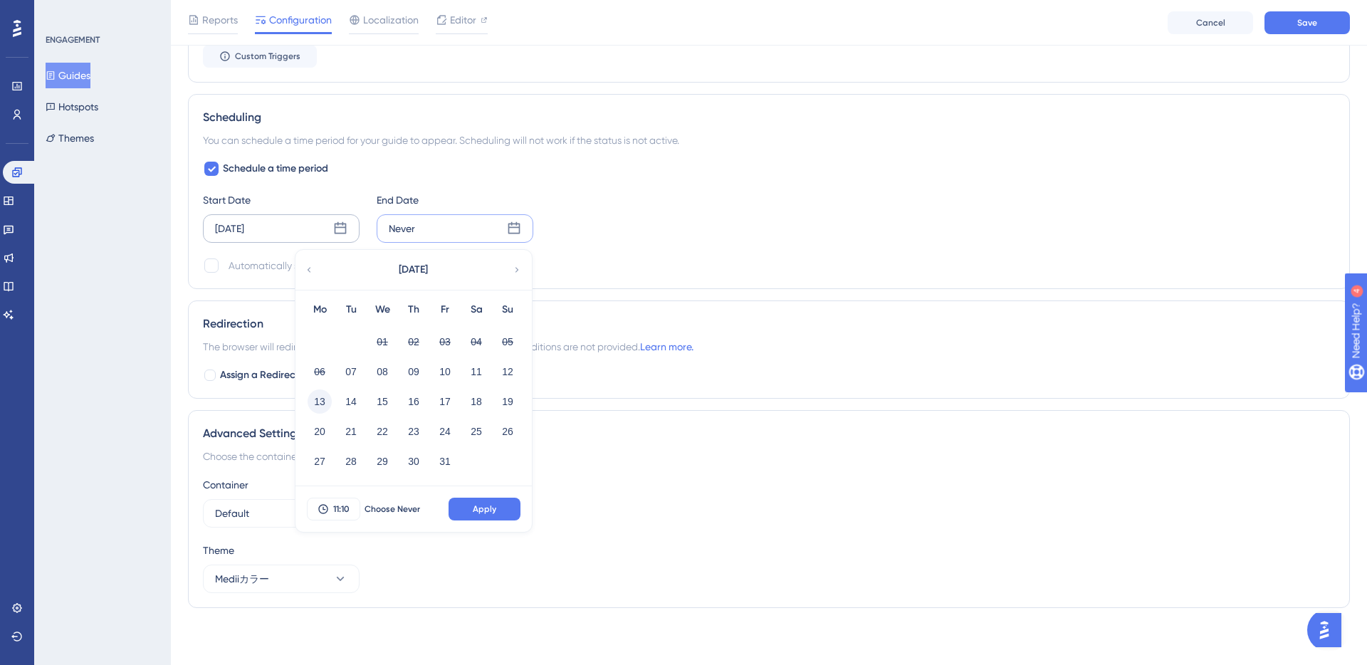
click at [322, 399] on button "13" at bounding box center [320, 401] width 24 height 24
click at [334, 510] on span "11:10" at bounding box center [341, 508] width 16 height 11
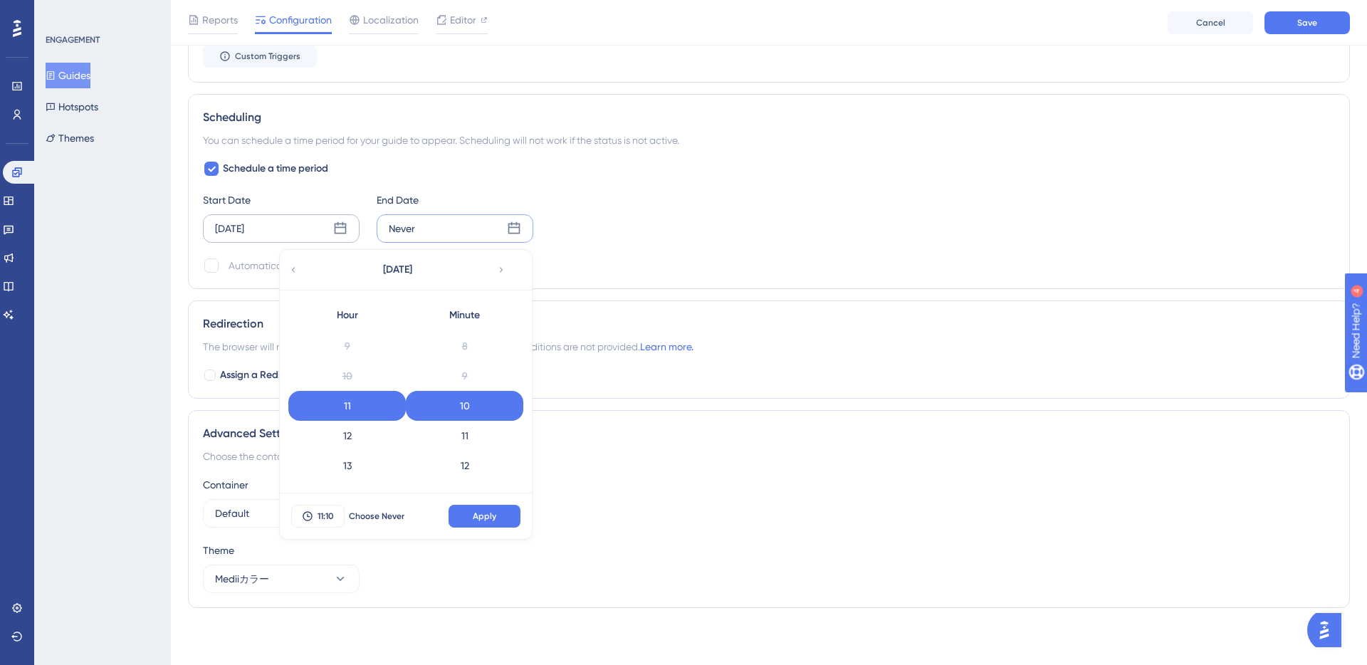
scroll to position [565, 0]
click at [371, 464] on div "23" at bounding box center [346, 467] width 117 height 30
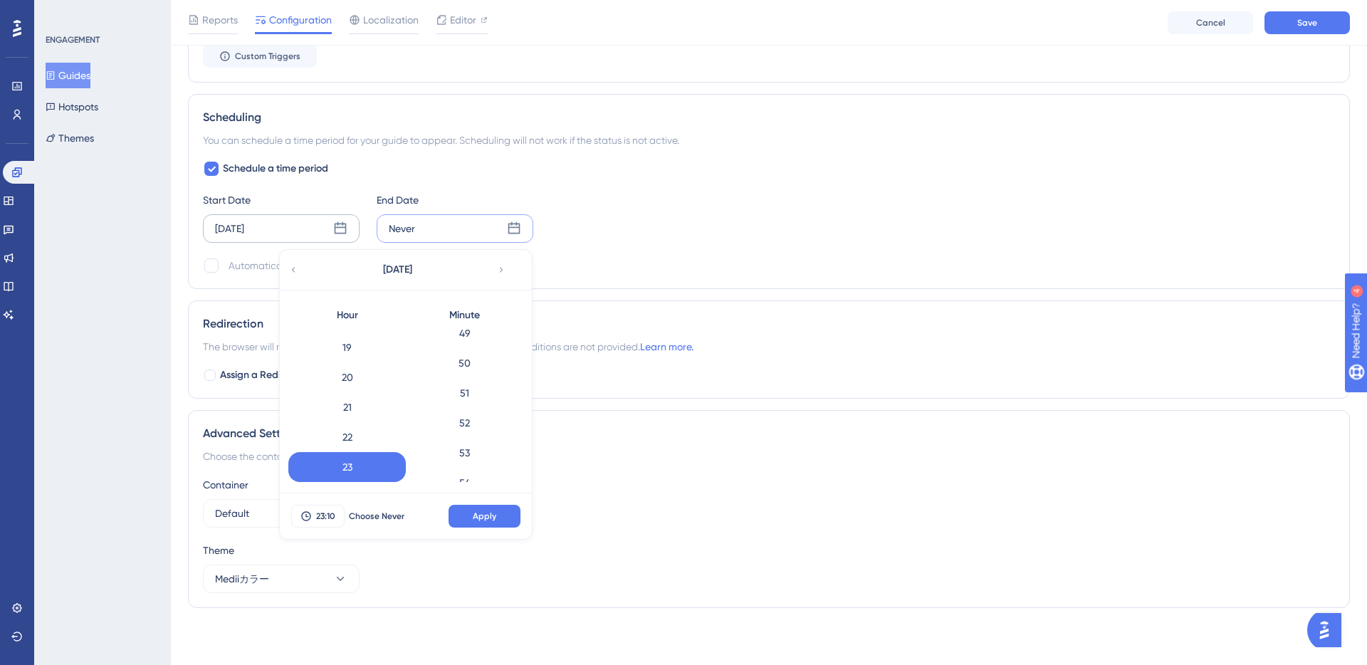
scroll to position [1642, 0]
click at [463, 462] on div "59" at bounding box center [464, 467] width 117 height 30
click at [486, 514] on span "Apply" at bounding box center [484, 515] width 23 height 11
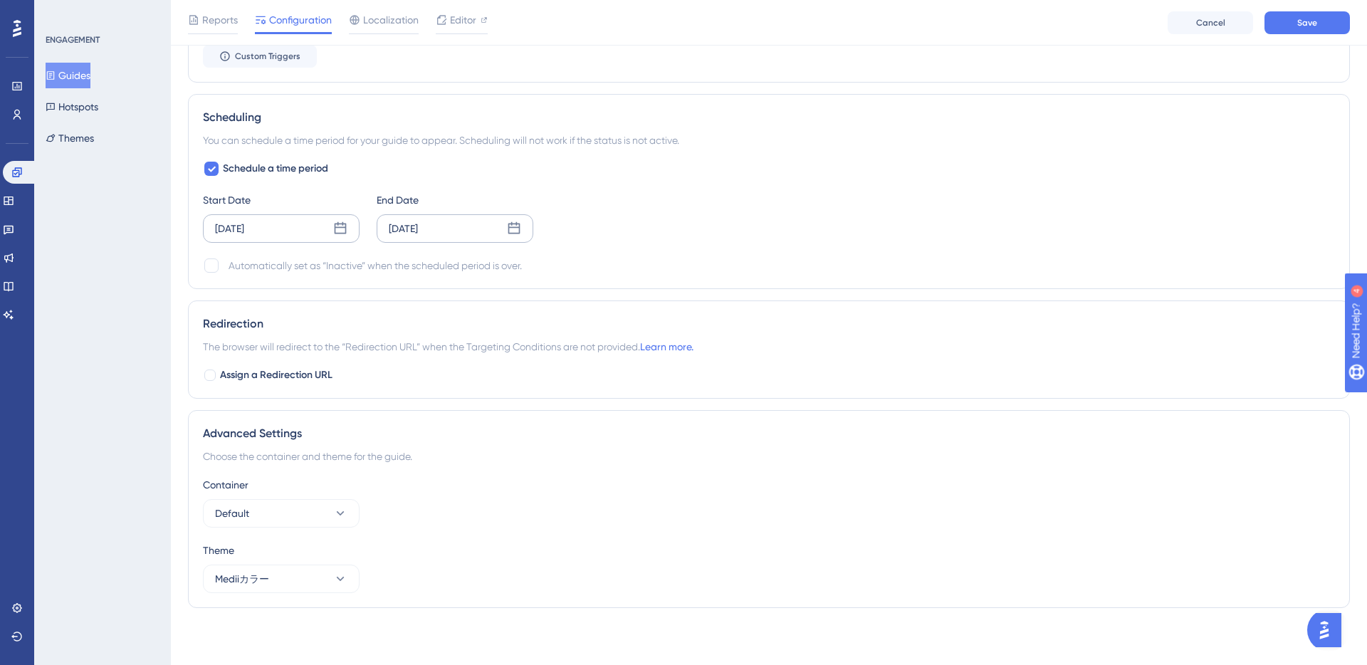
click at [251, 271] on div "Automatically set as “Inactive” when the scheduled period is over." at bounding box center [375, 265] width 293 height 17
click at [211, 264] on div at bounding box center [211, 265] width 14 height 14
checkbox input "true"
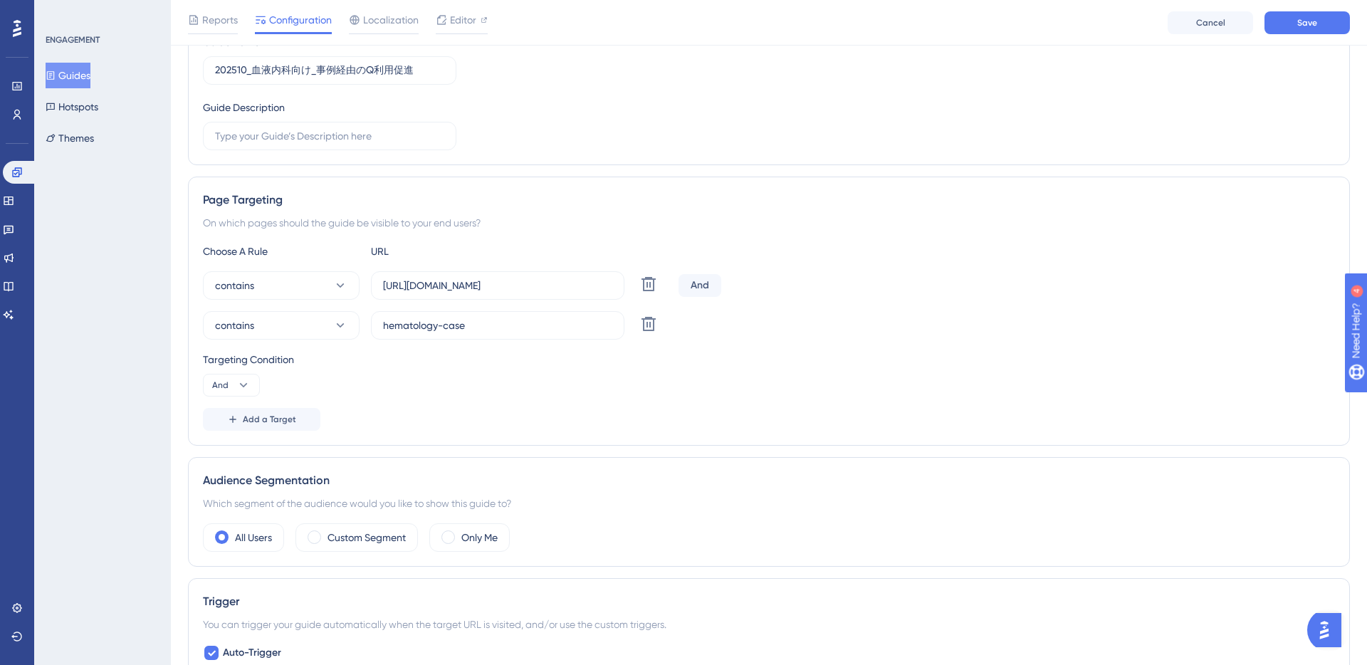
scroll to position [176, 0]
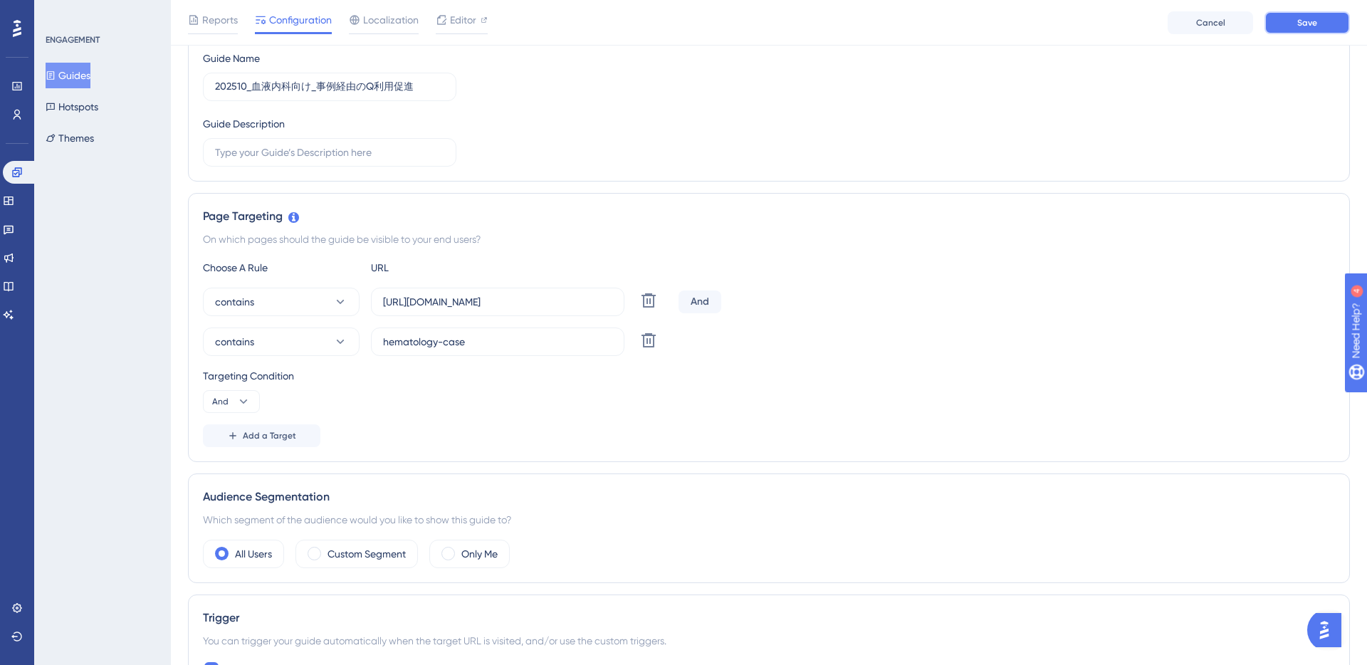
click at [1289, 17] on button "Save" at bounding box center [1306, 22] width 85 height 23
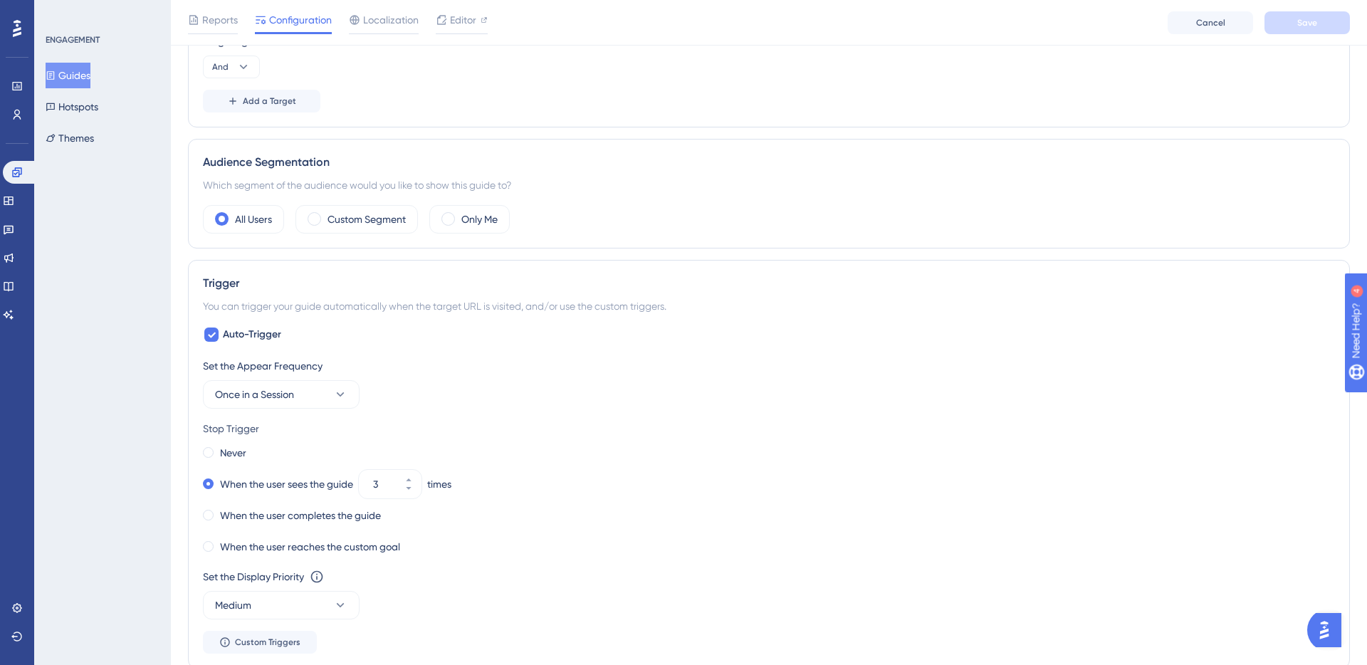
scroll to position [0, 0]
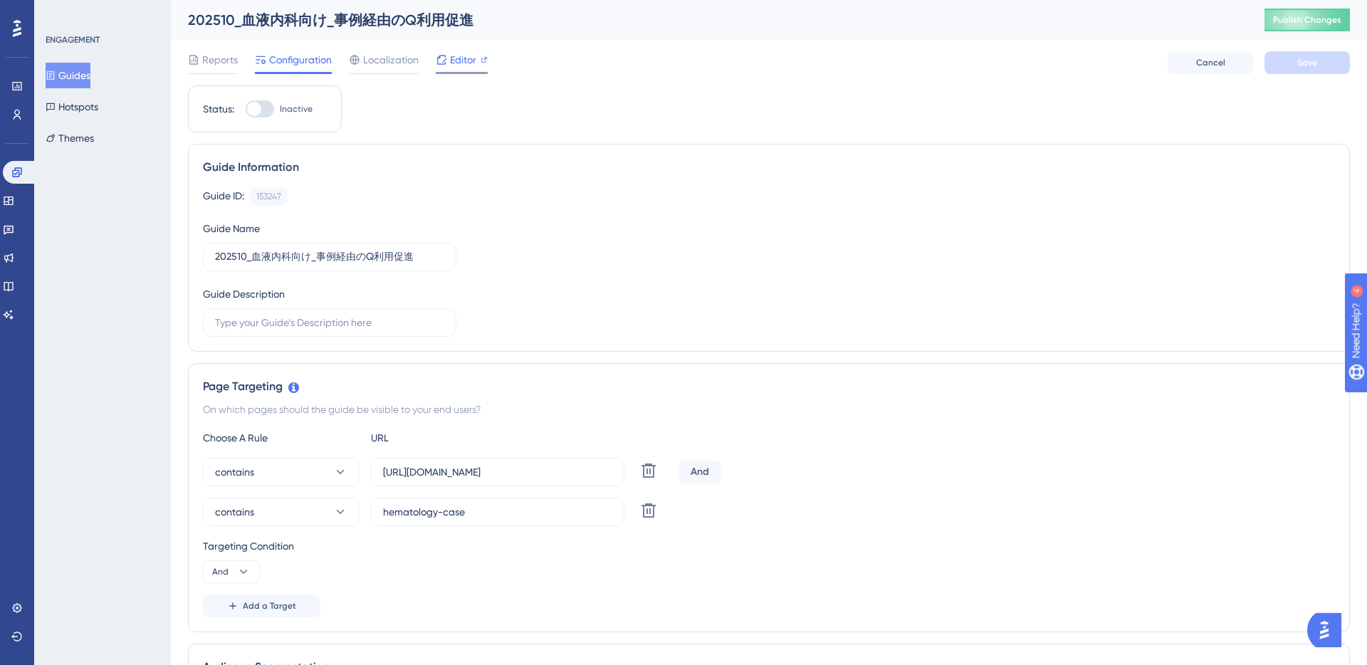
click at [468, 56] on span "Editor" at bounding box center [463, 59] width 26 height 17
click at [585, 475] on input "[URL][DOMAIN_NAME]" at bounding box center [497, 472] width 229 height 16
click at [645, 510] on icon at bounding box center [648, 510] width 17 height 17
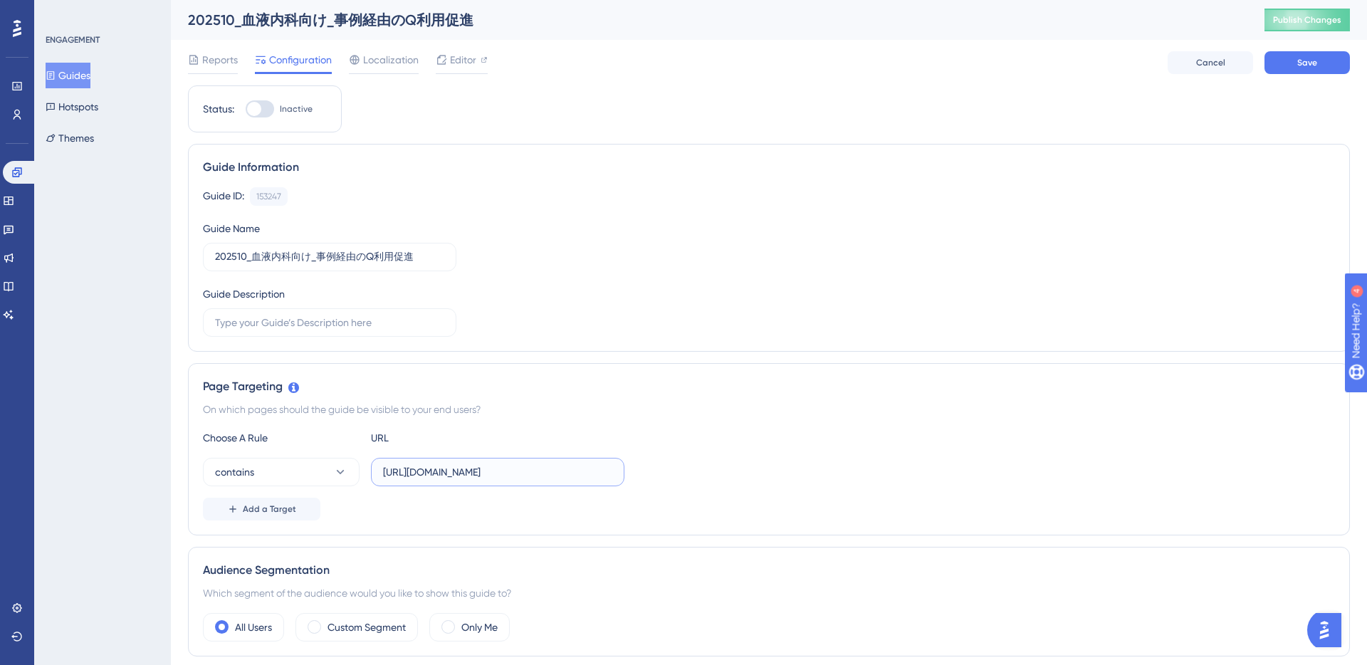
click at [462, 476] on input "[URL][DOMAIN_NAME]" at bounding box center [497, 472] width 229 height 16
paste input "0076b9c7-ff49-4156-a675-d871b355183d"
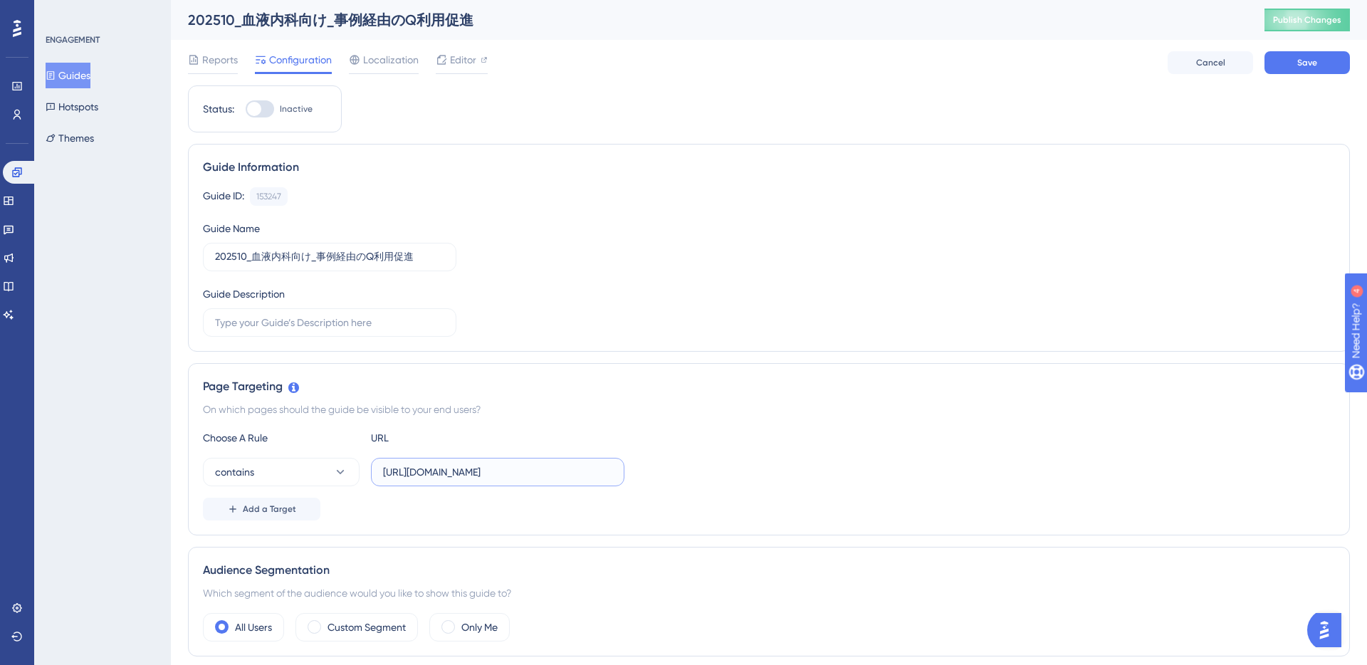
type input "[URL][DOMAIN_NAME]"
click at [847, 456] on div "Choose A Rule URL contains [URL][DOMAIN_NAME] Add a Target" at bounding box center [769, 474] width 1132 height 91
click at [1308, 67] on span "Save" at bounding box center [1307, 62] width 20 height 11
click at [560, 164] on div "Guide Information" at bounding box center [769, 167] width 1132 height 17
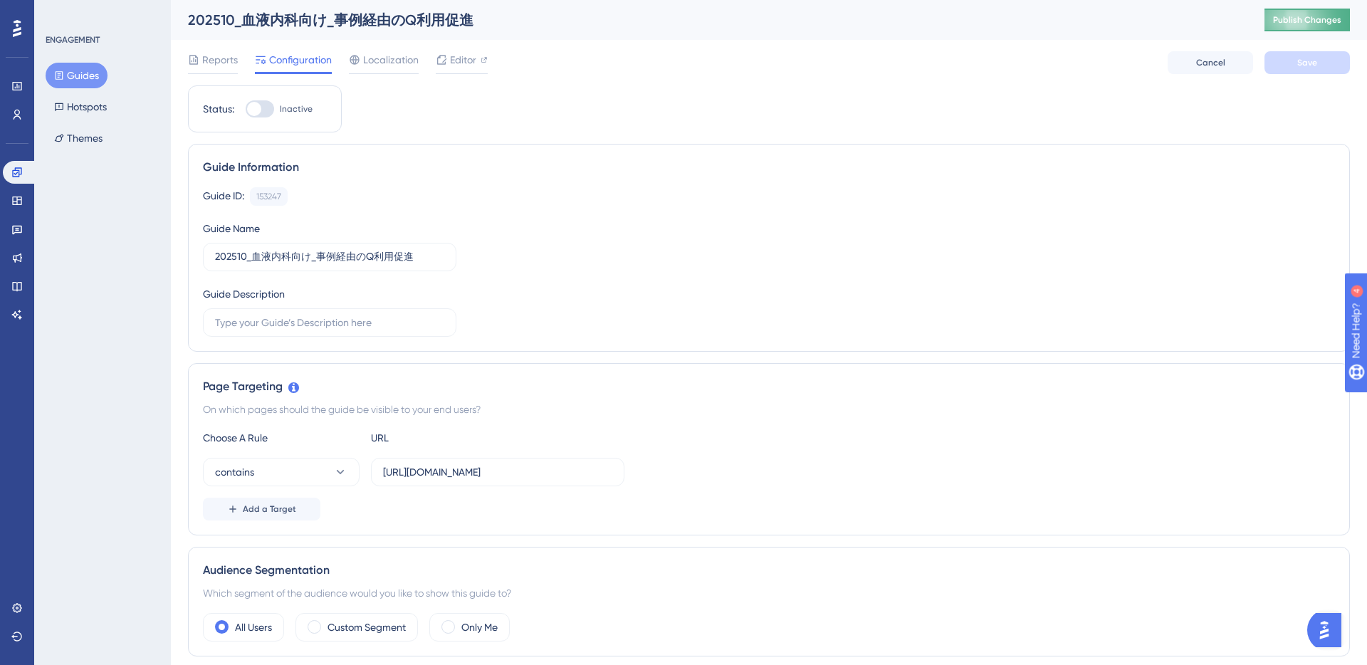
click at [1300, 16] on span "Publish Changes" at bounding box center [1307, 19] width 68 height 11
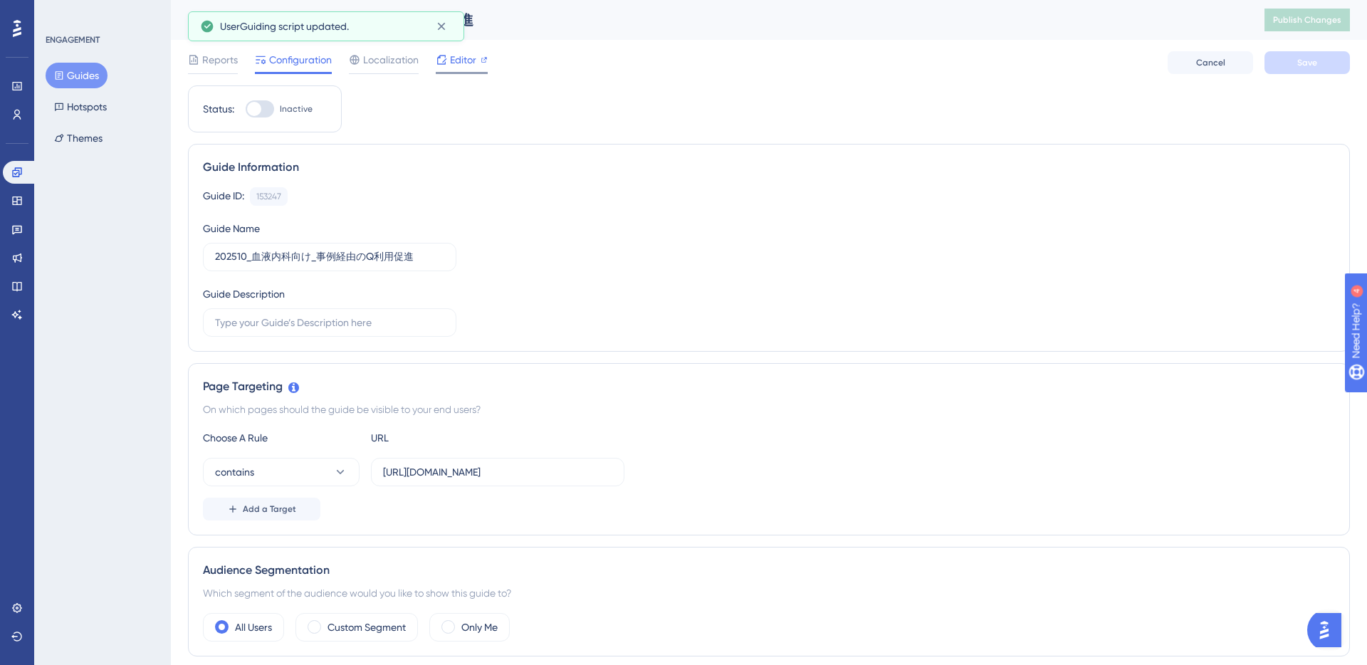
click at [461, 70] on div "Editor" at bounding box center [462, 62] width 52 height 23
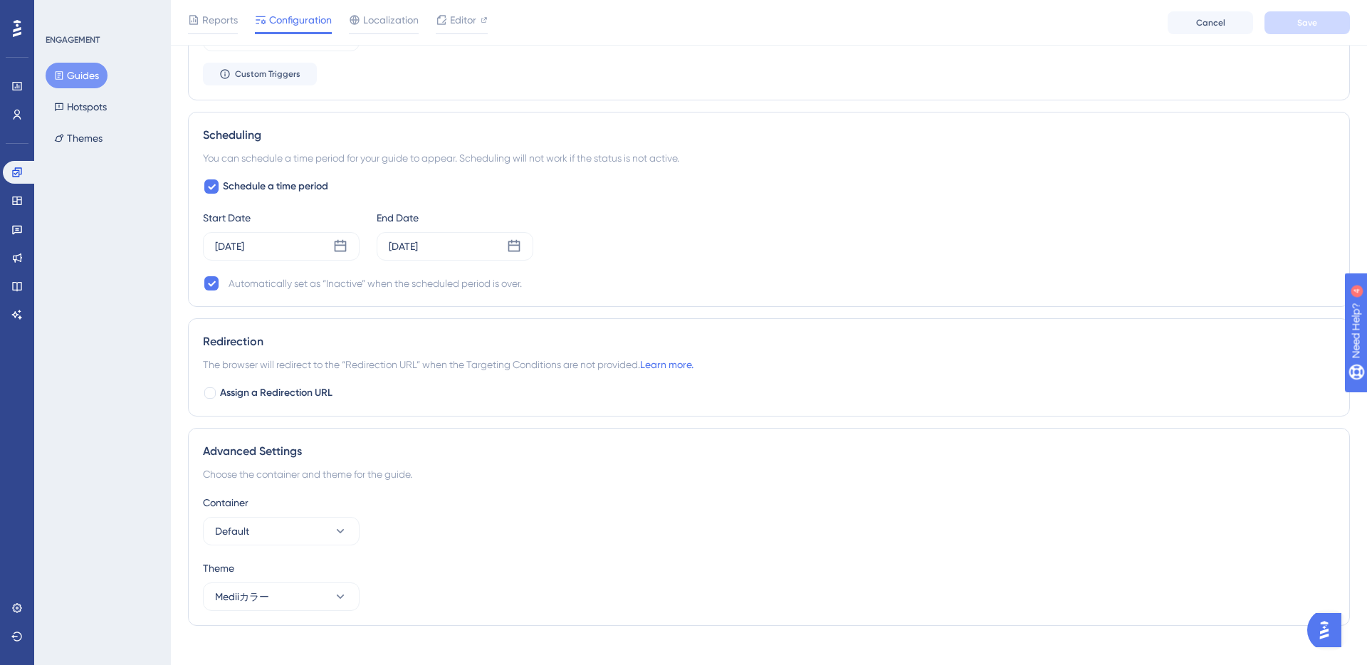
scroll to position [1000, 0]
